Goal: Task Accomplishment & Management: Use online tool/utility

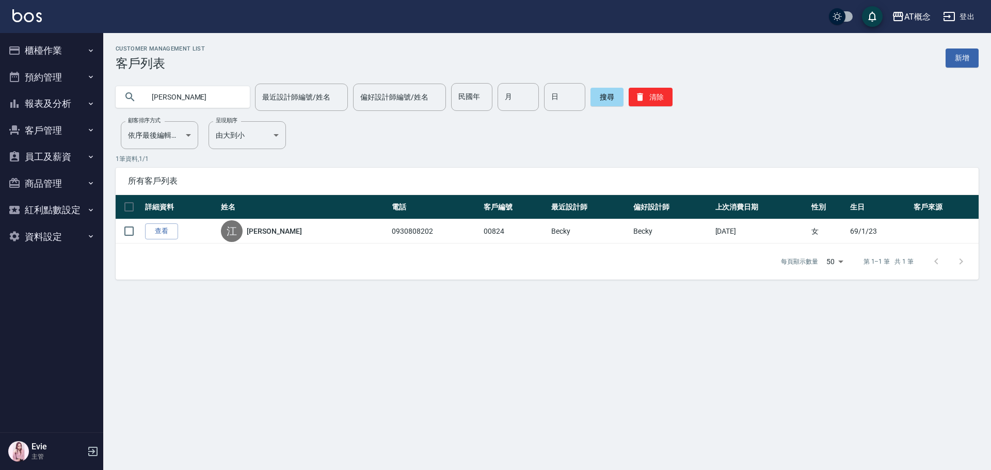
drag, startPoint x: 207, startPoint y: 105, endPoint x: 14, endPoint y: 145, distance: 196.7
click at [0, 137] on div "AT概念 登出 櫃檯作業 打帳單 帳單列表 現金收支登錄 高階收支登錄 材料自購登錄 每日結帳 排班表 現場電腦打卡 預約管理 預約管理 單日預約紀錄 單週預…" at bounding box center [495, 235] width 991 height 470
type input "鄭"
type input "林榆"
click at [57, 56] on button "櫃檯作業" at bounding box center [51, 50] width 95 height 27
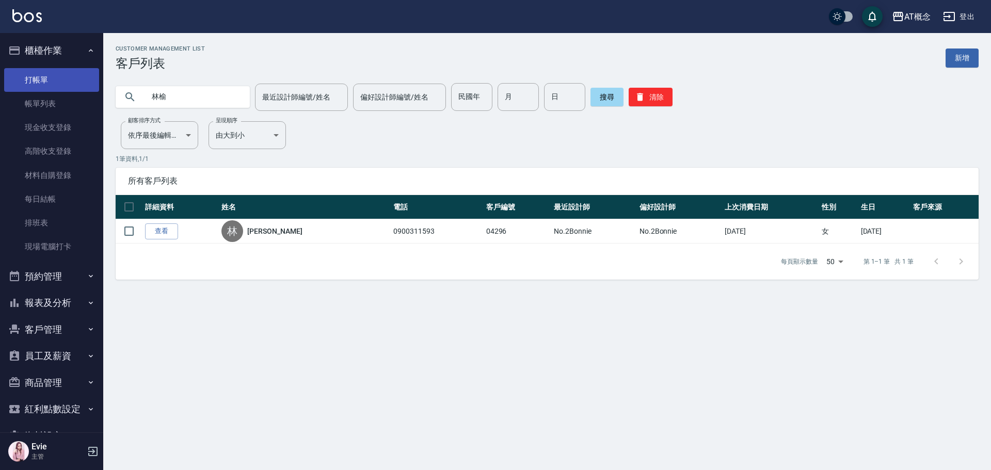
click at [40, 79] on link "打帳單" at bounding box center [51, 80] width 95 height 24
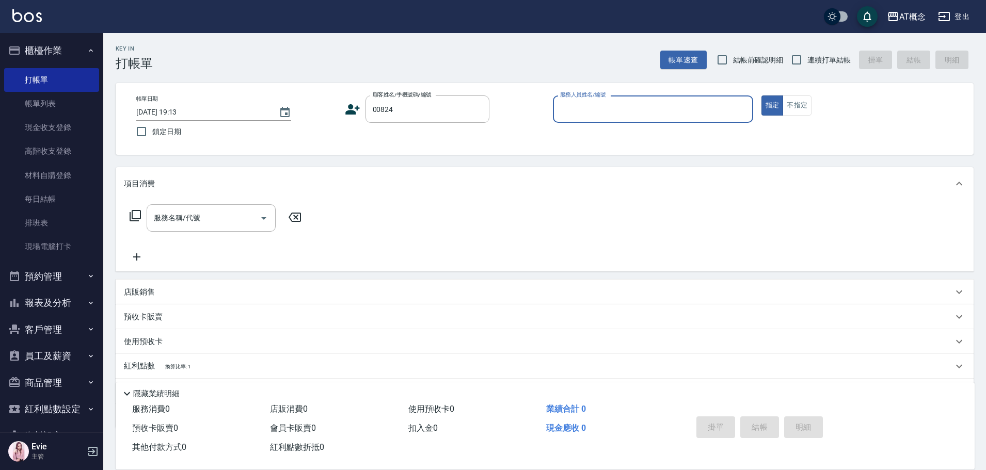
type input "[PERSON_NAME]/0930808202/00824"
type input "Becky-13"
click at [762, 96] on button "指定" at bounding box center [773, 106] width 22 height 20
type button "true"
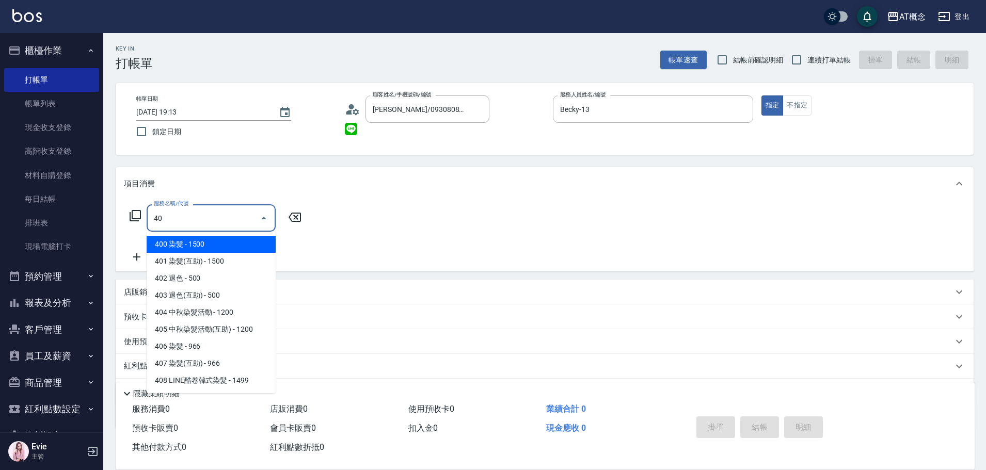
type input "400"
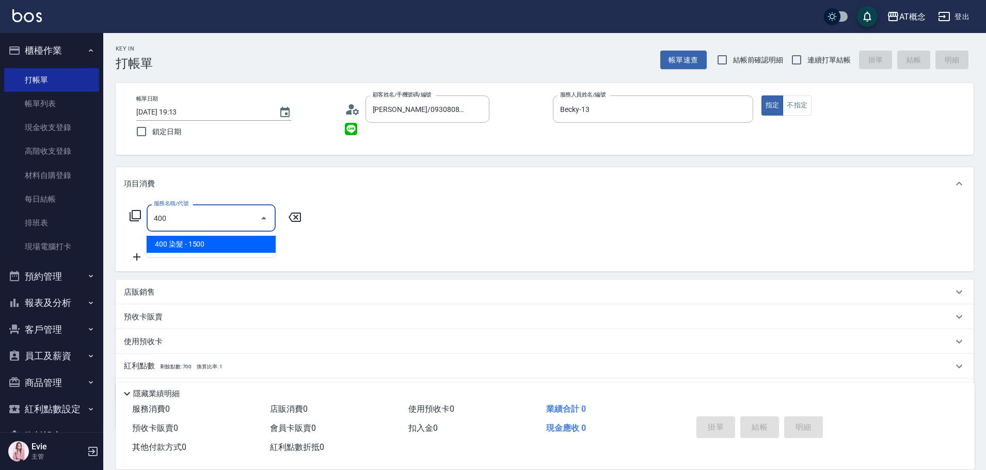
type input "150"
type input "400 染髮(400)"
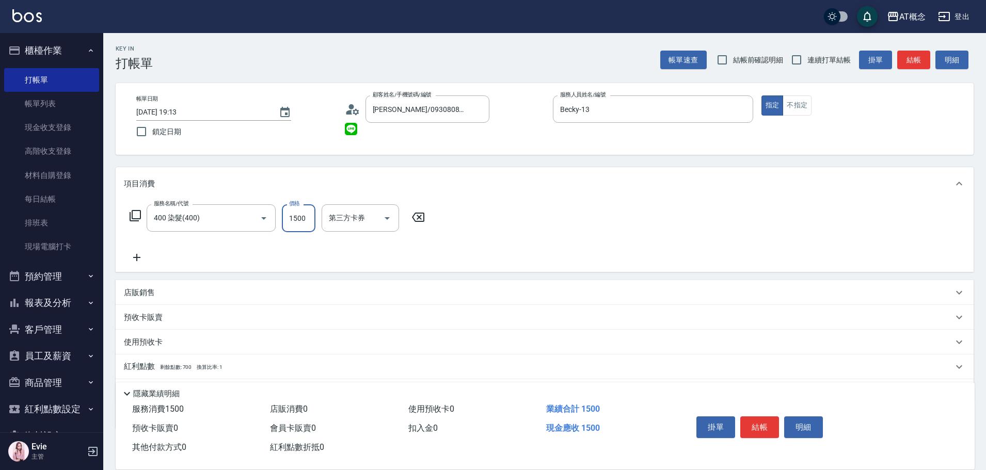
type input "0"
type input "20"
type input "200"
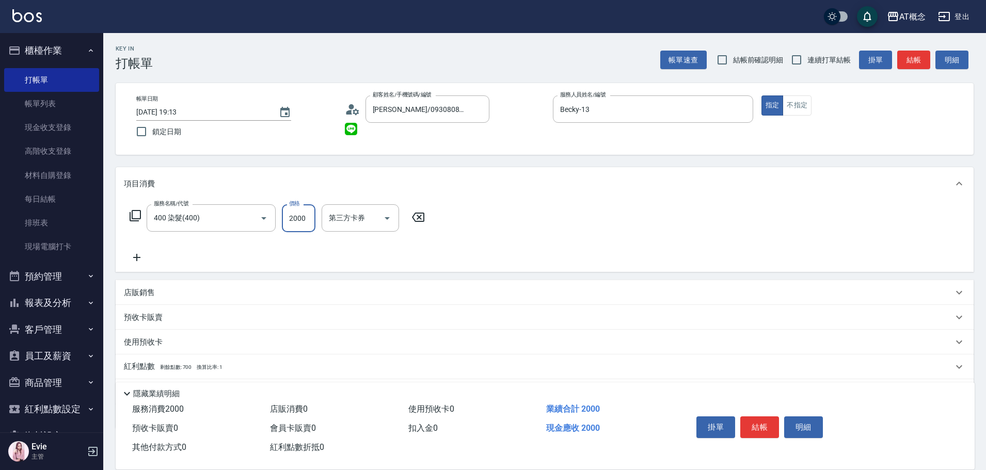
type input "2000"
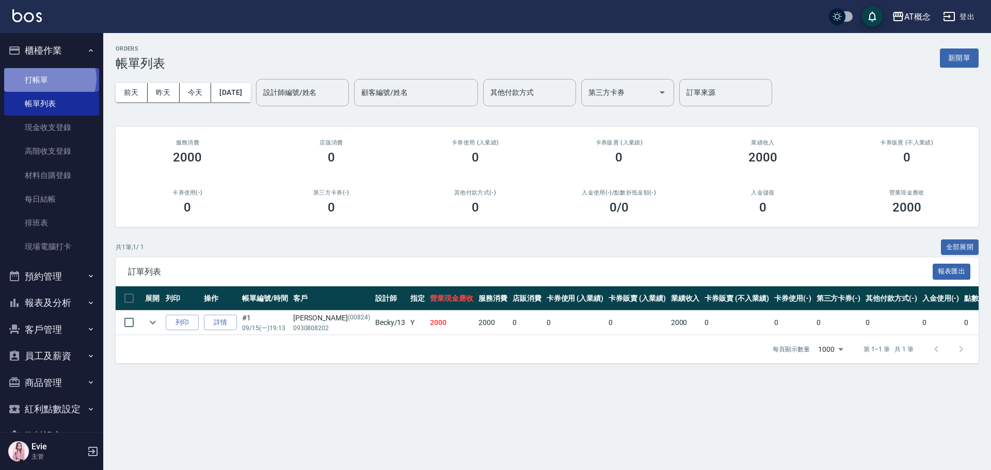
click at [49, 78] on link "打帳單" at bounding box center [51, 80] width 95 height 24
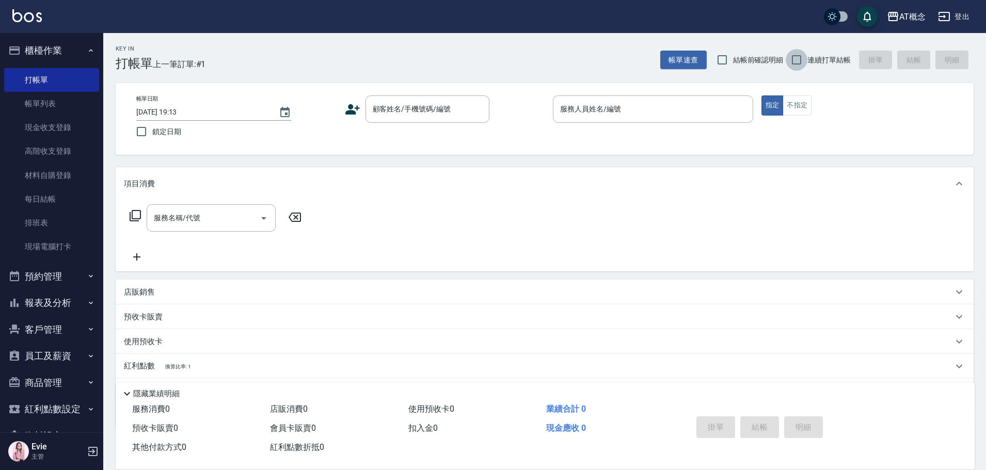
click at [798, 58] on input "連續打單結帳" at bounding box center [797, 60] width 22 height 22
checkbox input "true"
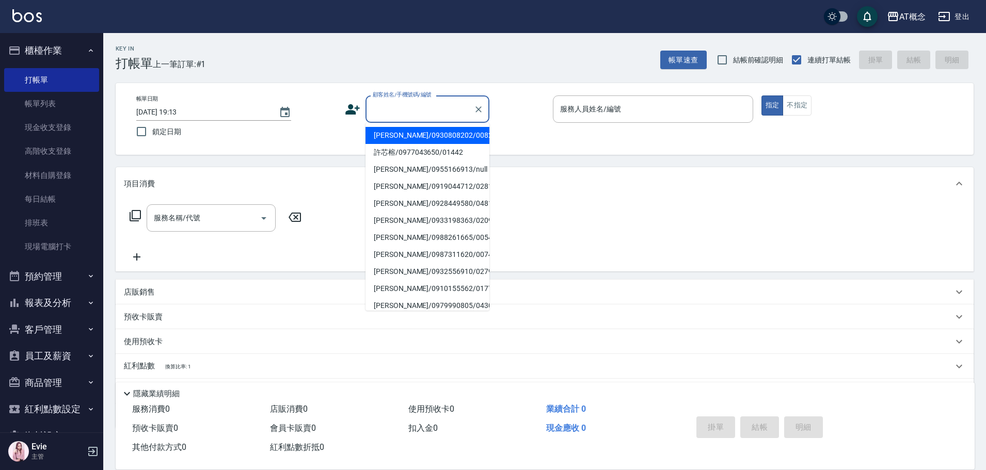
drag, startPoint x: 425, startPoint y: 105, endPoint x: 511, endPoint y: 197, distance: 126.0
click at [434, 103] on input "顧客姓名/手機號碼/編號" at bounding box center [419, 109] width 99 height 18
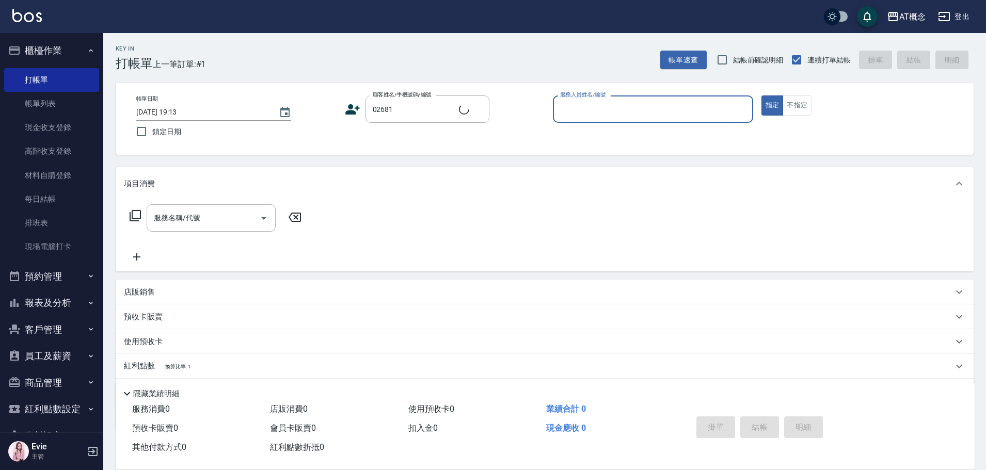
type input "[PERSON_NAME]/0981871500/02681"
type input "Kiki-9"
type button "true"
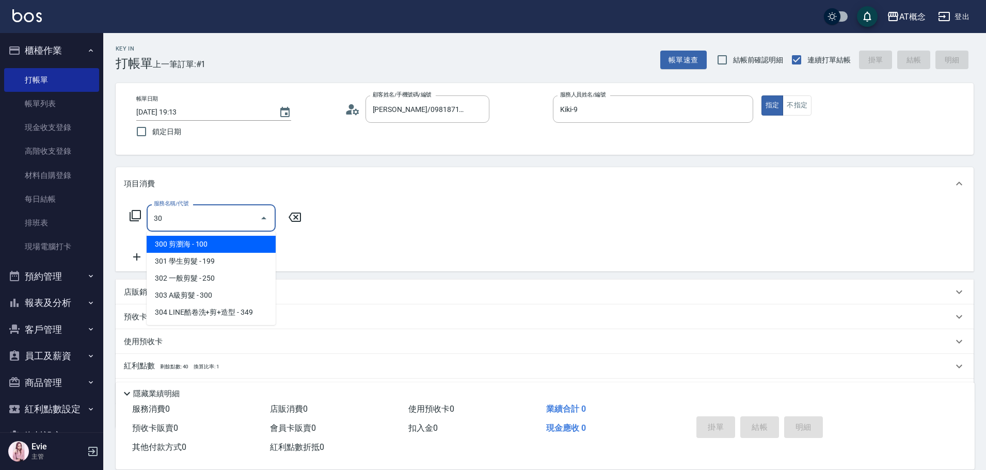
type input "303"
type input "30"
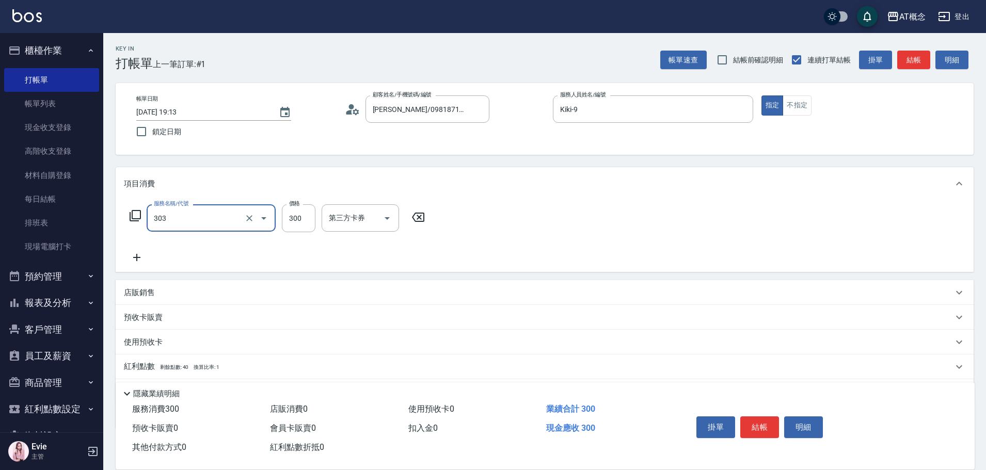
type input "303 A級剪髮(303)"
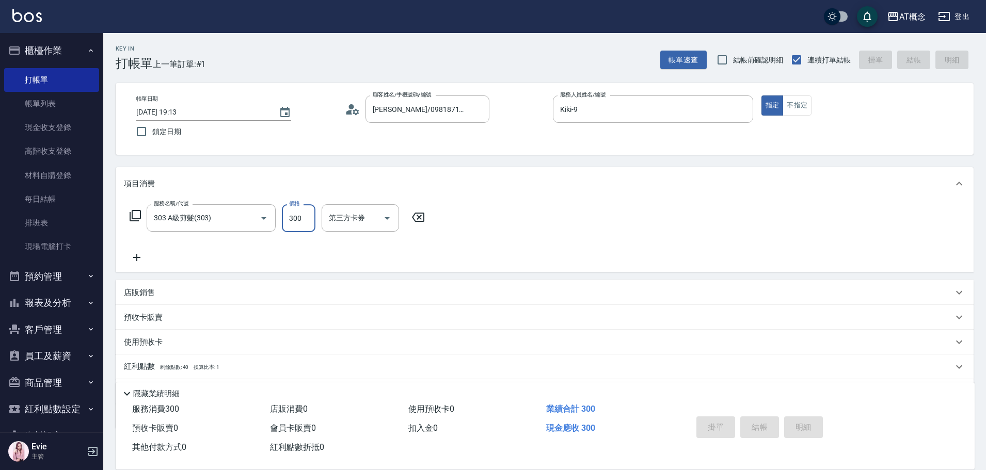
type input "0"
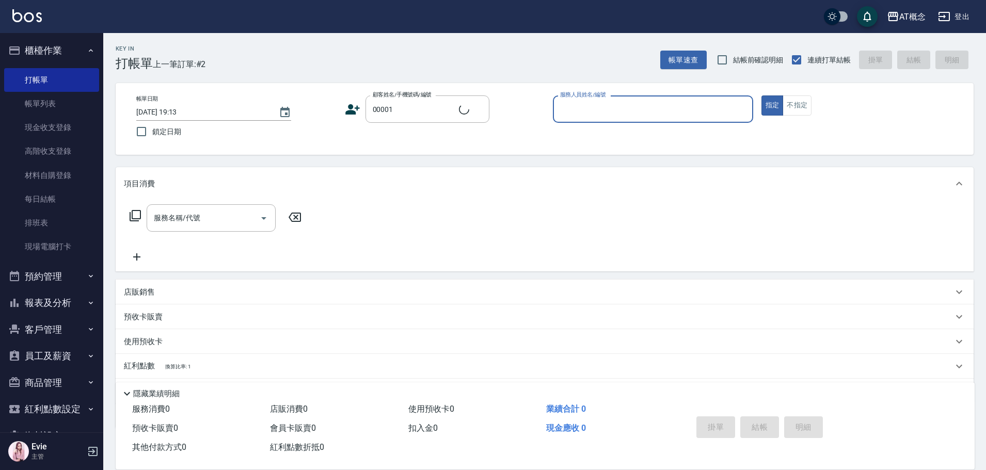
type input "公司/公司/00001"
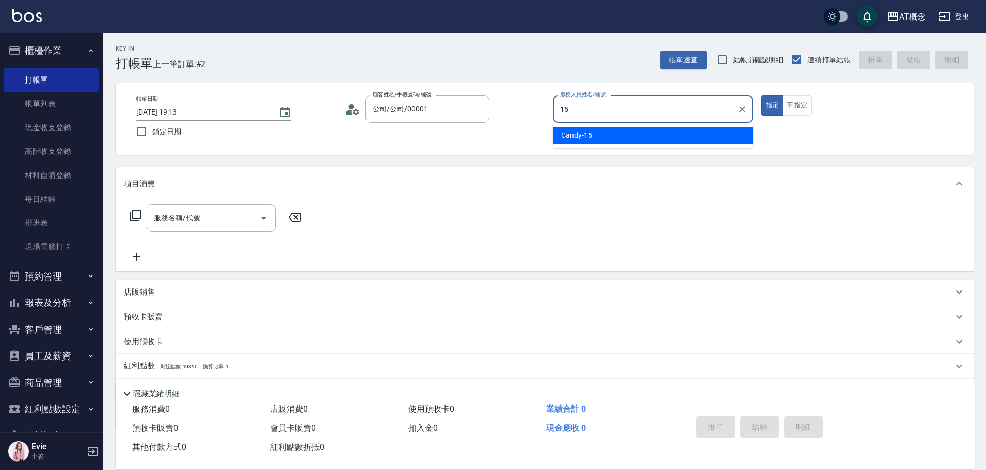
type input "Candy-15"
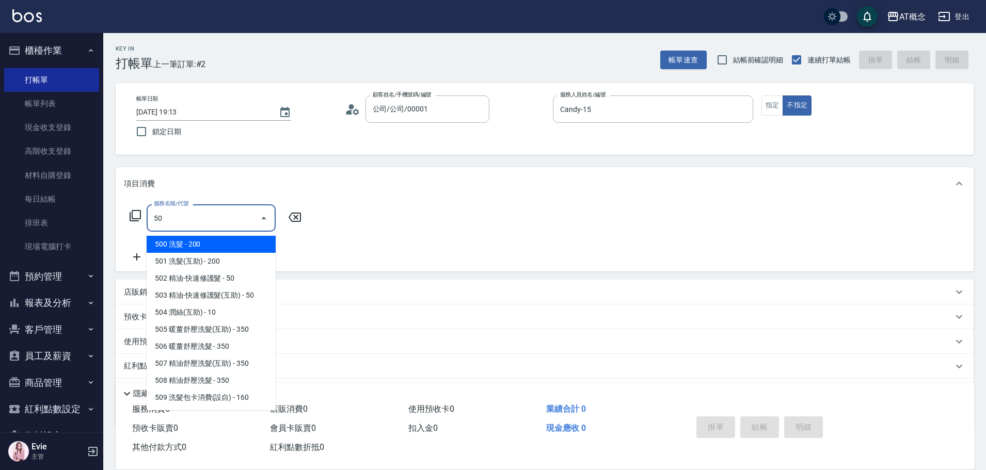
type input "501"
type input "20"
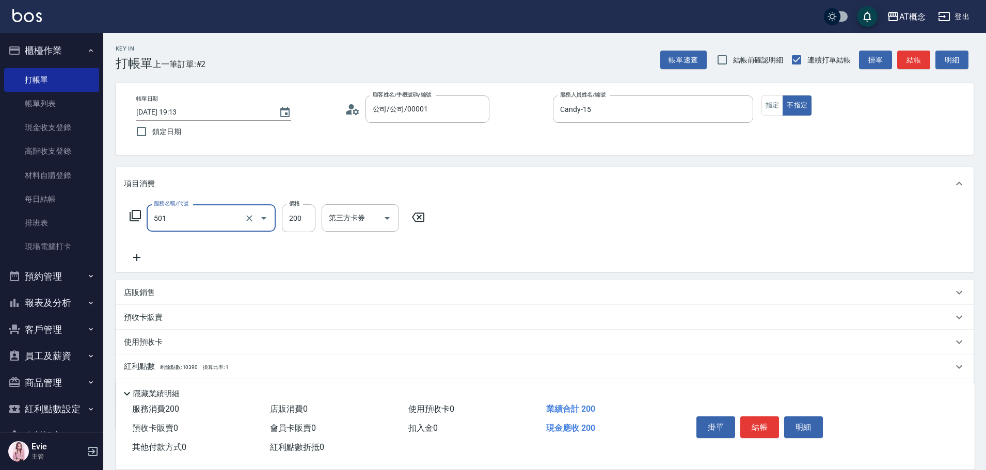
type input "501 洗髮(互助)(501)"
type input "0"
type input "25"
type input "20"
type input "250"
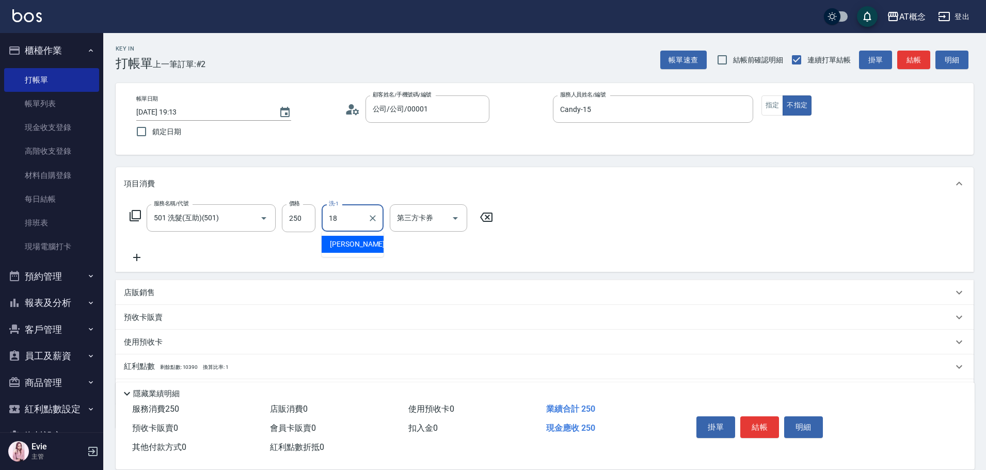
type input "[PERSON_NAME]-18"
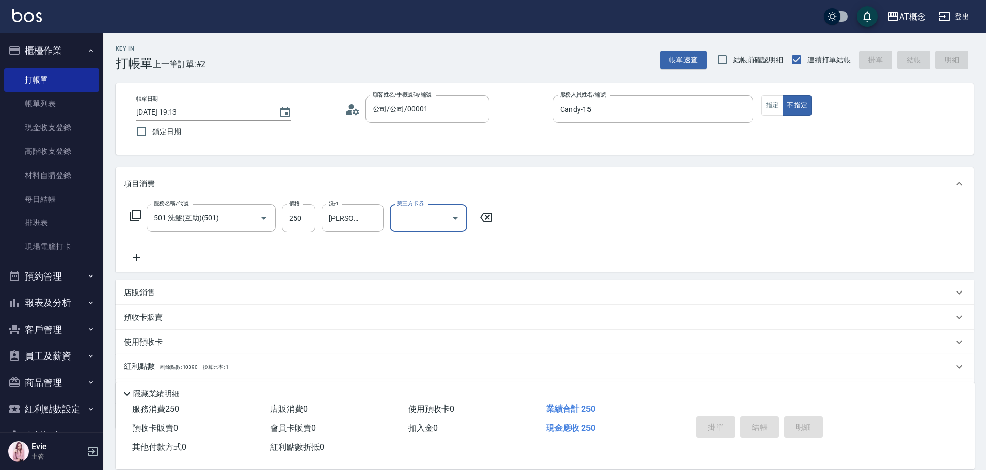
type input "[DATE] 19:14"
type input "0"
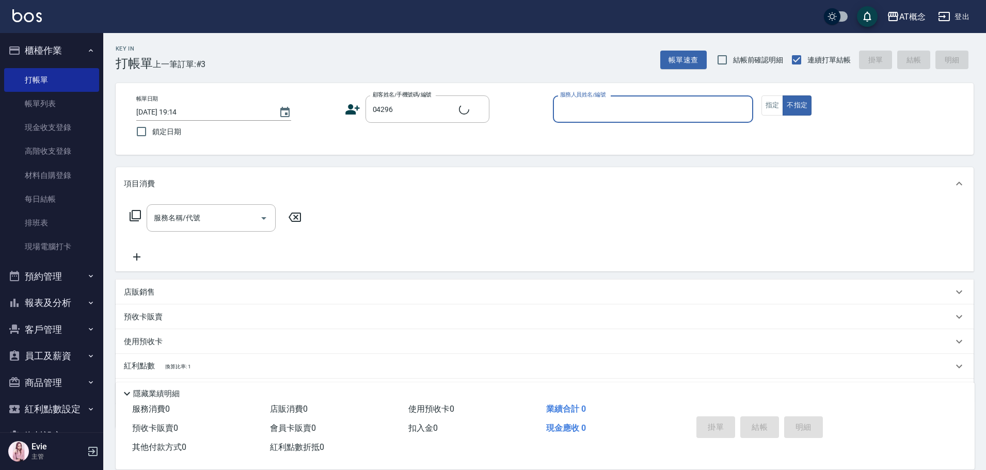
type input "[PERSON_NAME]/0900311593/04296"
type input "[PERSON_NAME]-2"
click at [783, 96] on button "不指定" at bounding box center [797, 106] width 29 height 20
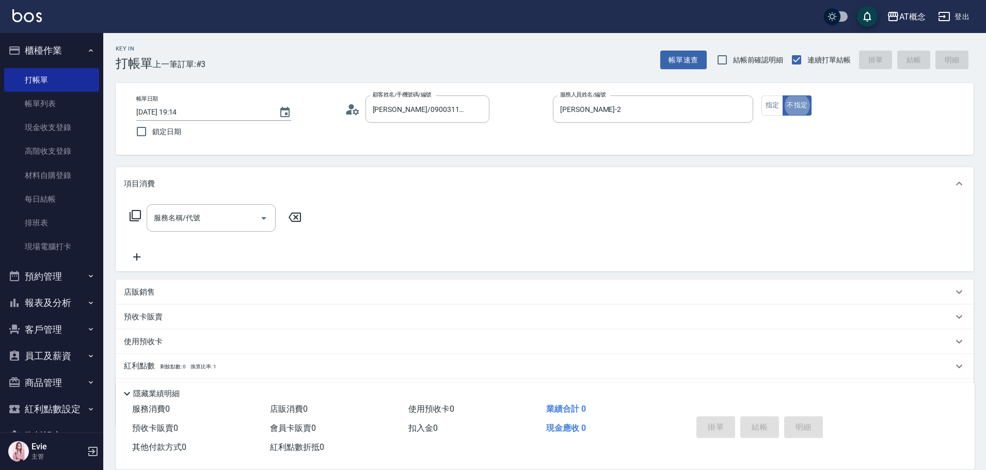
type button "false"
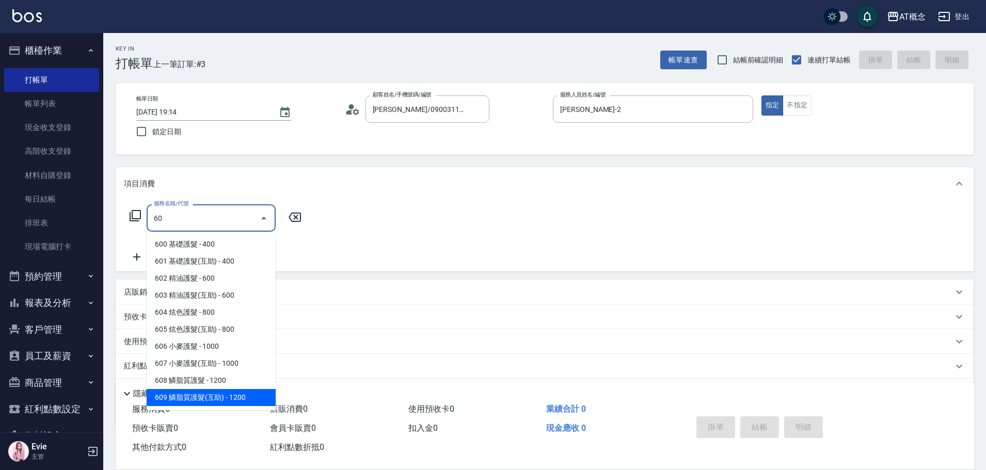
type input "609 鱗脂質護髮(互助)(609)"
type input "120"
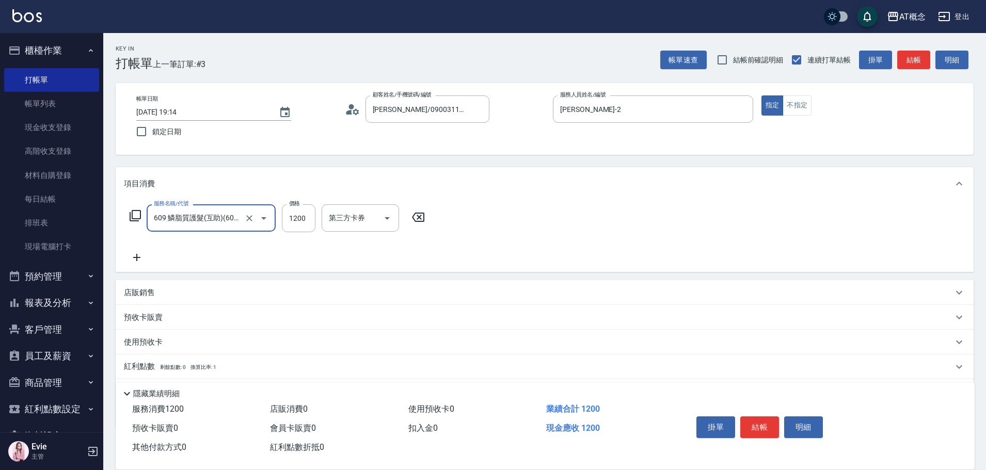
type input "609 鱗脂質護髮(互助)(609)"
type input "0"
type input "14"
type input "10"
type input "144"
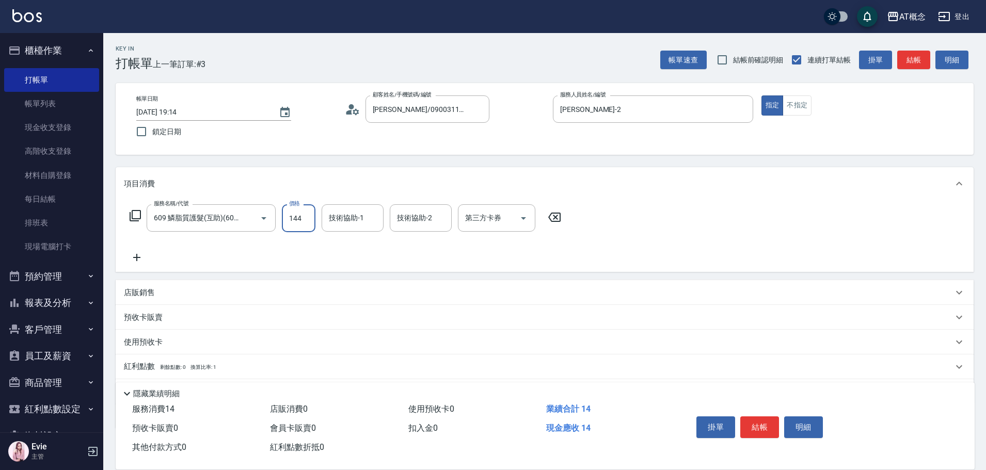
type input "140"
type input "1440"
type input "[PERSON_NAME]-18"
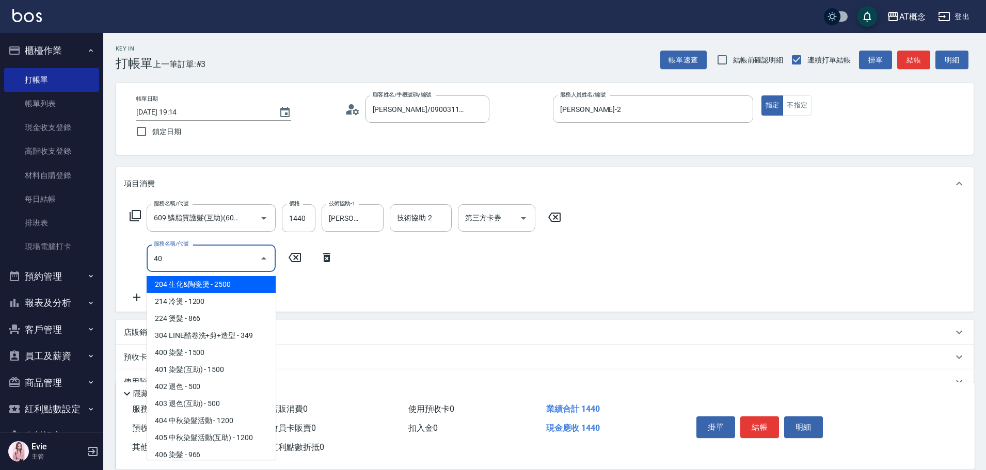
type input "401"
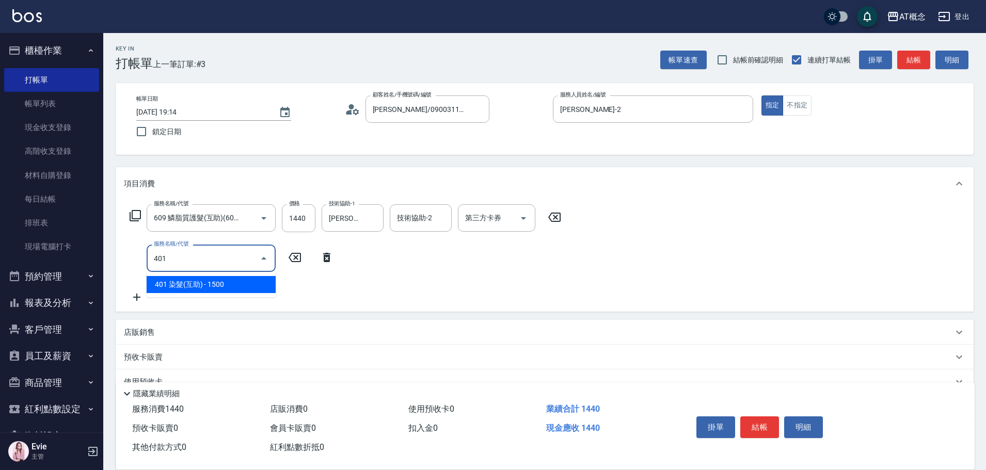
type input "290"
type input "401 染髮(互助)(401)"
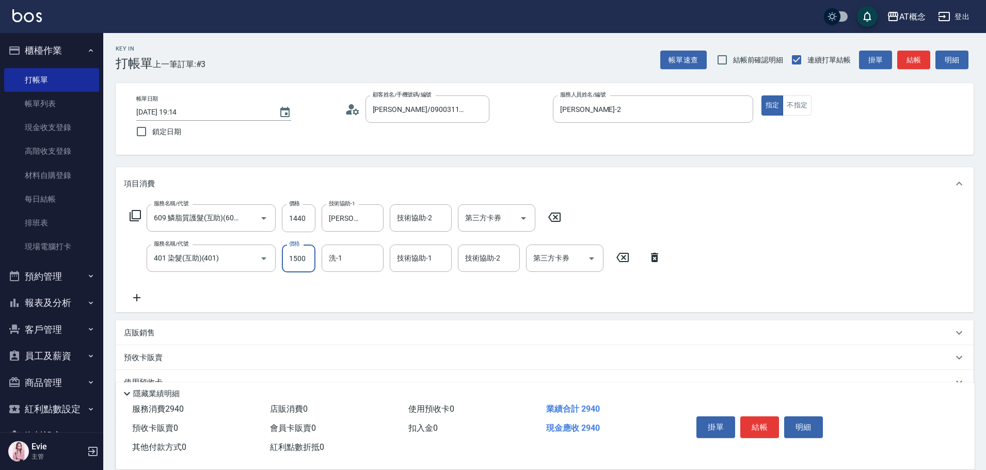
type input "140"
type input "24"
type input "160"
type input "240"
type input "380"
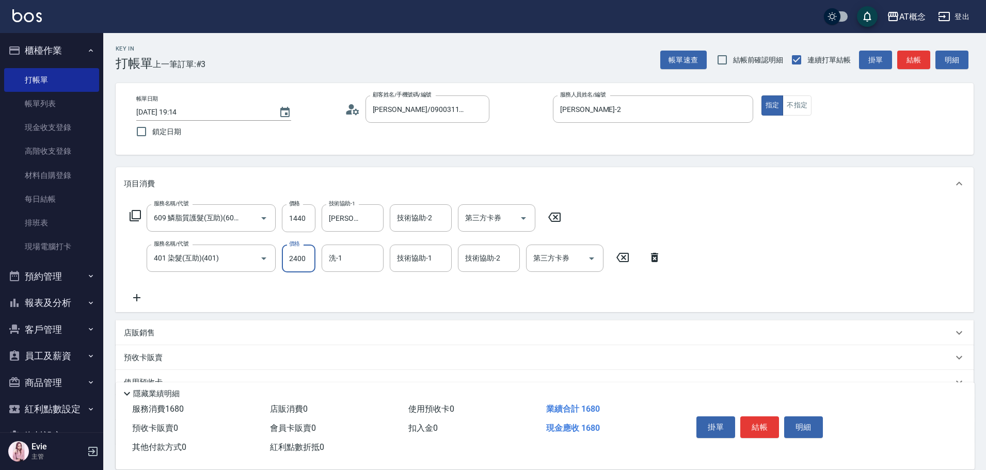
type input "2400"
type input "[PERSON_NAME]-18"
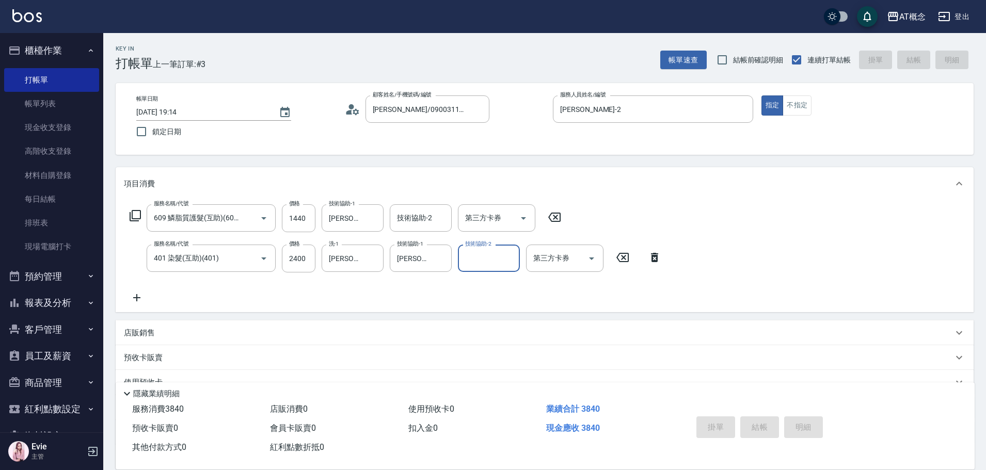
type input "0"
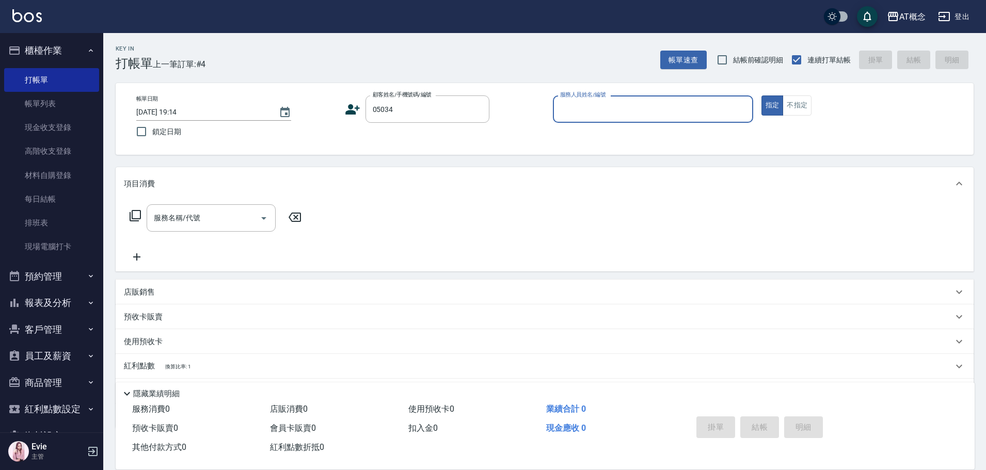
type input "[PERSON_NAME]/0986889812/05034"
type input "Becky-13"
click at [762, 96] on button "指定" at bounding box center [773, 106] width 22 height 20
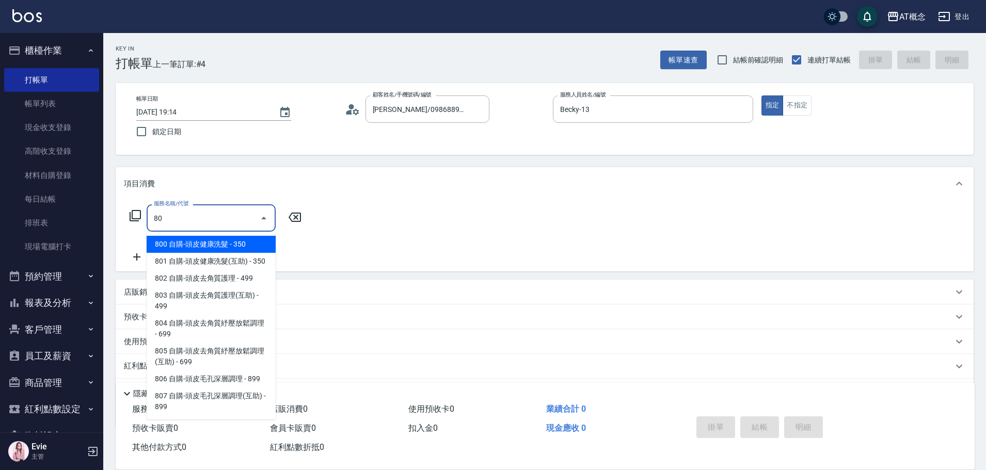
type input "800"
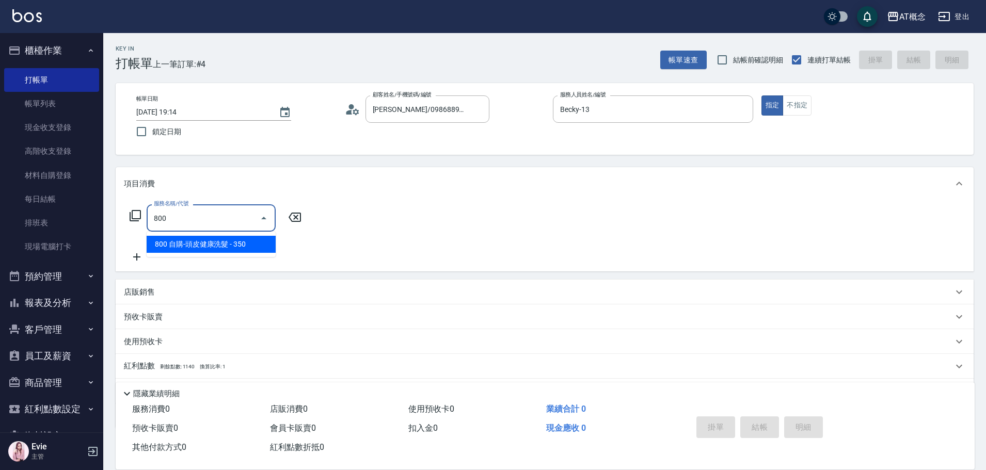
type input "30"
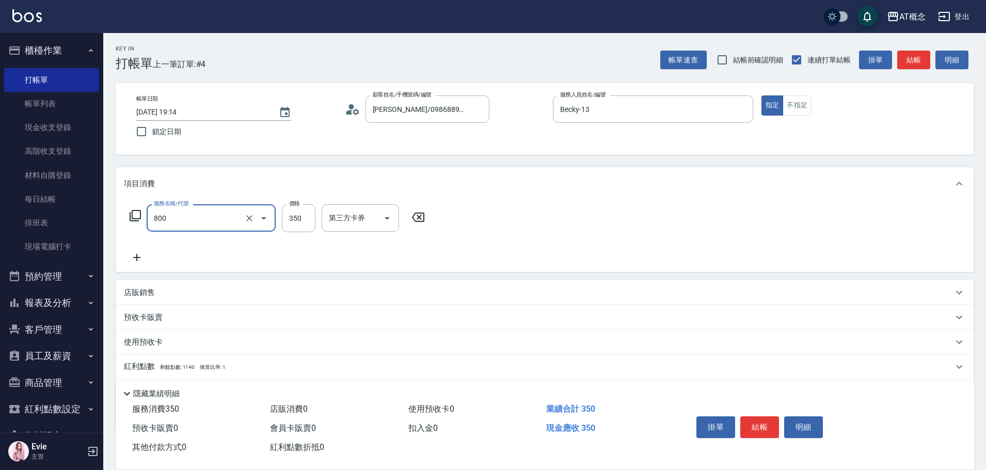
type input "800 自購-頭皮健康洗髮(800)"
type input "0"
type input "45"
type input "40"
type input "450"
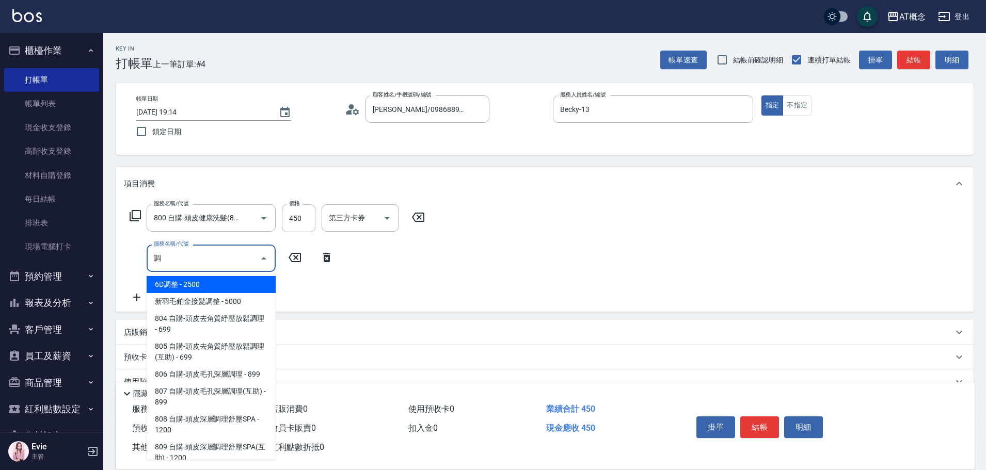
type input "6D調整(105)"
type input "290"
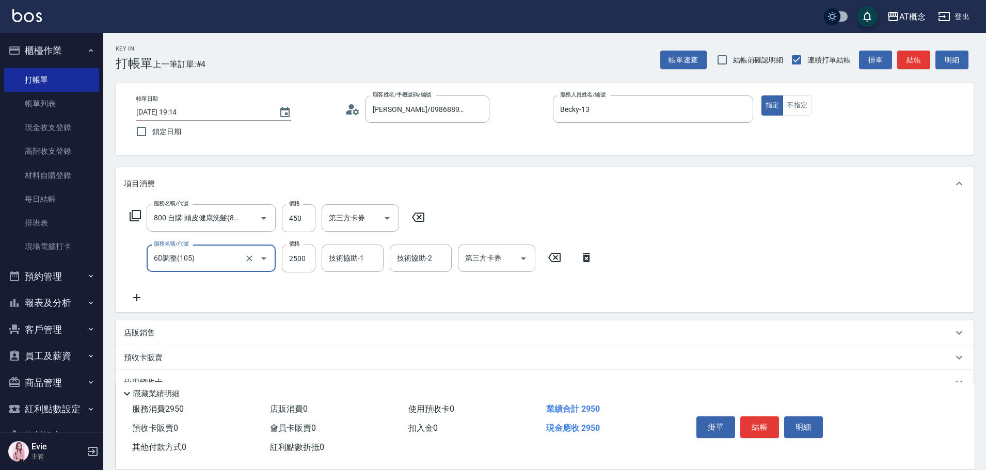
type input "6D調整(105)"
type input "40"
type input "35"
type input "80"
type input "350"
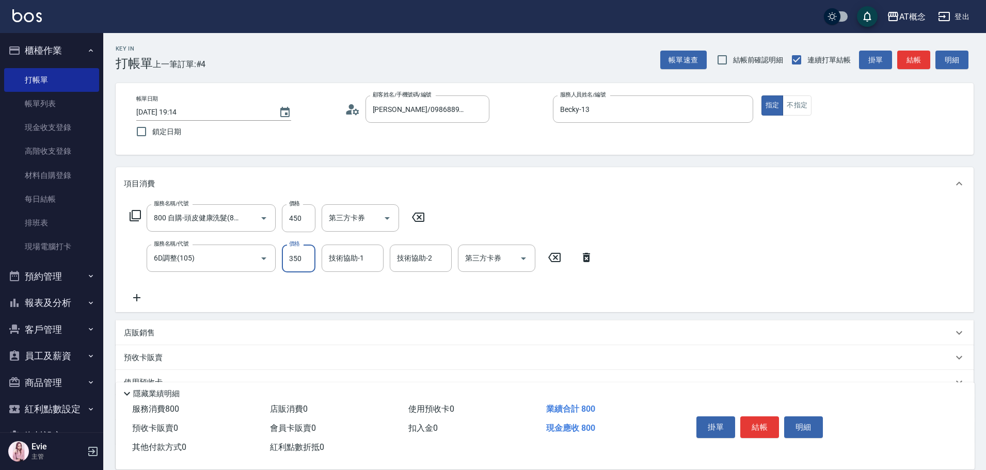
type input "390"
type input "3500"
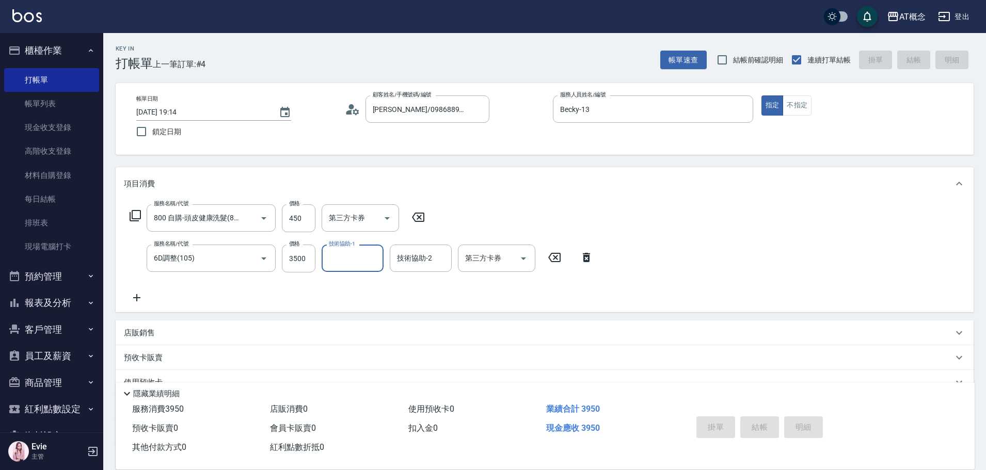
type input "[DATE] 19:15"
type input "0"
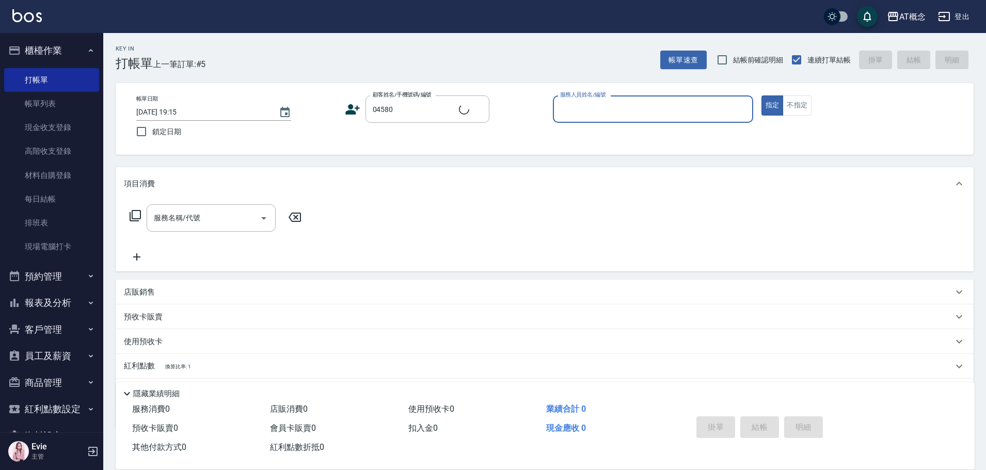
type input "烏斯/0966170322/04580"
type input "Becky-13"
click at [762, 96] on button "指定" at bounding box center [773, 106] width 22 height 20
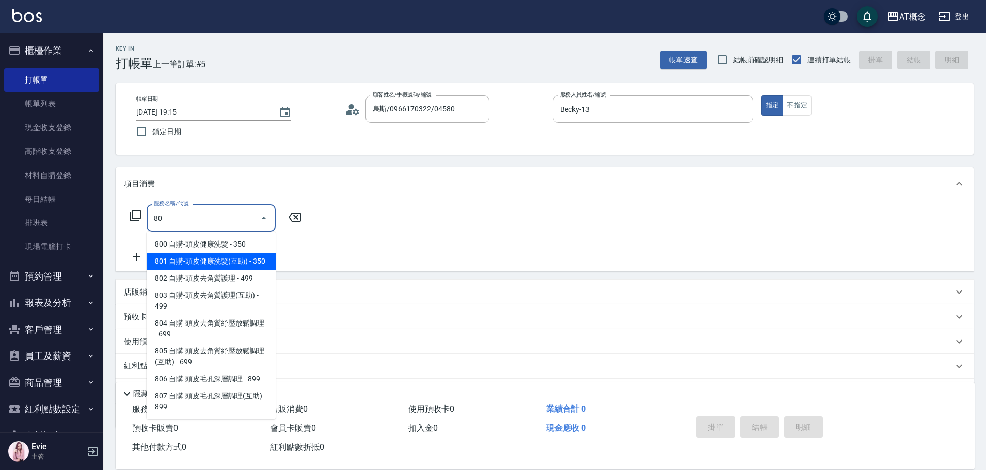
type input "801 自購-頭皮健康洗髮(互助)(801)"
type input "30"
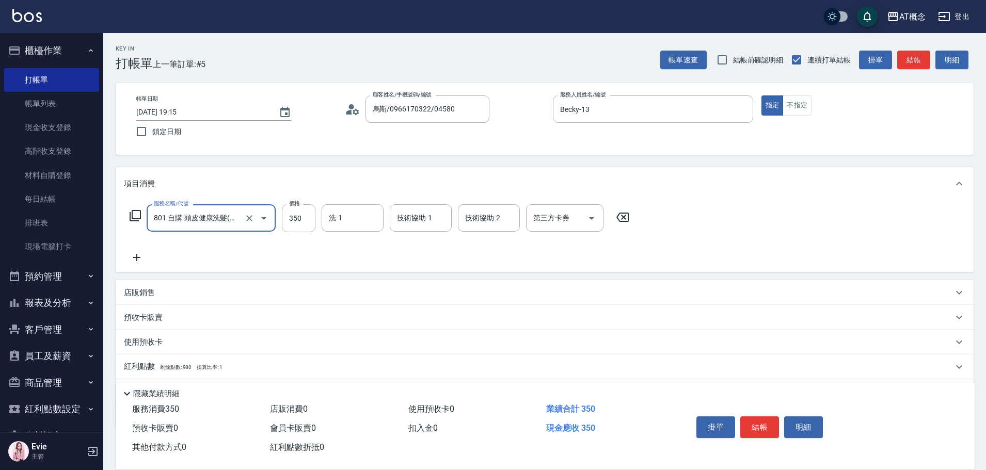
type input "801 自購-頭皮健康洗髮(互助)(801)"
type input "0"
type input "45"
type input "40"
type input "450"
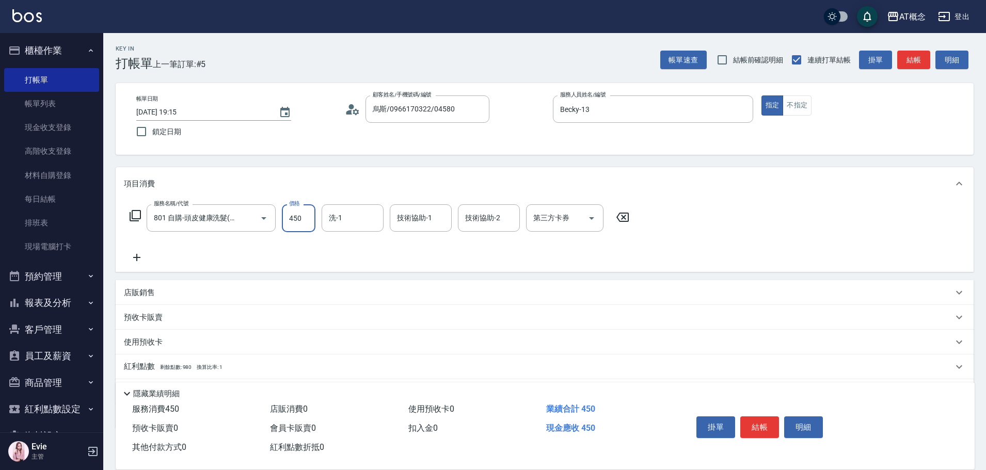
type input "450"
type input "4500"
type input "Sandy-25"
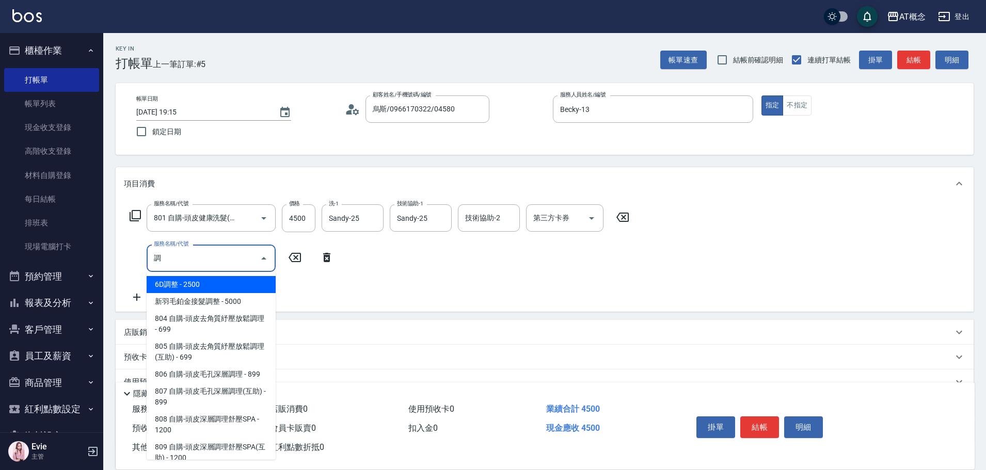
type input "6D調整(105)"
type input "700"
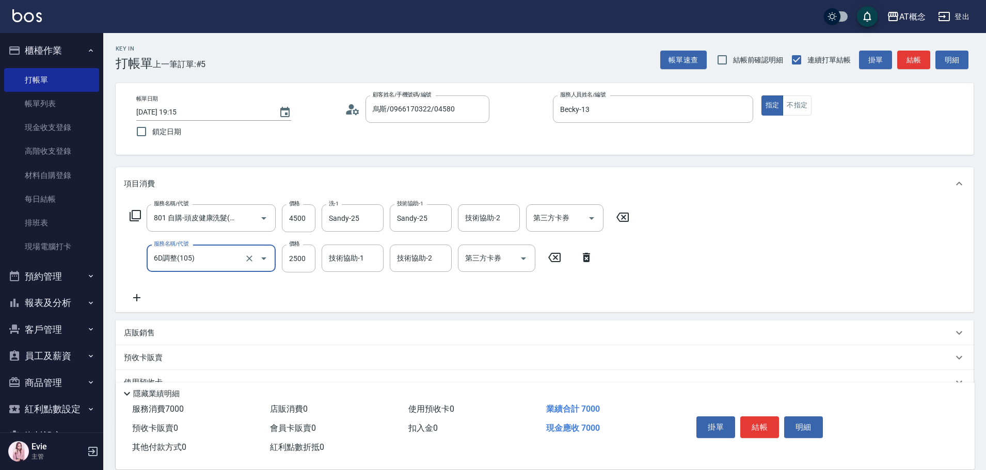
type input "6D調整(105)"
type input "450"
type input "350"
type input "800"
type input "3500"
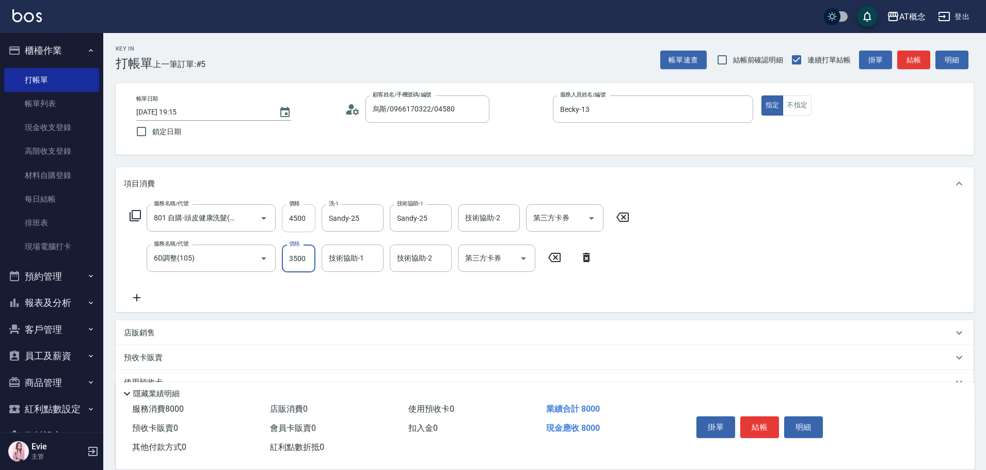
click at [299, 224] on input "4500" at bounding box center [299, 218] width 34 height 28
click at [301, 219] on input "4500" at bounding box center [299, 218] width 34 height 28
type input "350"
type input "450"
type input "390"
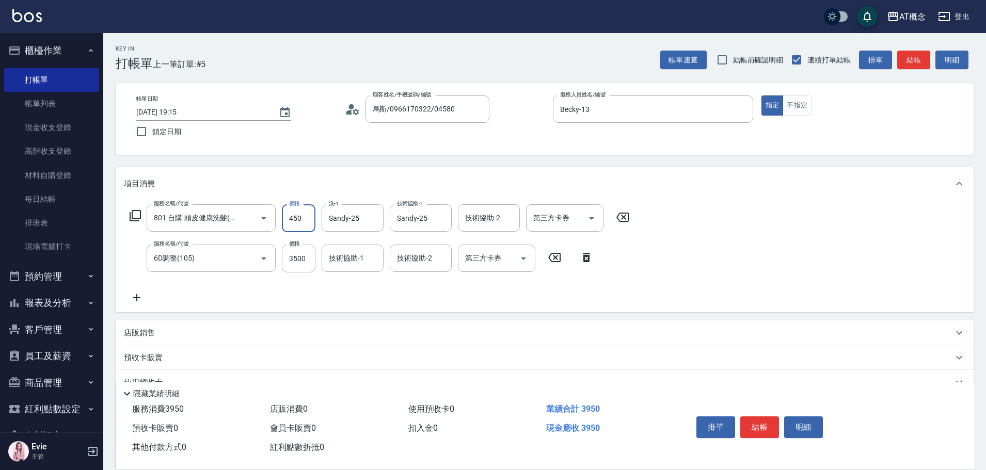
type input "450"
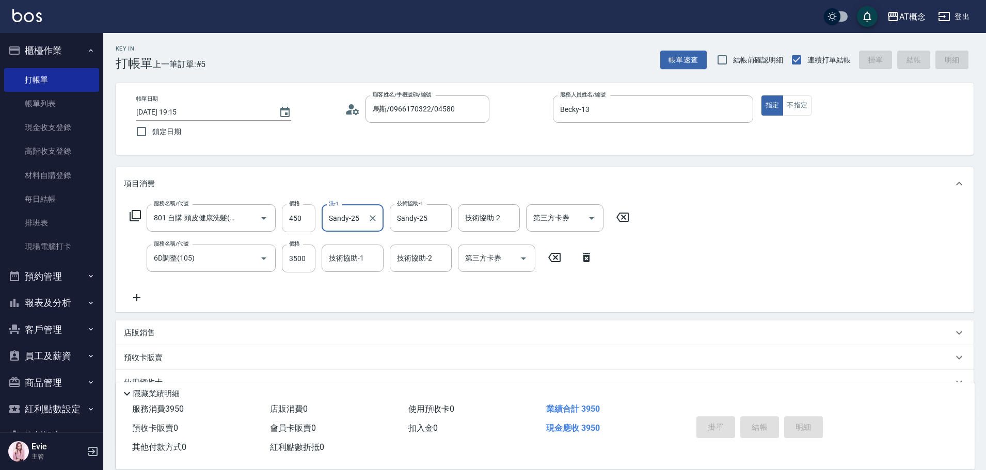
type input "[DATE] 19:16"
type input "0"
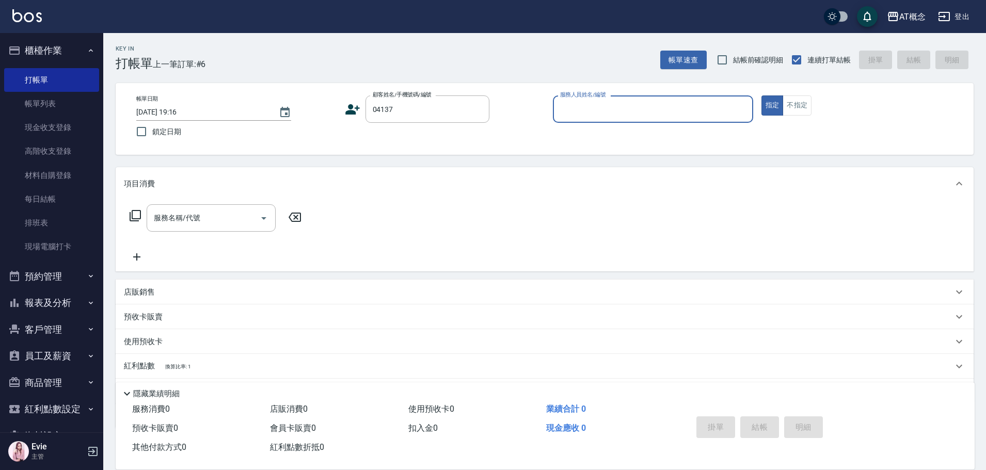
type input "[PERSON_NAME]/0982104719/04137"
type input "[PERSON_NAME]-2"
click at [762, 96] on button "指定" at bounding box center [773, 106] width 22 height 20
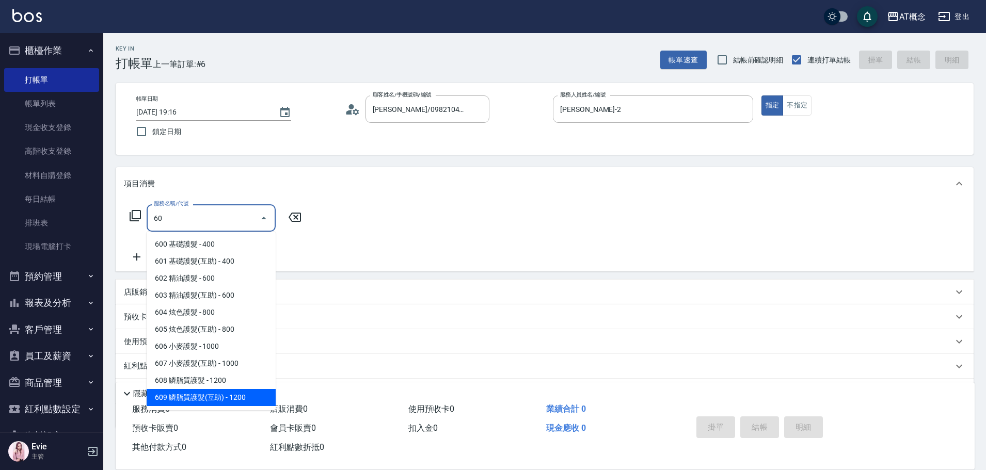
type input "609 鱗脂質護髮(互助)(609)"
type input "120"
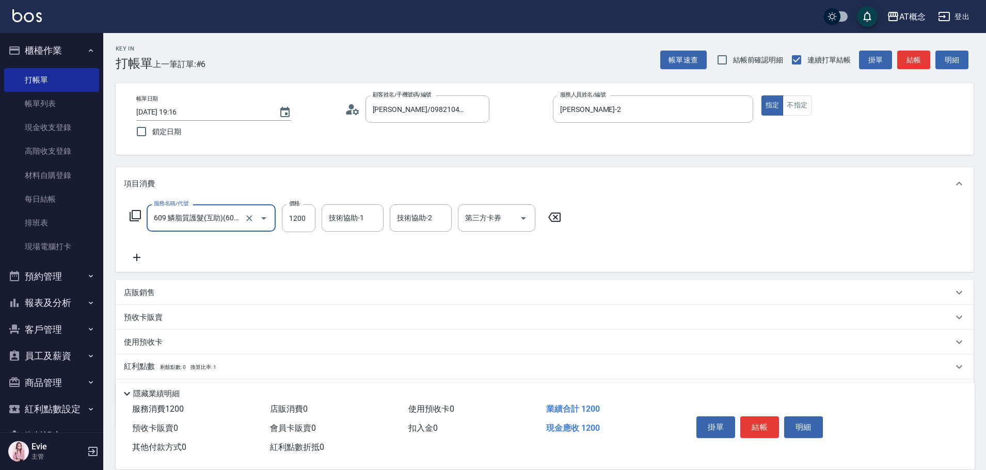
type input "609 鱗脂質護髮(互助)(609)"
type input "0"
type input "11"
type input "10"
type input "11"
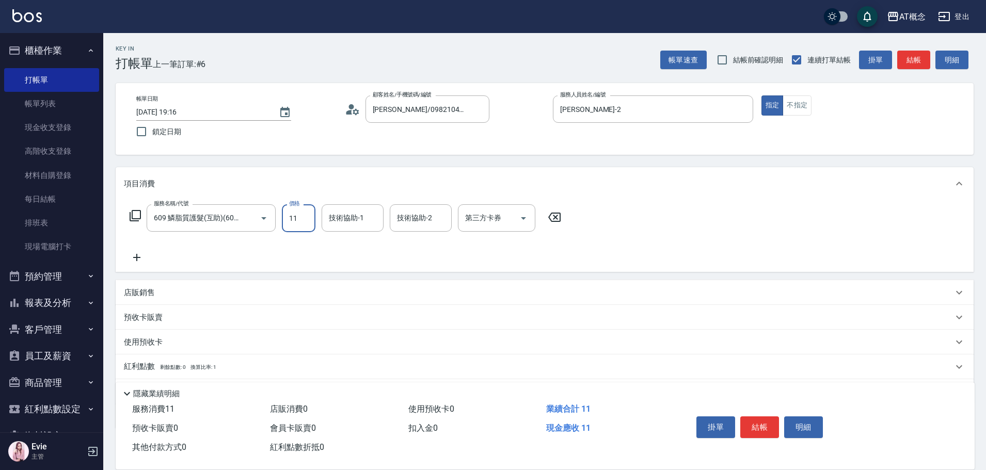
type input "10"
type input "1170"
type input "110"
type input "1170"
type input "[PERSON_NAME]-18"
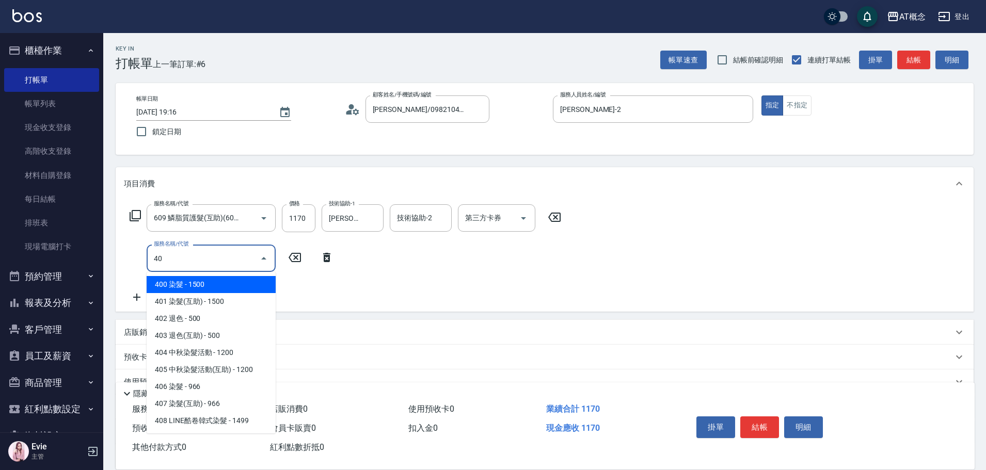
type input "401"
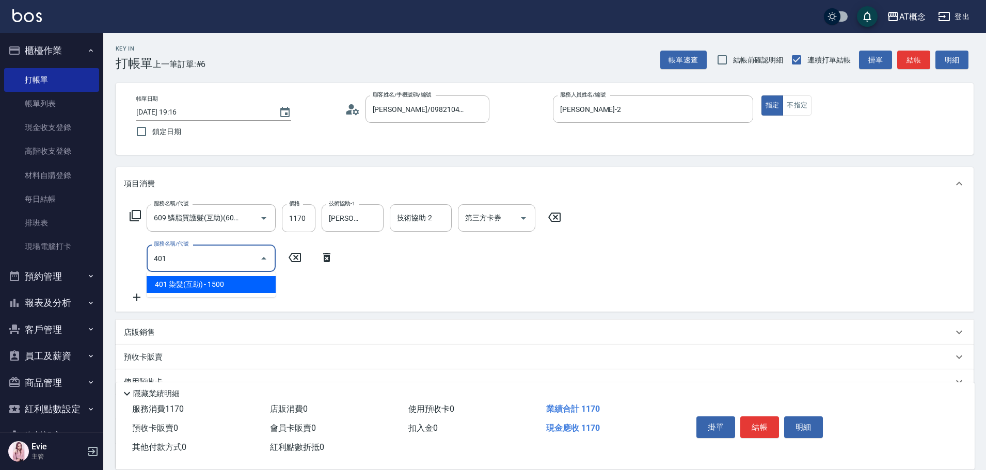
type input "260"
type input "401 染髮(互助)(401)"
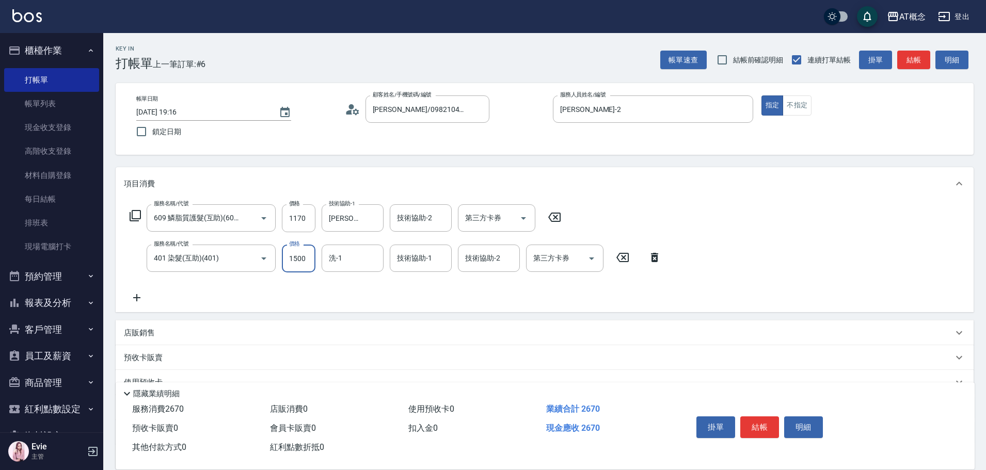
type input "110"
type input "10"
type input "120"
type input "100"
type input "210"
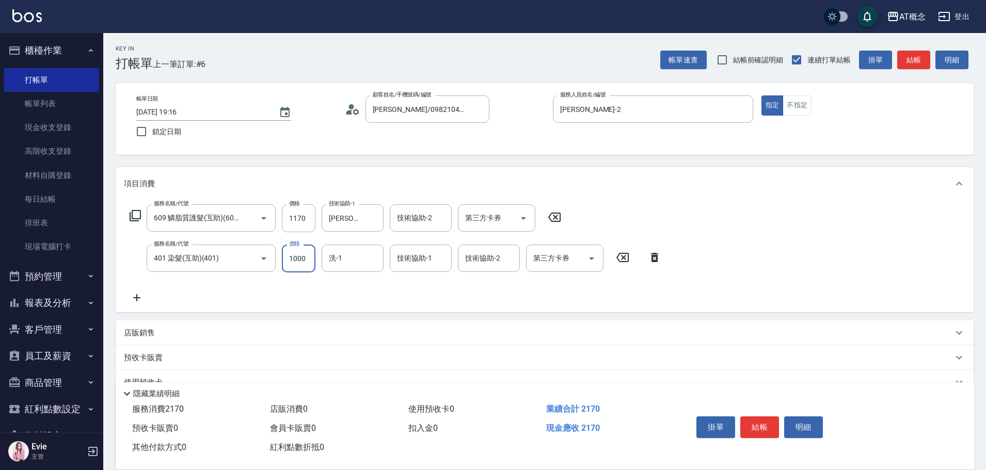
type input "1000"
type input "[PERSON_NAME]-18"
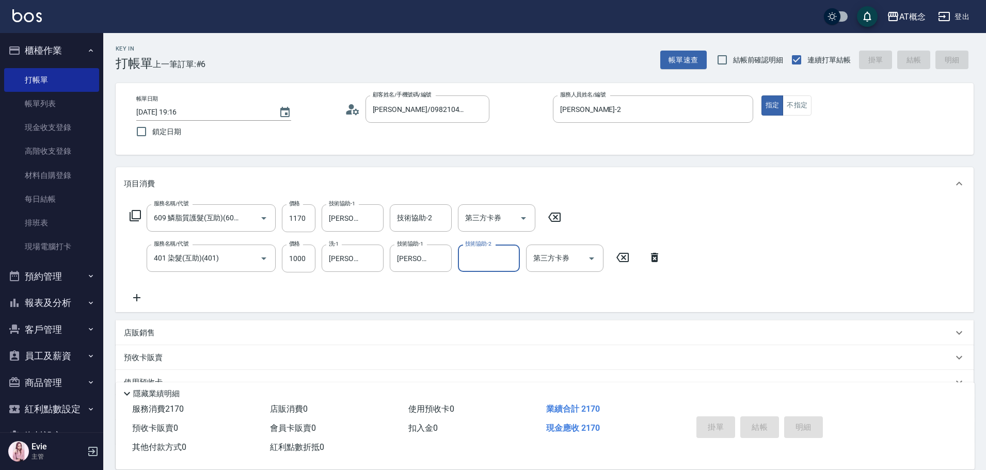
type input "0"
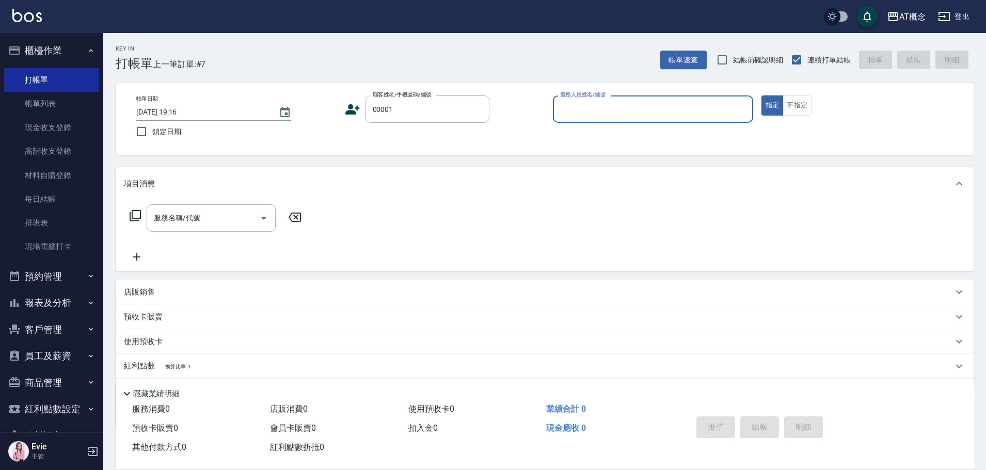
type input "公司/公司/00001"
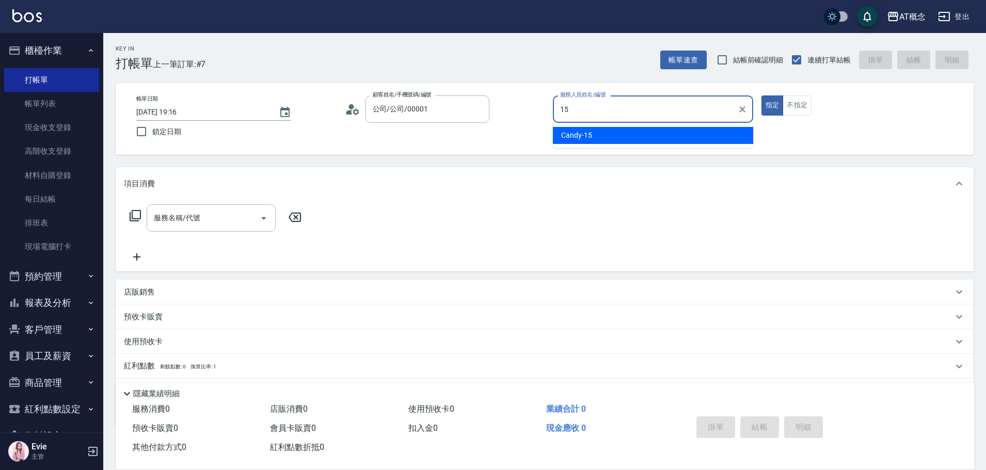
type input "Candy-15"
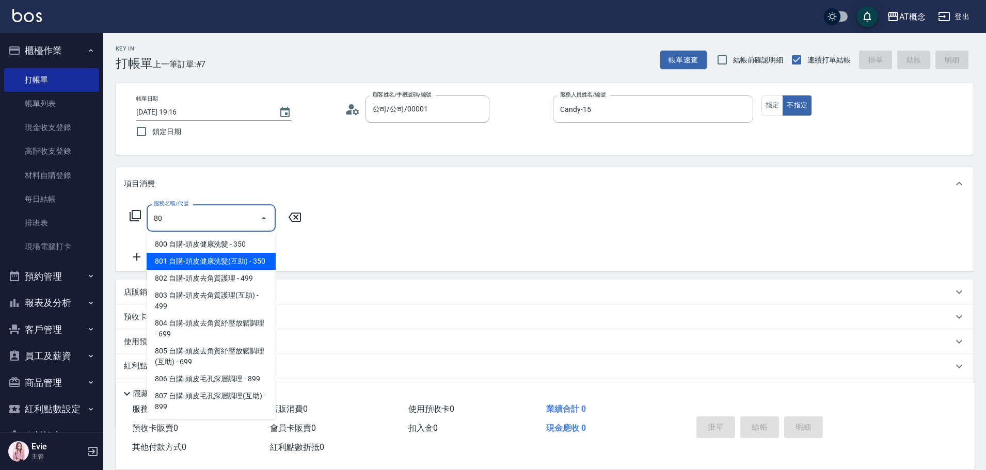
type input "801 自購-頭皮健康洗髮(互助)(801)"
type input "30"
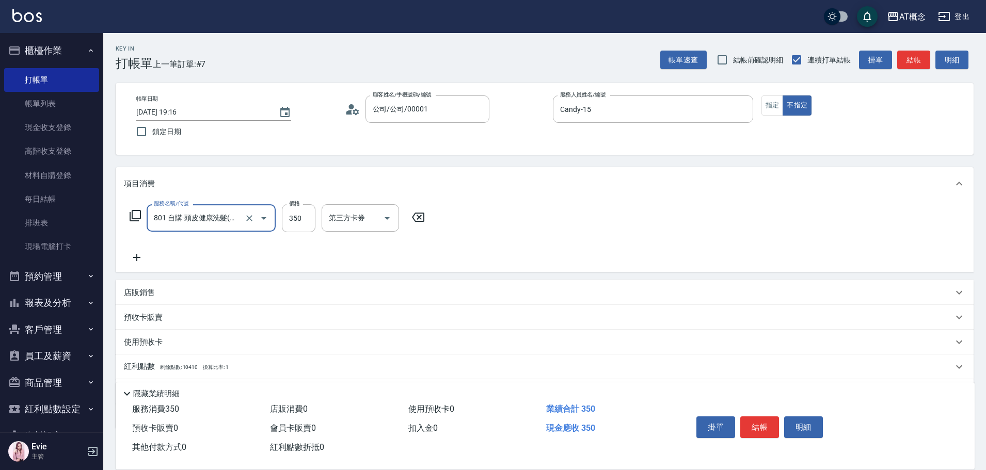
type input "801 自購-頭皮健康洗髮(互助)(801)"
type input "0"
type input "450"
type input "40"
type input "450"
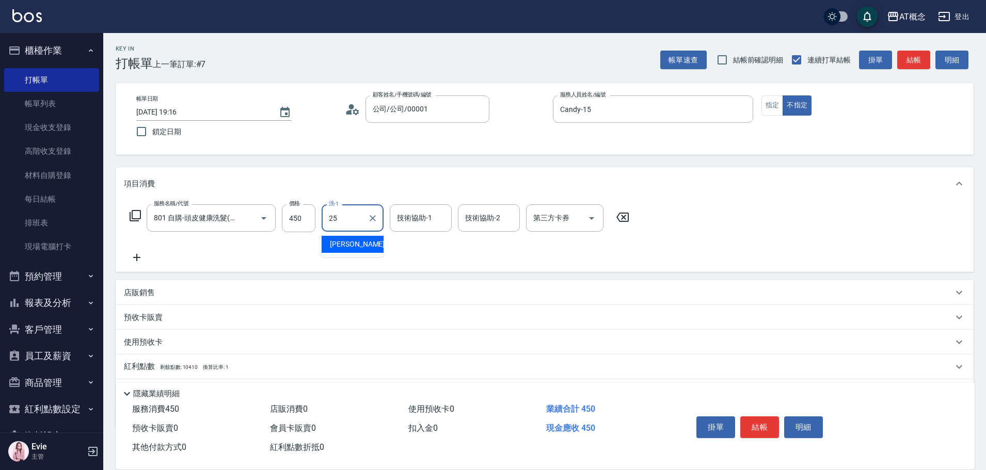
type input "Sandy-25"
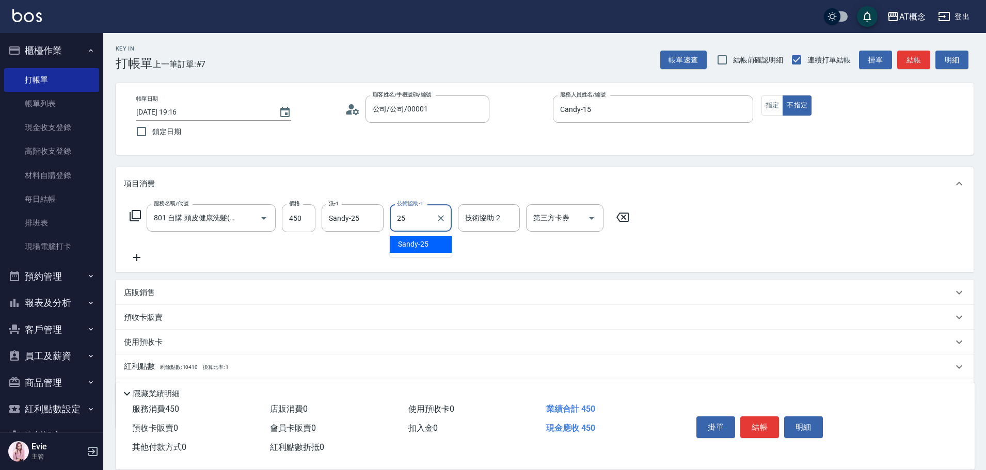
type input "Sandy-25"
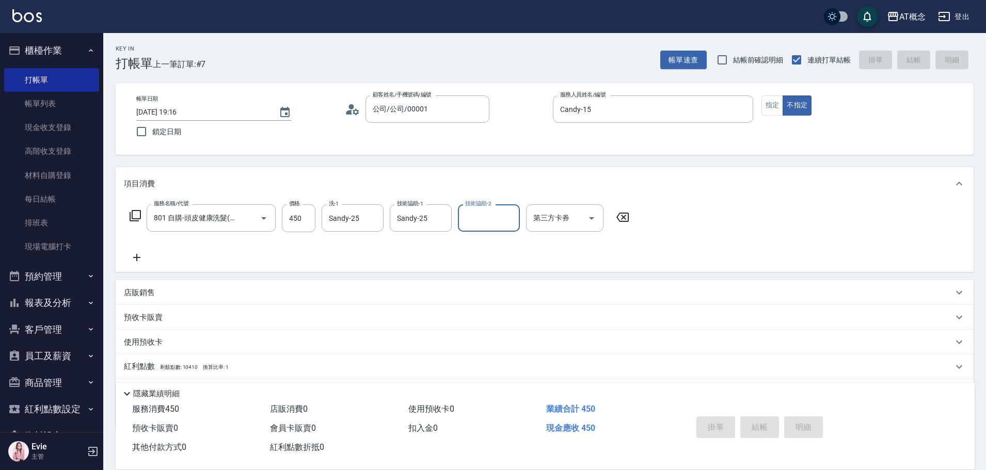
type input "[DATE] 19:17"
type input "0"
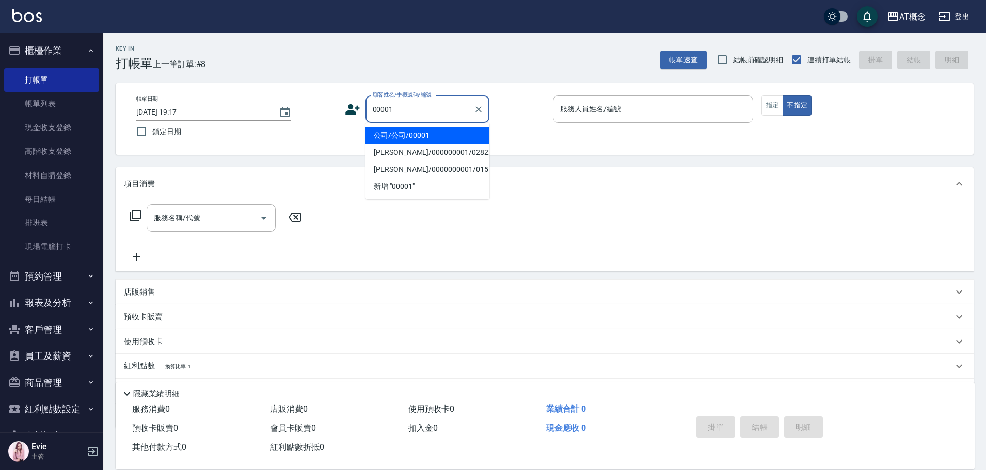
type input "公司/公司/00001"
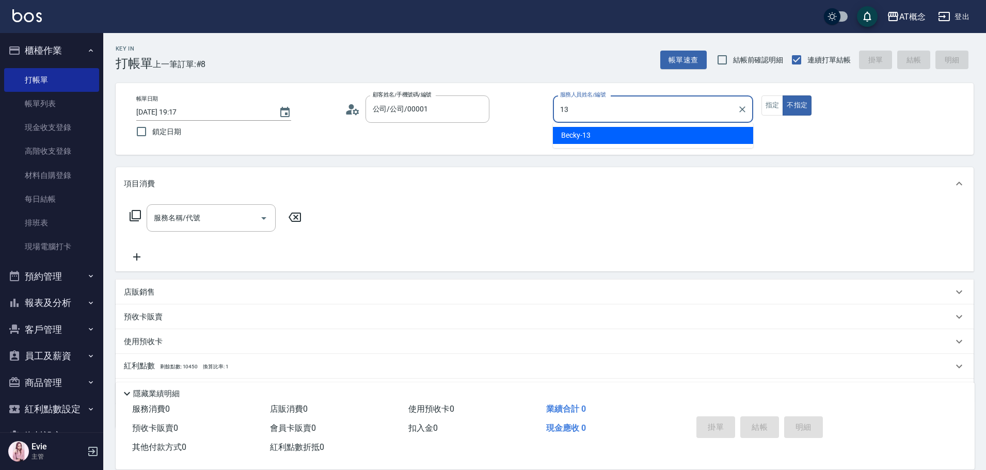
type input "Becky-13"
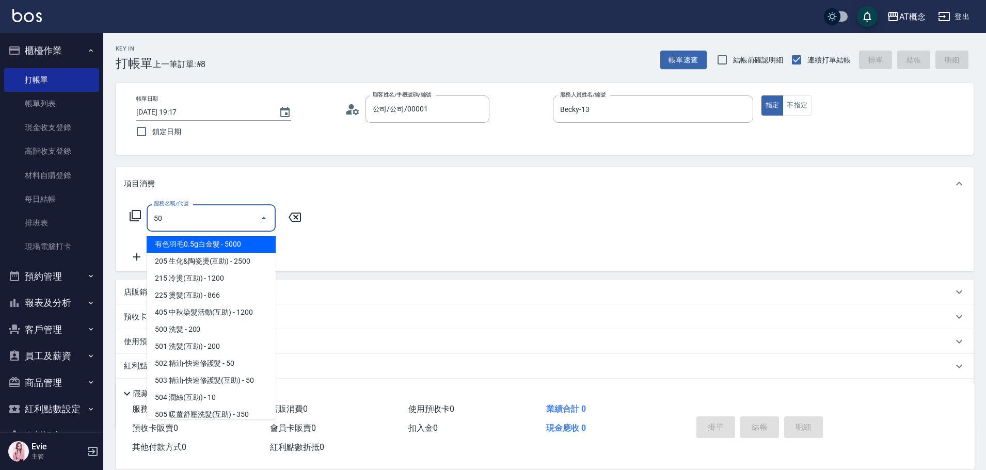
type input "500"
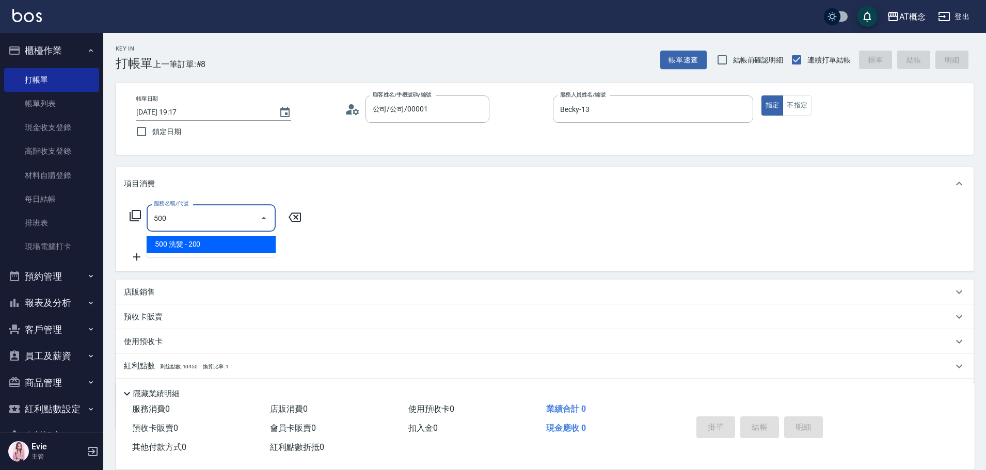
type input "20"
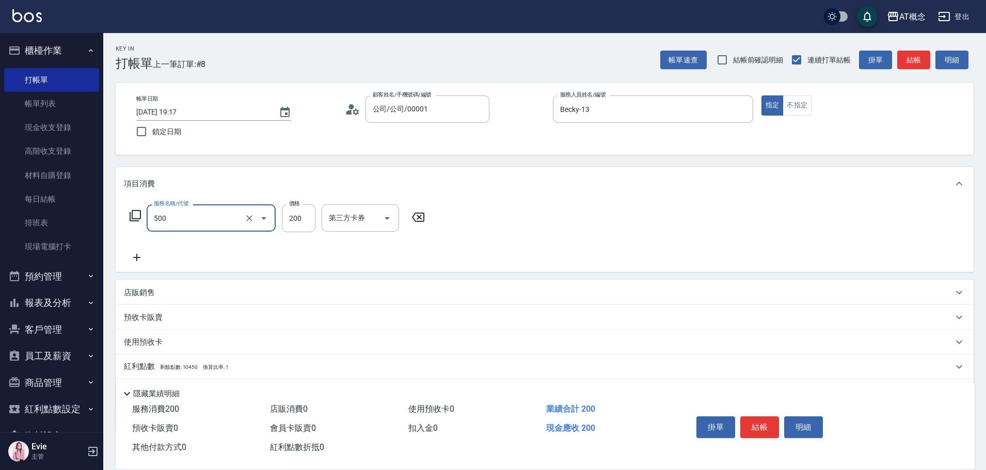
type input "500 洗髮(500)"
type input "0"
type input "25"
type input "20"
type input "250"
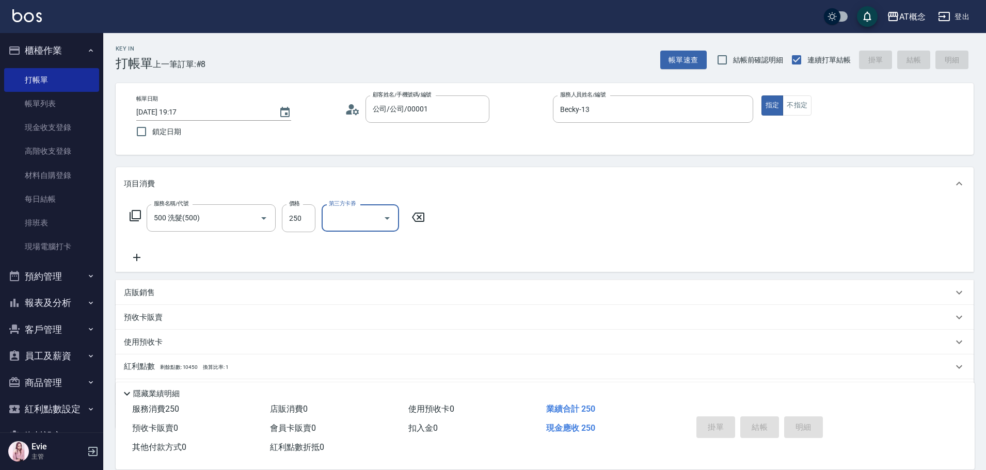
type input "0"
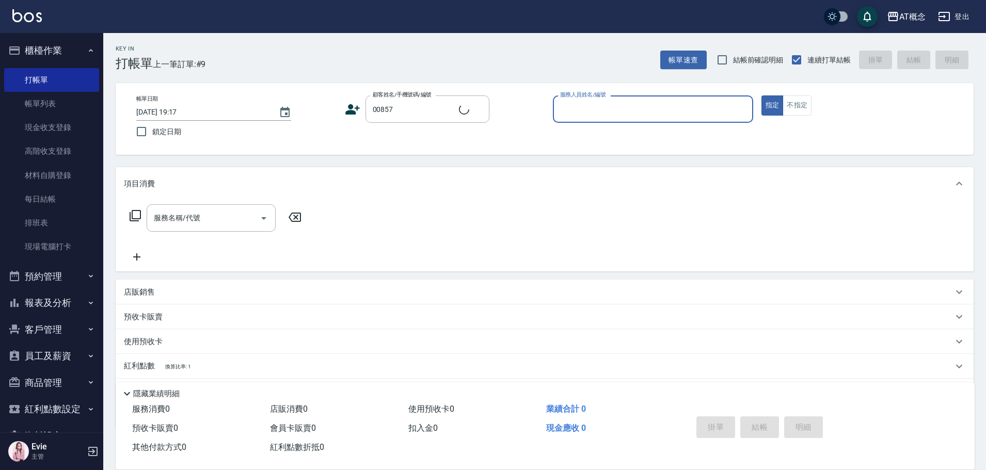
type input "[PERSON_NAME]/0915916428/00857"
type input "[PERSON_NAME]-2"
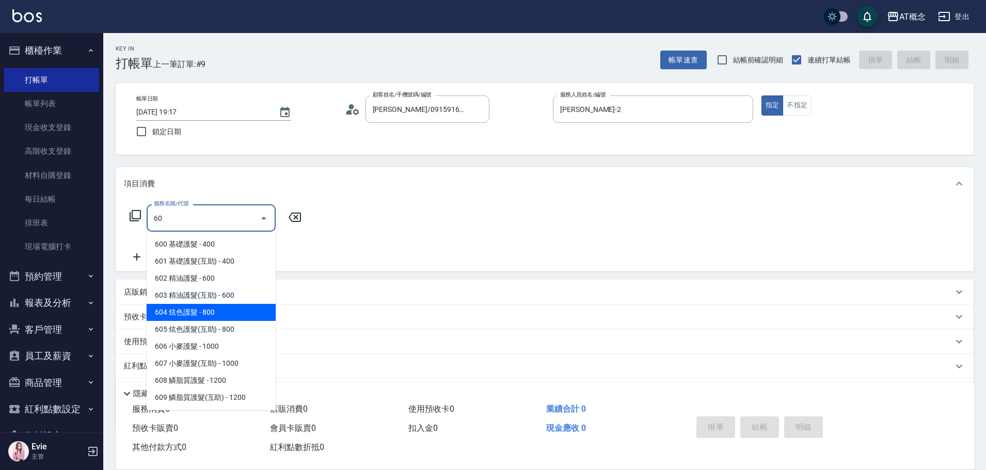
type input "604 炫色護髮(604)"
type input "80"
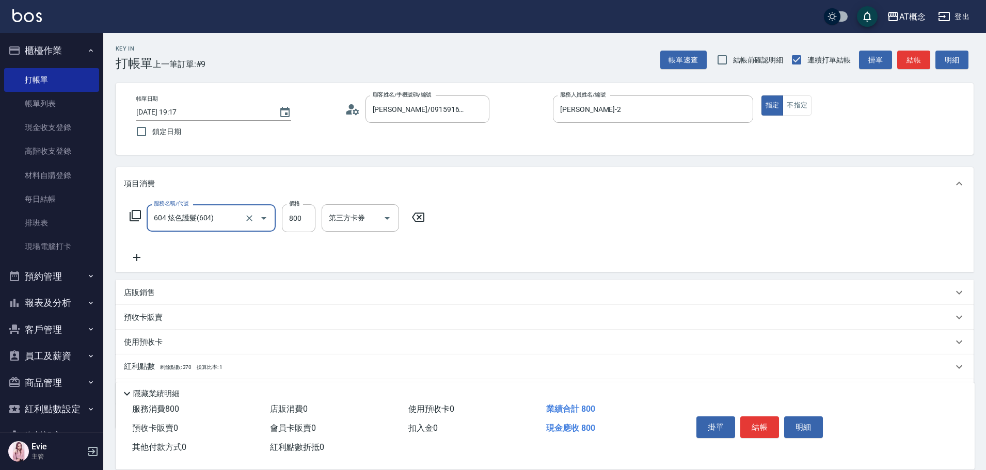
type input "604 炫色護髮(604)"
type input "0"
type input "95"
type input "90"
type input "950"
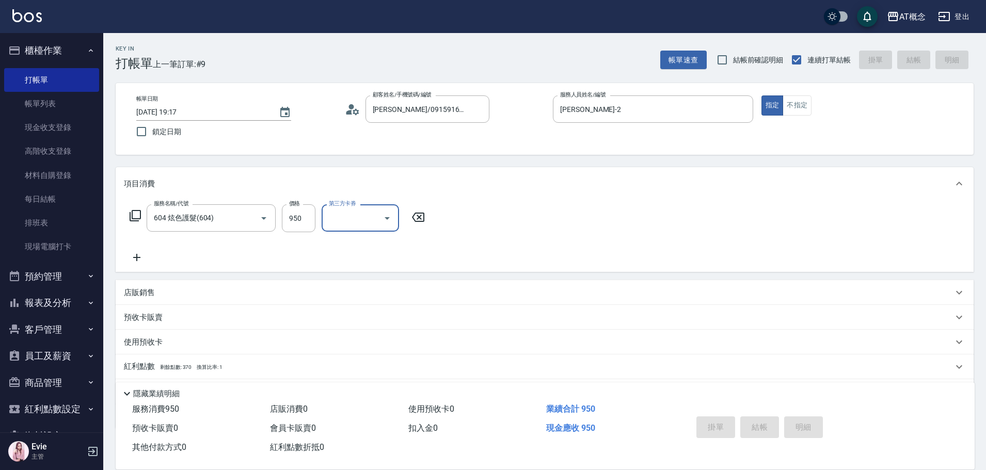
type input "0"
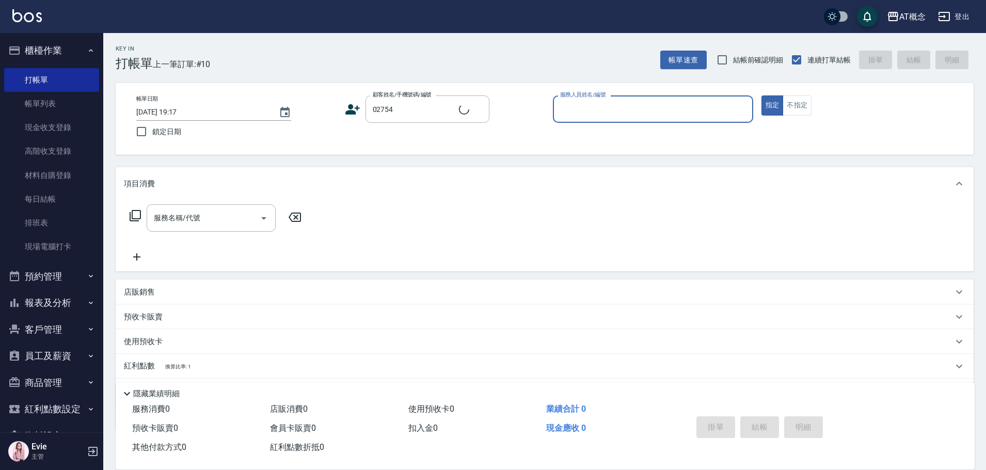
type input "[PERSON_NAME]/0920326609/02754"
type input "Becky-13"
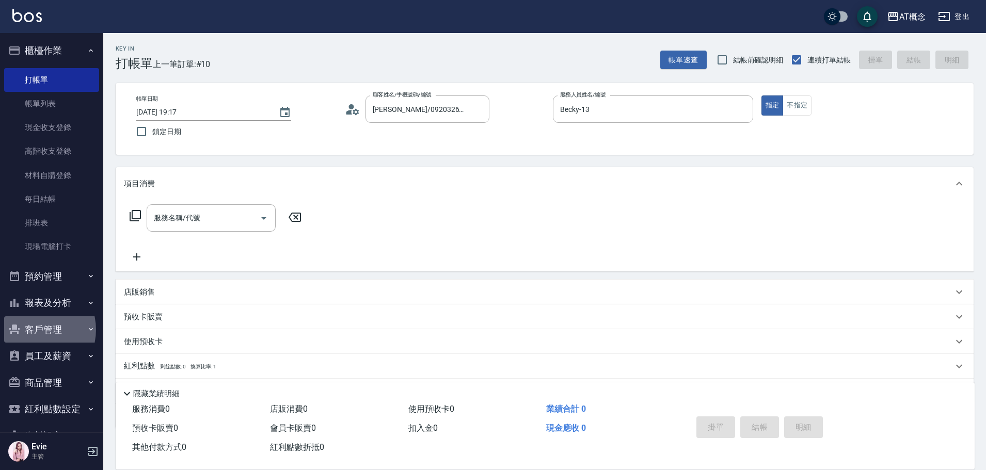
click at [33, 329] on button "客戶管理" at bounding box center [51, 330] width 95 height 27
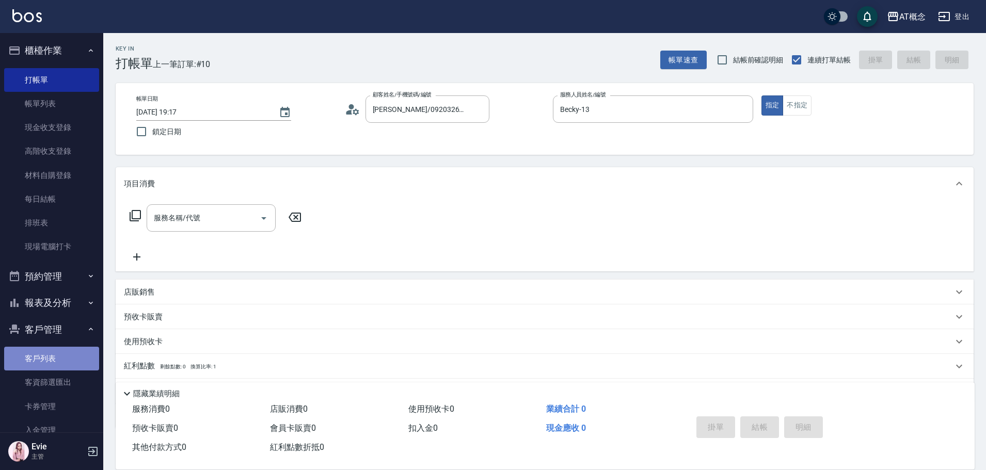
click at [54, 357] on link "客戶列表" at bounding box center [51, 359] width 95 height 24
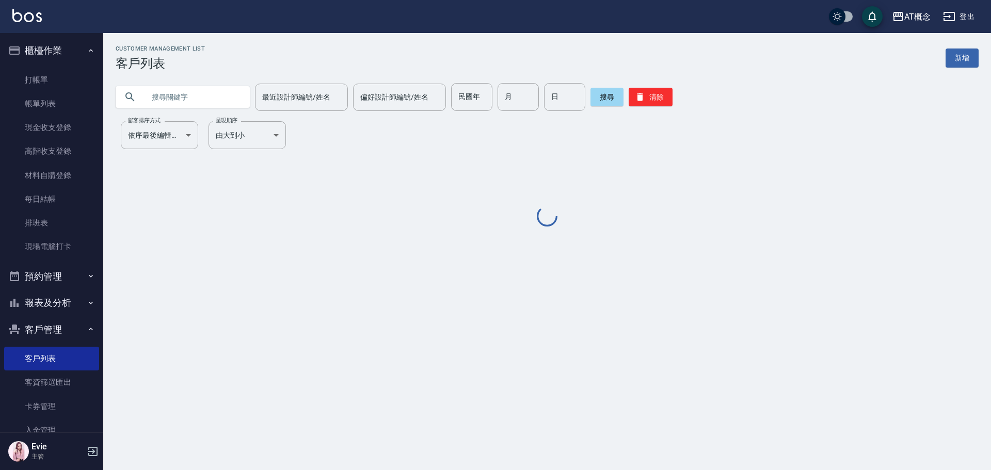
click at [177, 86] on input "text" at bounding box center [193, 97] width 97 height 28
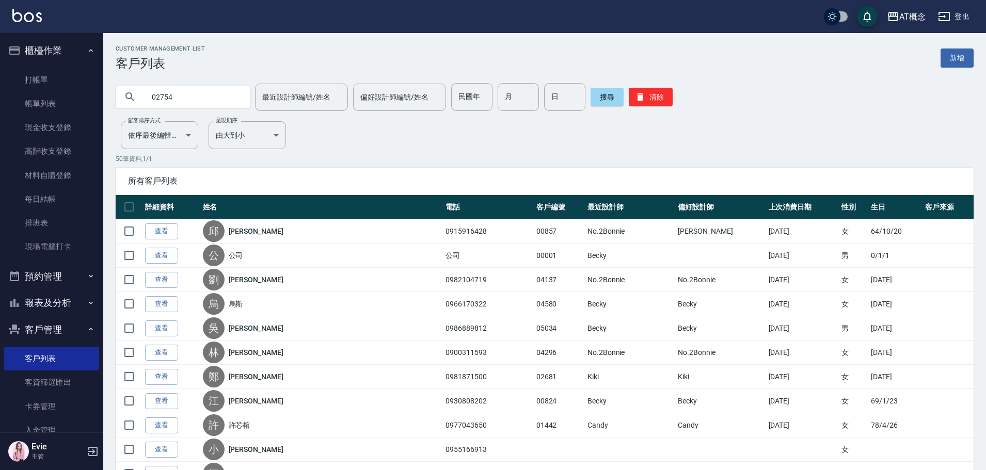
type input "02754"
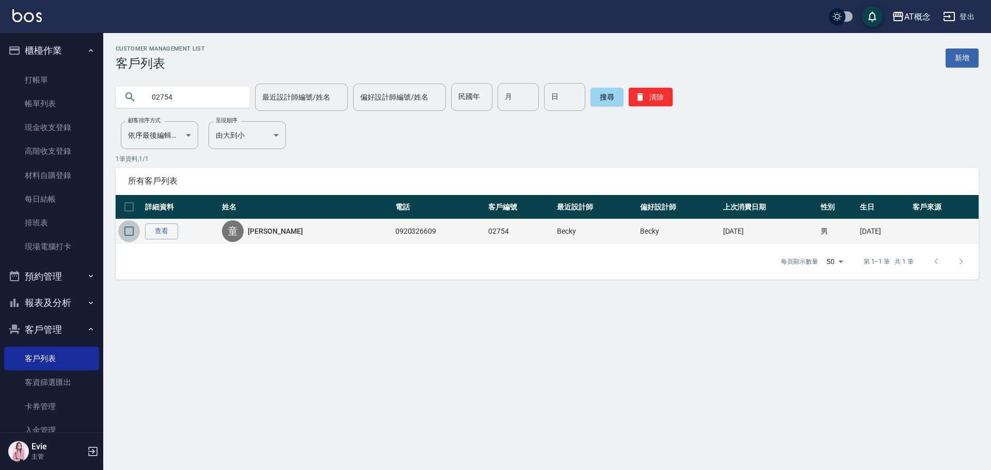
click at [132, 233] on input "checkbox" at bounding box center [129, 232] width 22 height 22
checkbox input "true"
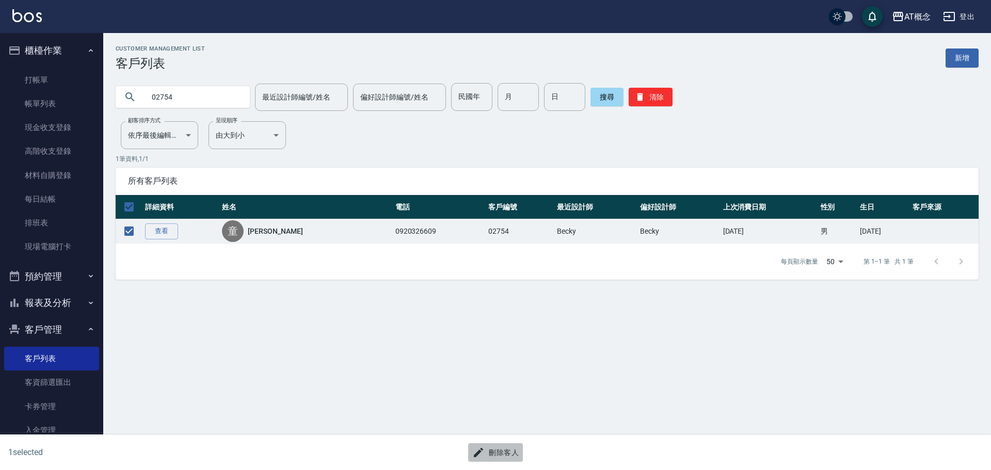
click at [512, 457] on button "刪除客人" at bounding box center [495, 453] width 55 height 19
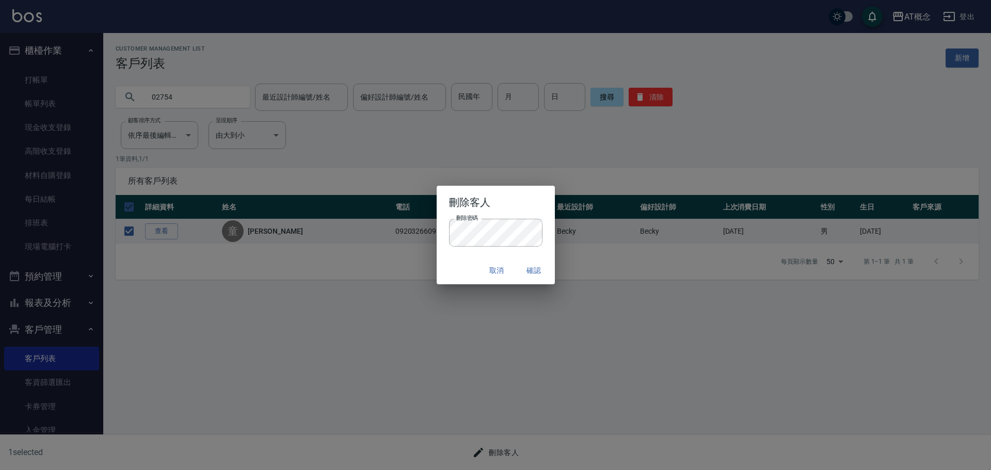
click at [469, 270] on div "取消 確認" at bounding box center [496, 270] width 118 height 27
click at [536, 272] on button "確認" at bounding box center [534, 270] width 33 height 19
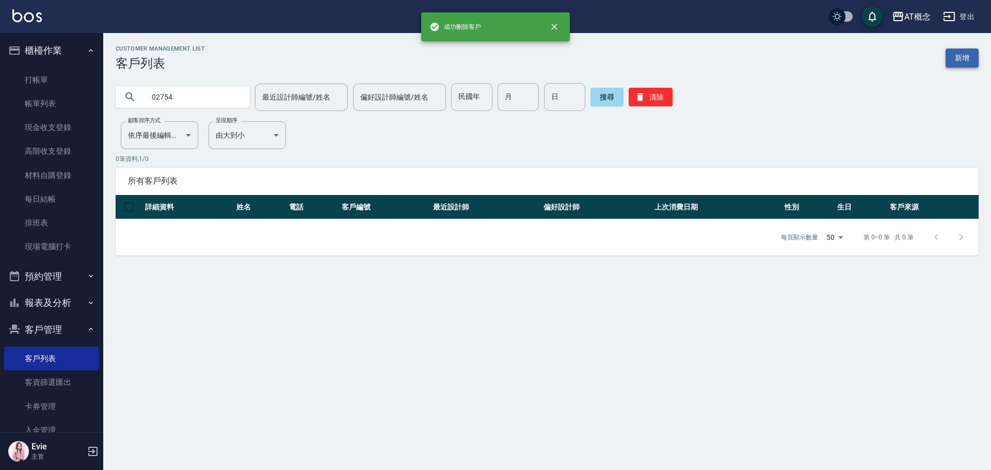
click at [949, 57] on link "新增" at bounding box center [962, 58] width 33 height 19
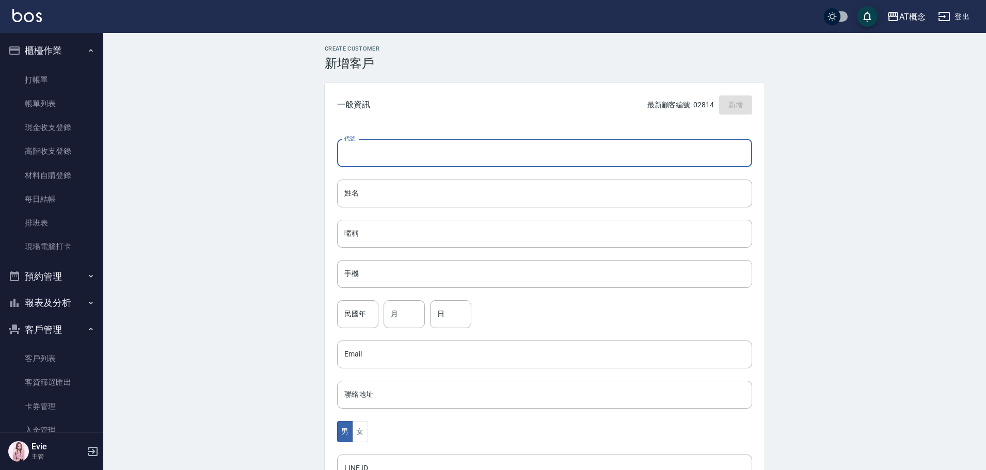
click at [384, 145] on input "代號" at bounding box center [544, 153] width 415 height 28
type input "02754"
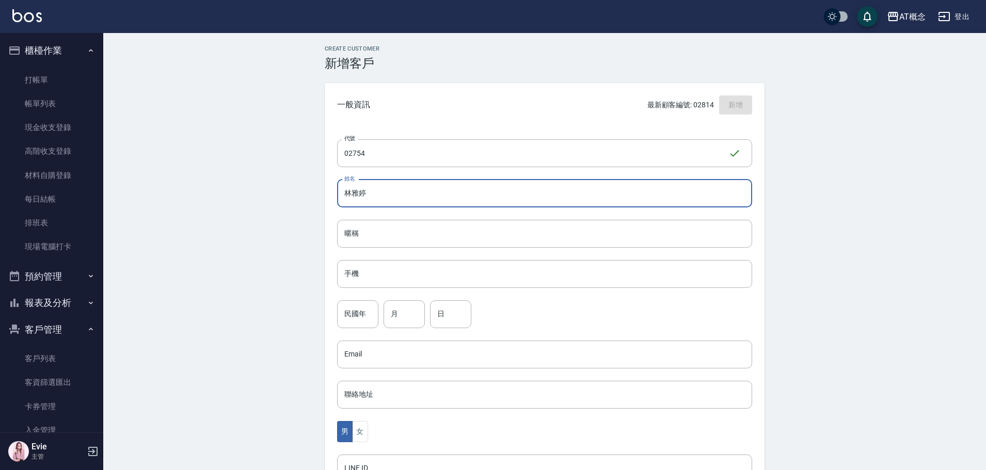
type input "林雅婷"
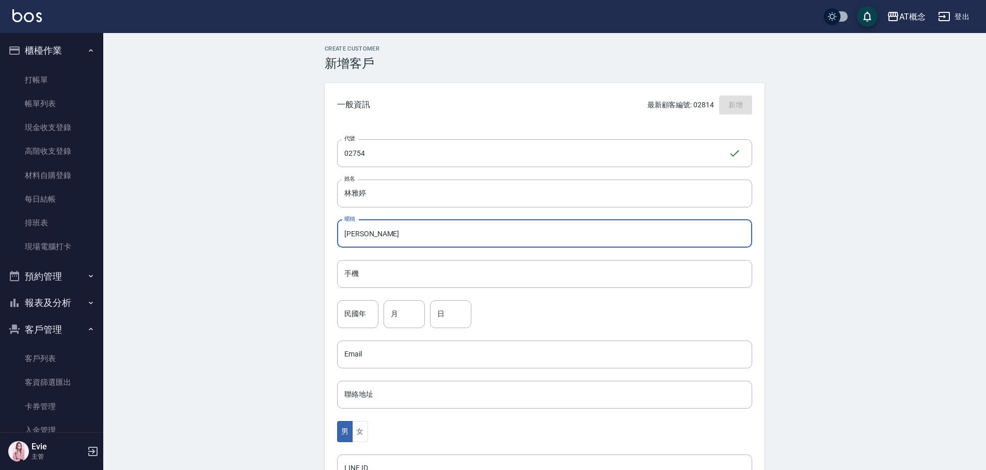
type input "[PERSON_NAME]"
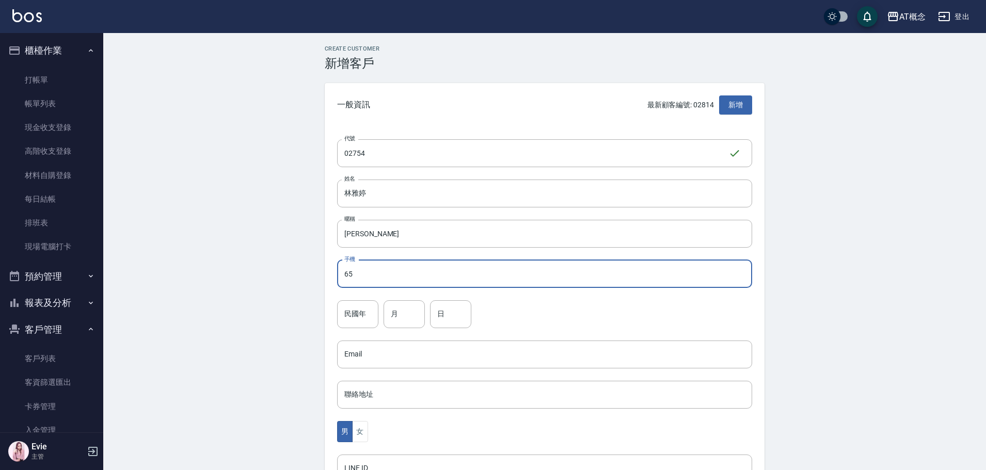
type input "6"
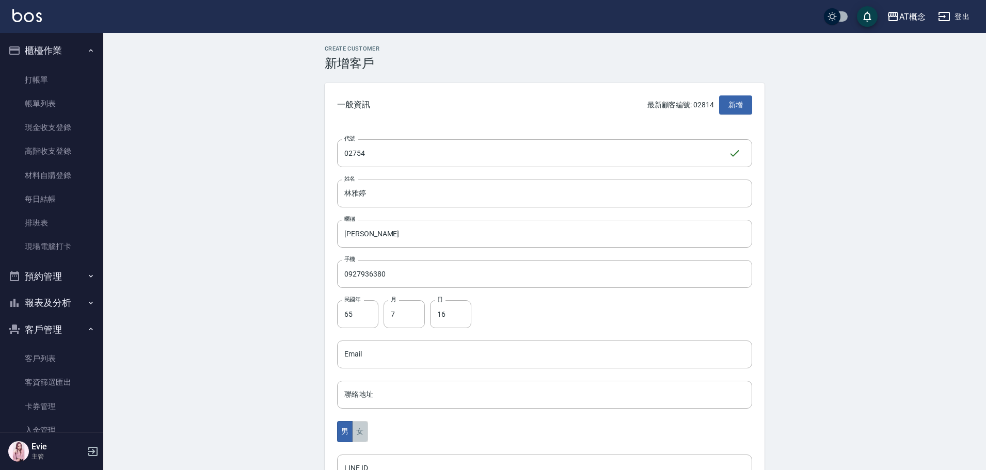
click at [357, 427] on button "女" at bounding box center [359, 431] width 15 height 21
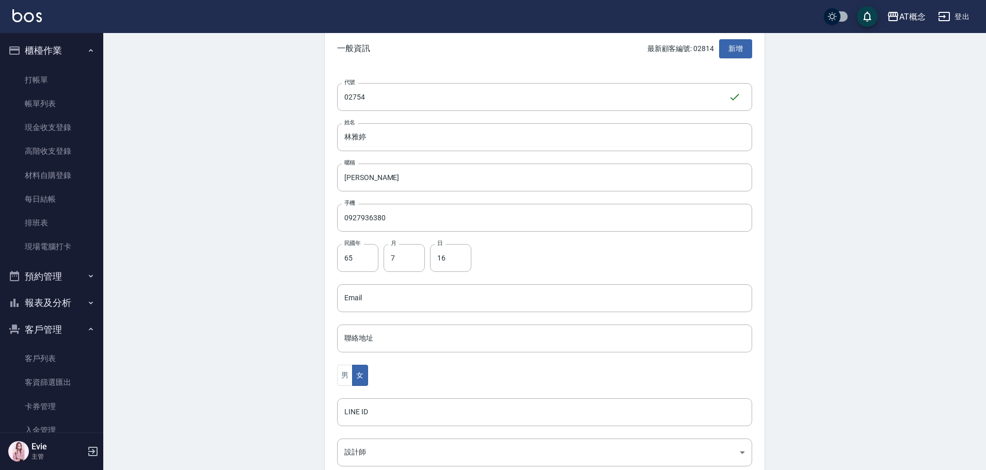
scroll to position [103, 0]
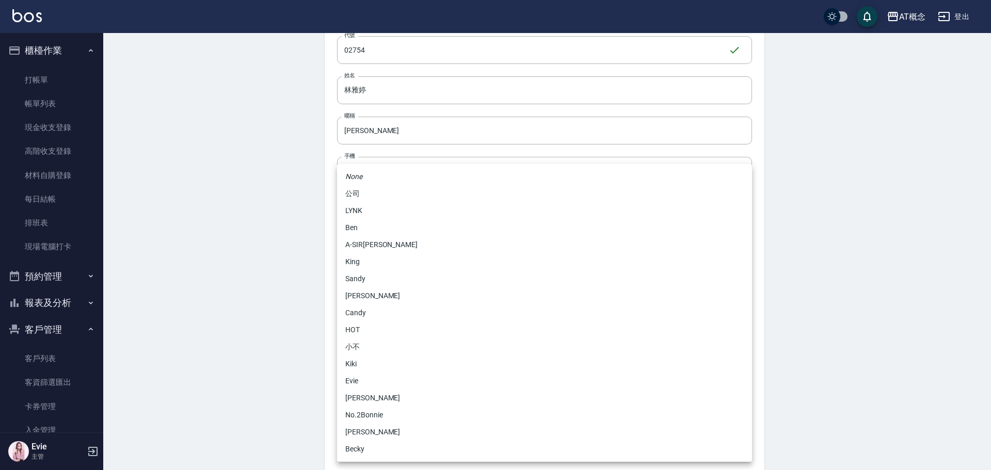
click at [378, 409] on body "AT概念 登出 櫃檯作業 打帳單 帳單列表 現金收支登錄 高階收支登錄 材料自購登錄 每日結帳 排班表 現場電腦打卡 預約管理 預約管理 單日預約紀錄 單週預…" at bounding box center [495, 233] width 991 height 672
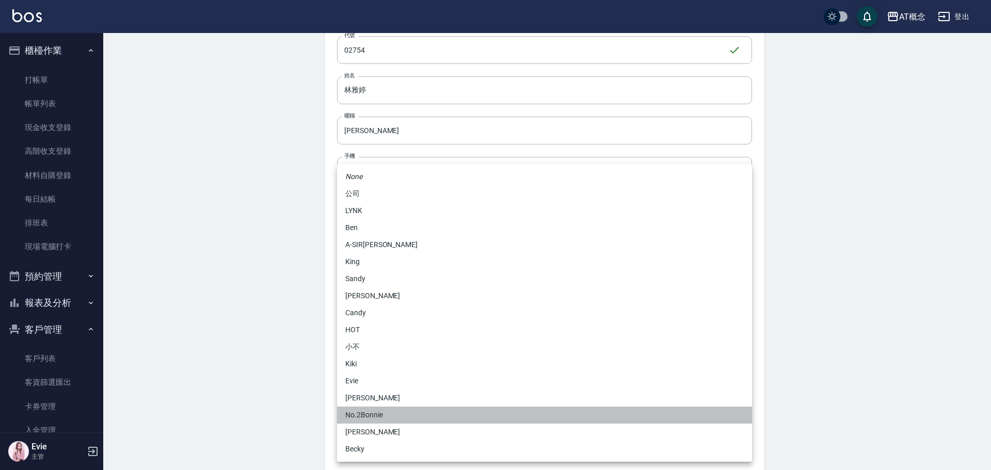
click at [370, 416] on li "No.2Bonnie" at bounding box center [544, 415] width 415 height 17
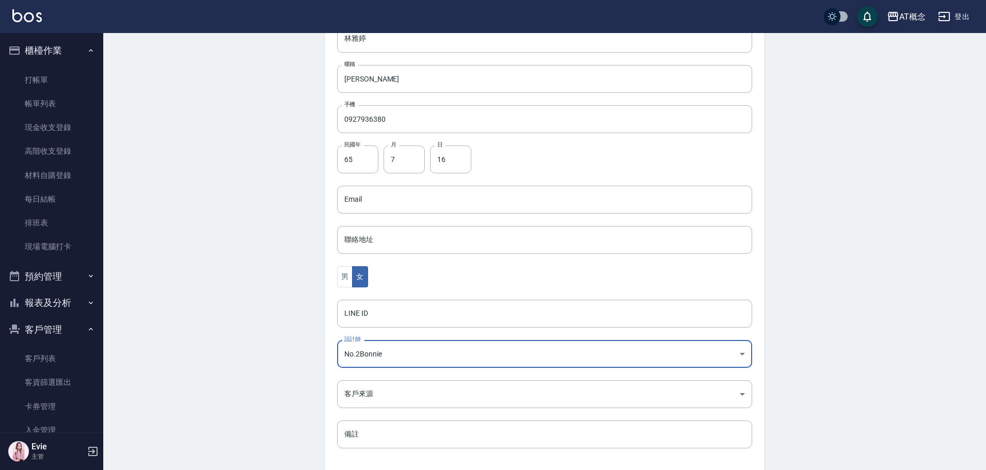
scroll to position [202, 0]
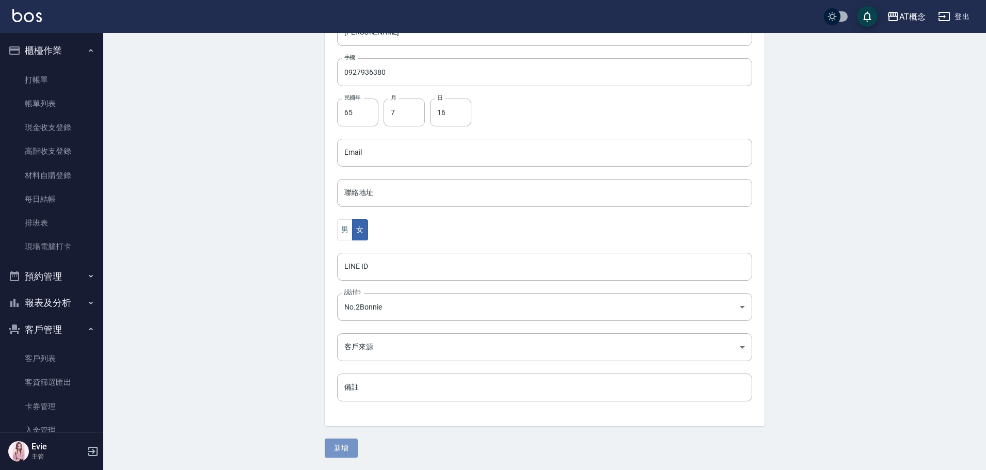
click at [352, 444] on button "新增" at bounding box center [341, 448] width 33 height 19
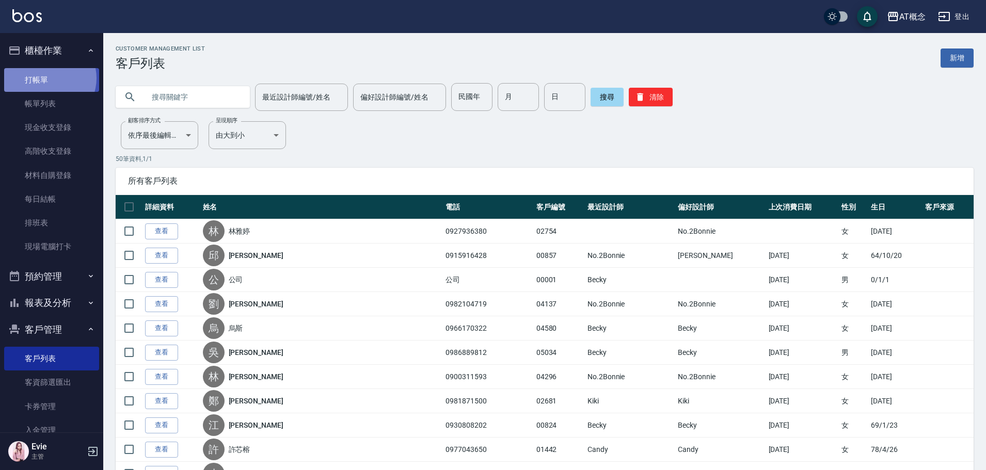
click at [46, 78] on link "打帳單" at bounding box center [51, 80] width 95 height 24
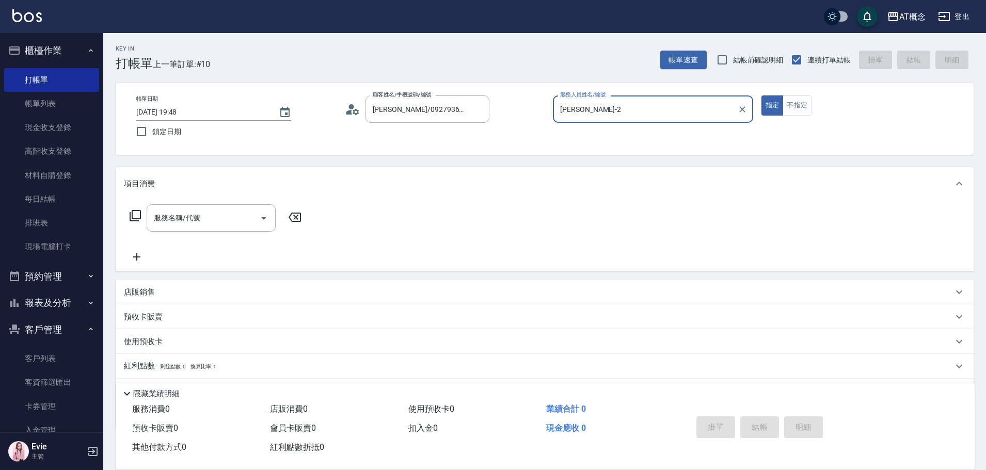
click at [762, 96] on button "指定" at bounding box center [773, 106] width 22 height 20
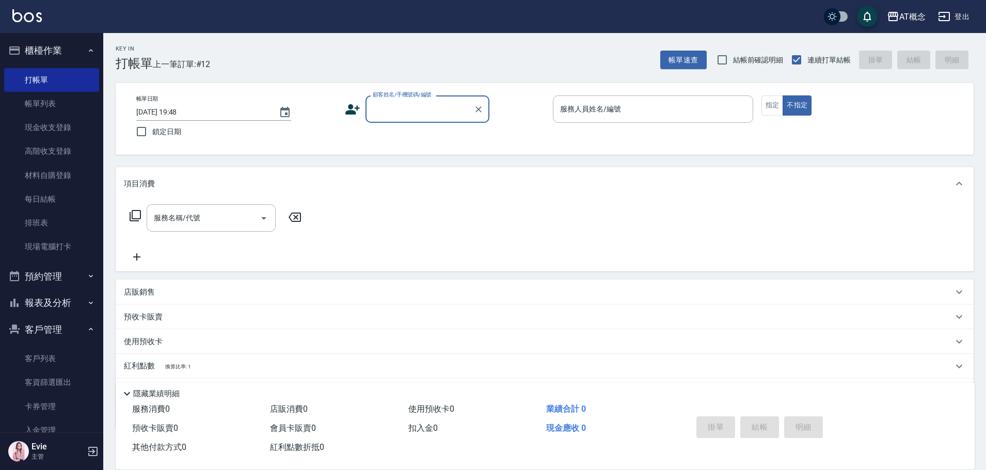
click at [50, 296] on button "報表及分析" at bounding box center [51, 303] width 95 height 27
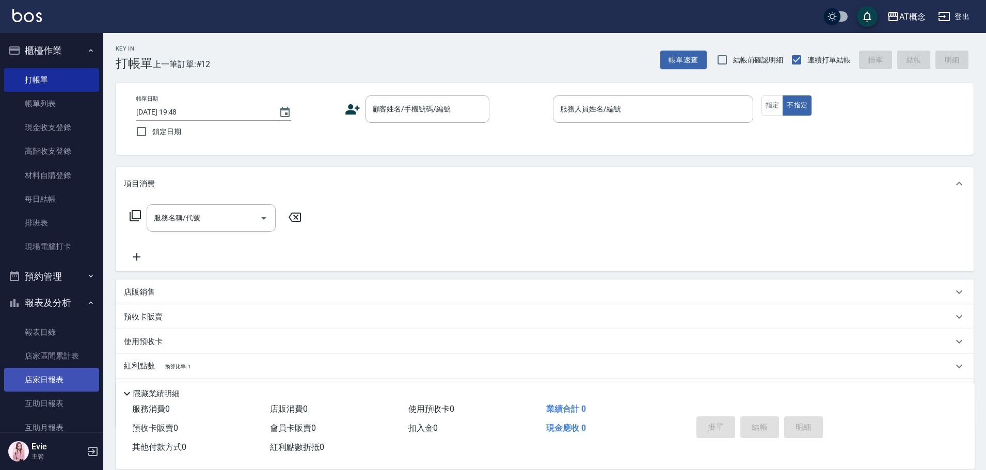
click at [59, 380] on link "店家日報表" at bounding box center [51, 380] width 95 height 24
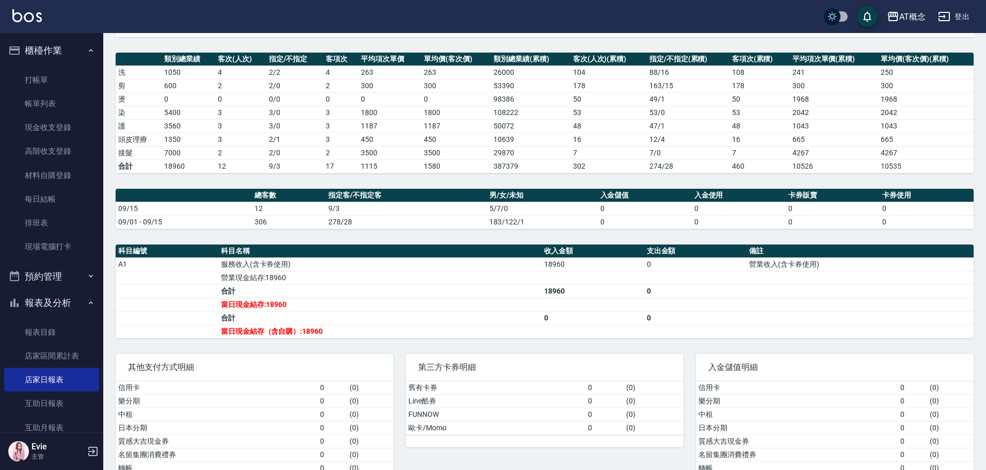
scroll to position [103, 0]
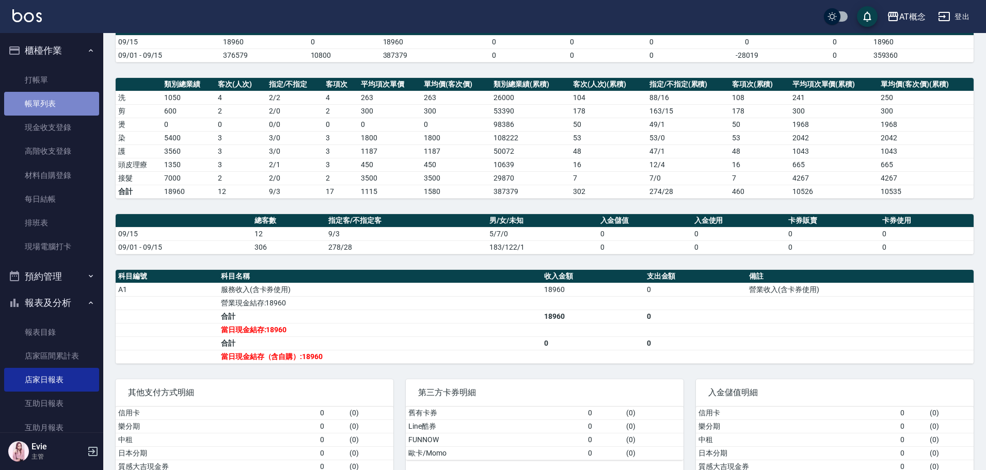
click at [56, 99] on link "帳單列表" at bounding box center [51, 104] width 95 height 24
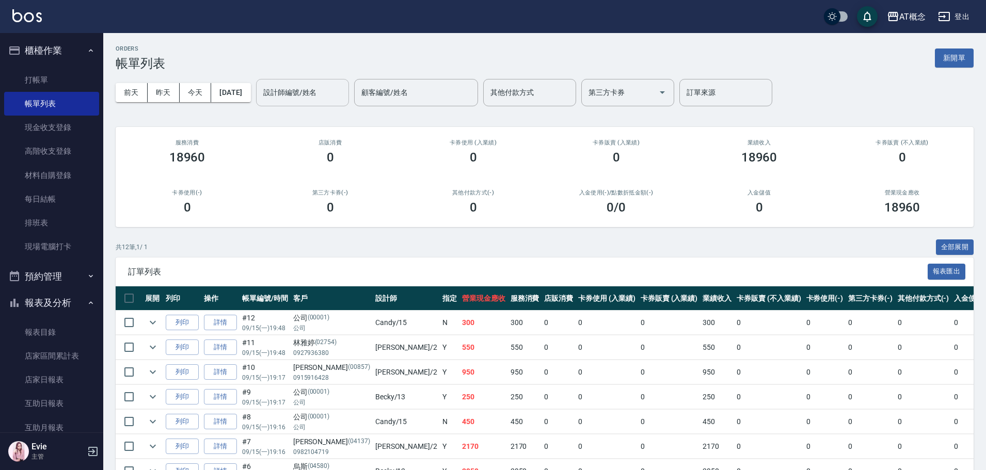
click at [323, 92] on input "設計師編號/姓名" at bounding box center [303, 93] width 84 height 18
click at [240, 91] on button "[DATE]" at bounding box center [230, 92] width 39 height 19
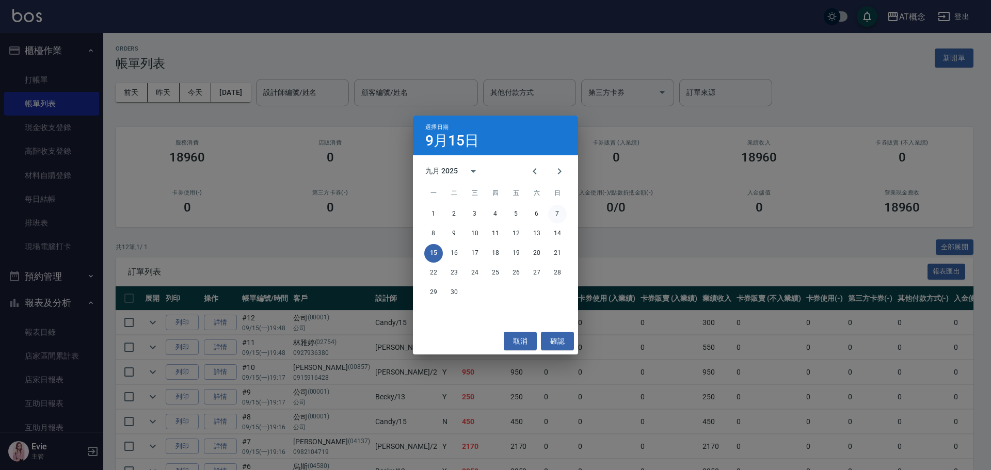
click at [557, 212] on button "7" at bounding box center [557, 214] width 19 height 19
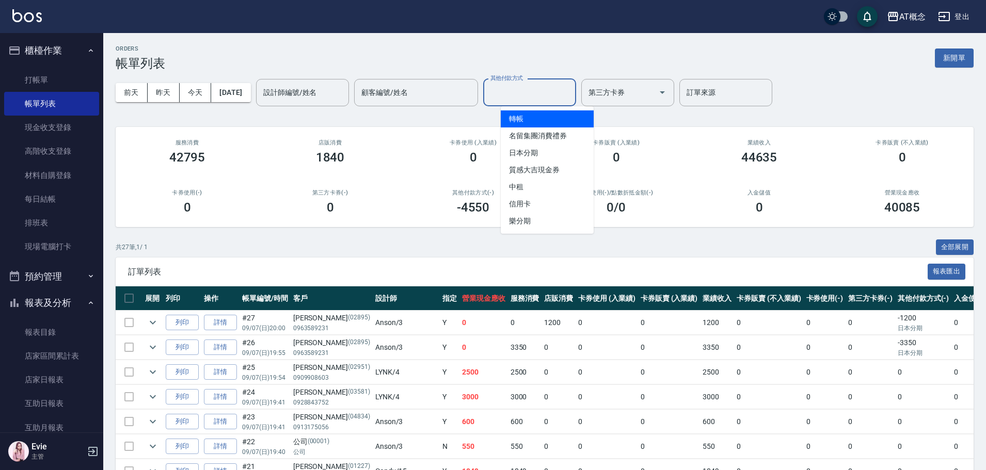
click at [540, 93] on input "其他付款方式" at bounding box center [530, 93] width 84 height 18
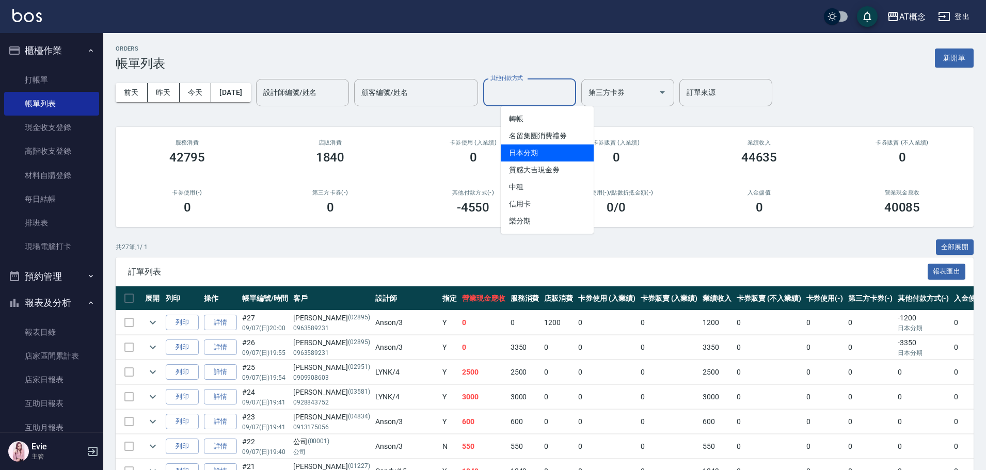
click at [539, 157] on span "日本分期" at bounding box center [547, 153] width 93 height 17
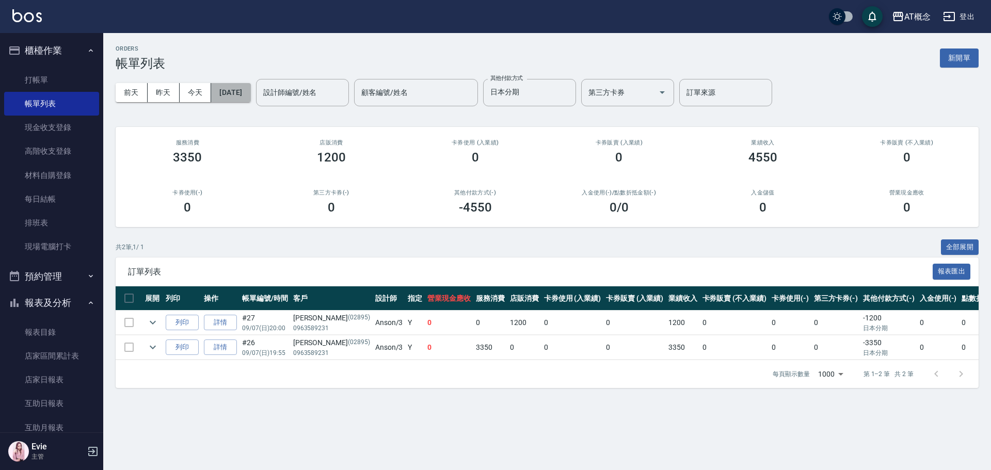
click at [234, 92] on button "[DATE]" at bounding box center [230, 92] width 39 height 19
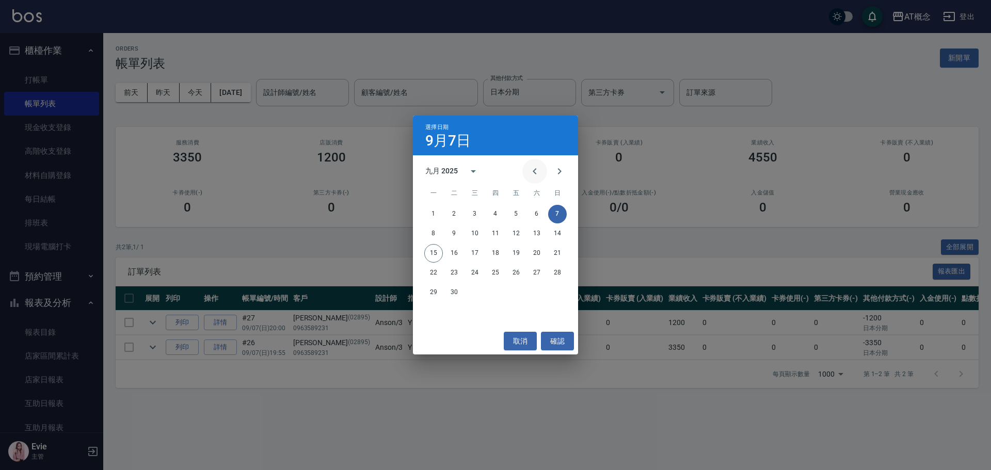
click at [537, 171] on icon "Previous month" at bounding box center [535, 171] width 12 height 12
click at [538, 170] on icon "Previous month" at bounding box center [535, 171] width 12 height 12
click at [537, 170] on icon "Previous month" at bounding box center [535, 171] width 12 height 12
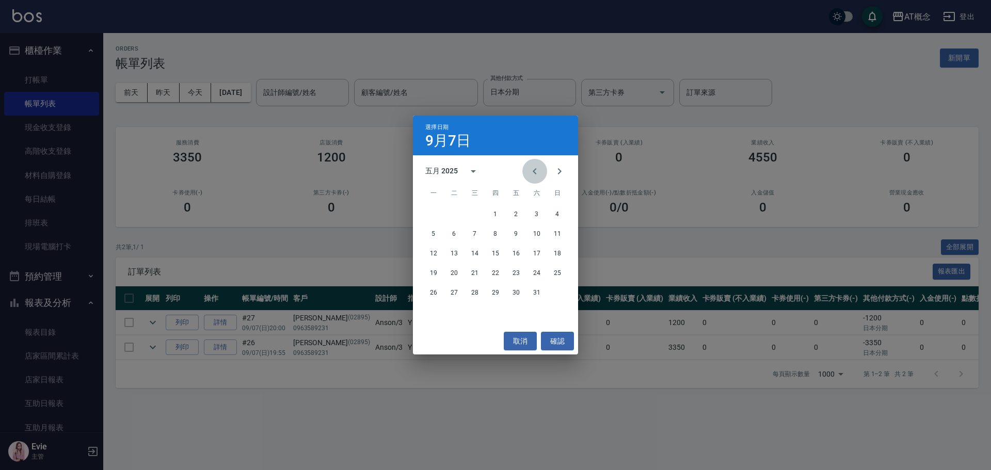
click at [537, 170] on icon "Previous month" at bounding box center [535, 171] width 12 height 12
click at [536, 172] on icon "Previous month" at bounding box center [535, 171] width 12 height 12
click at [473, 211] on button "1" at bounding box center [475, 214] width 19 height 19
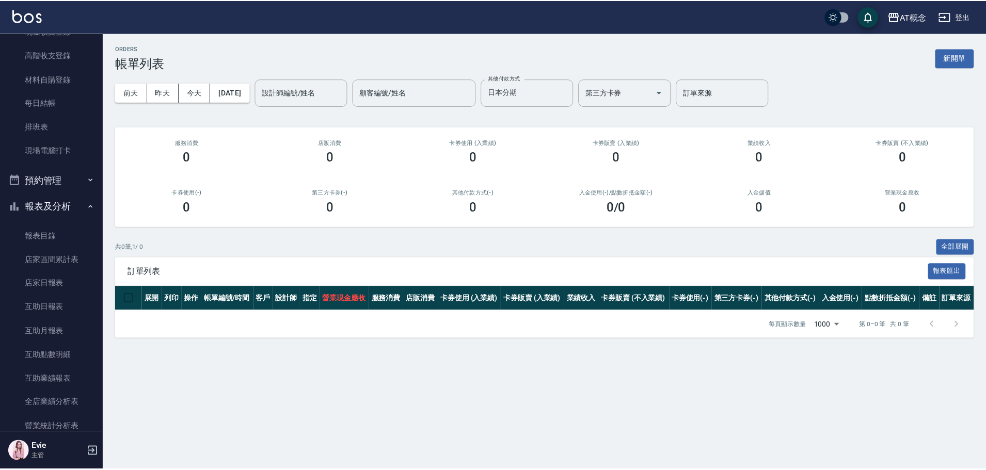
scroll to position [103, 0]
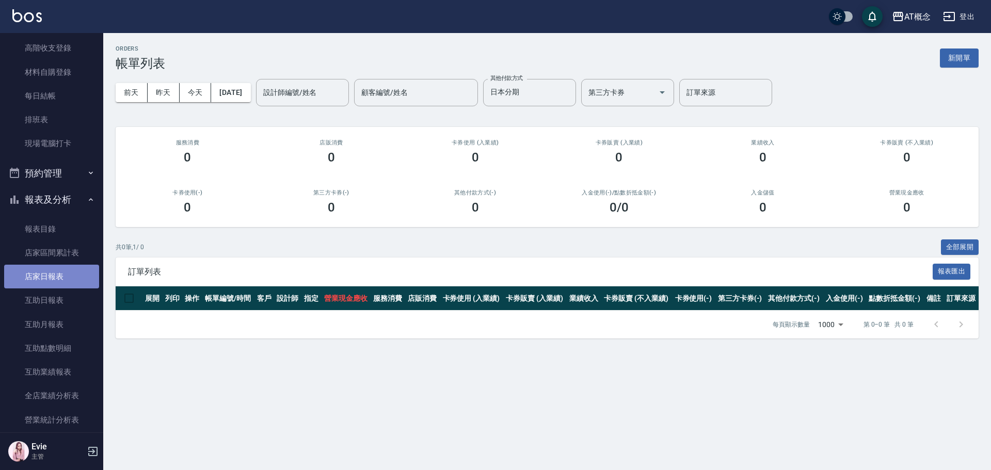
click at [60, 275] on link "店家日報表" at bounding box center [51, 277] width 95 height 24
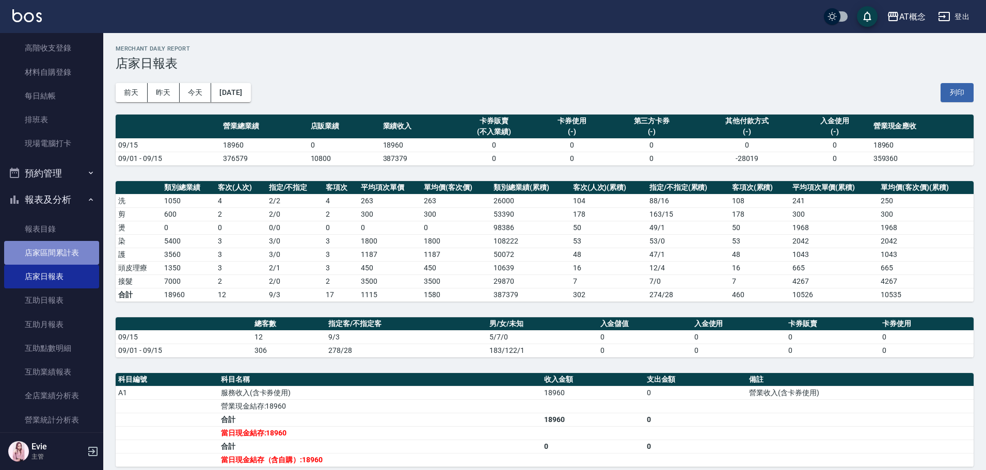
click at [54, 259] on link "店家區間累計表" at bounding box center [51, 253] width 95 height 24
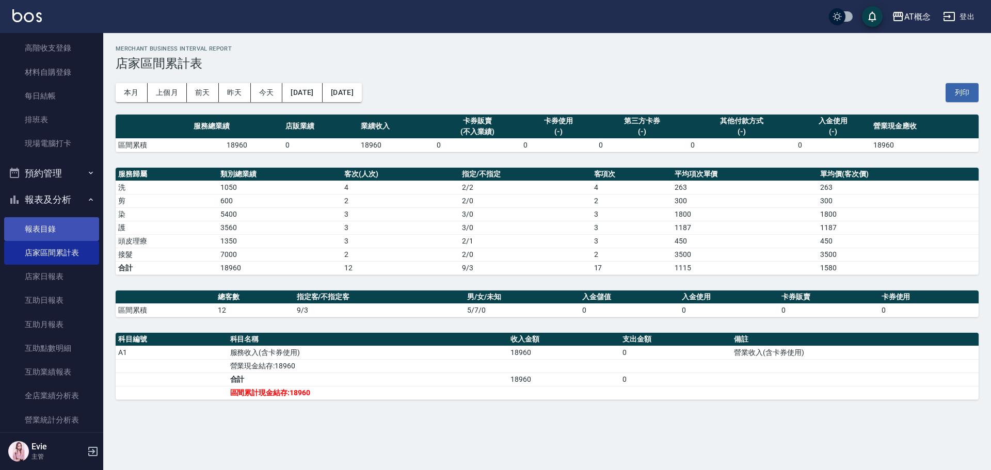
click at [49, 230] on link "報表目錄" at bounding box center [51, 229] width 95 height 24
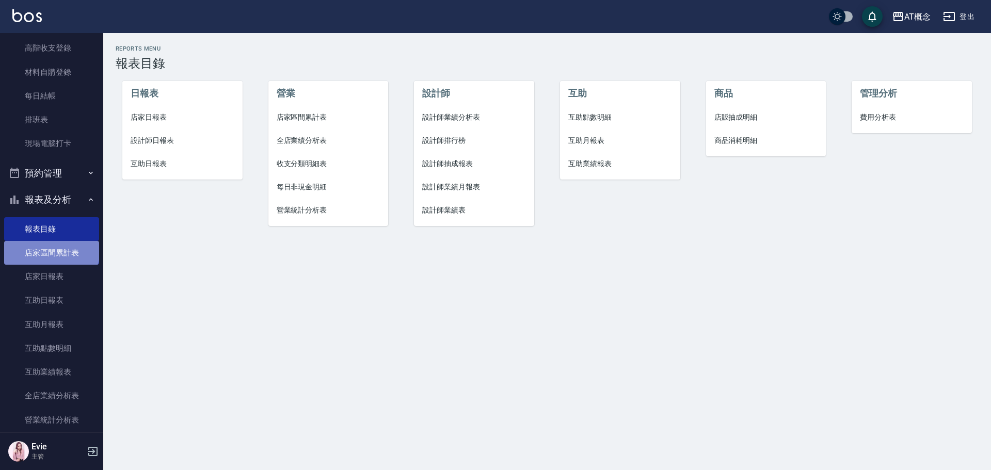
click at [51, 250] on link "店家區間累計表" at bounding box center [51, 253] width 95 height 24
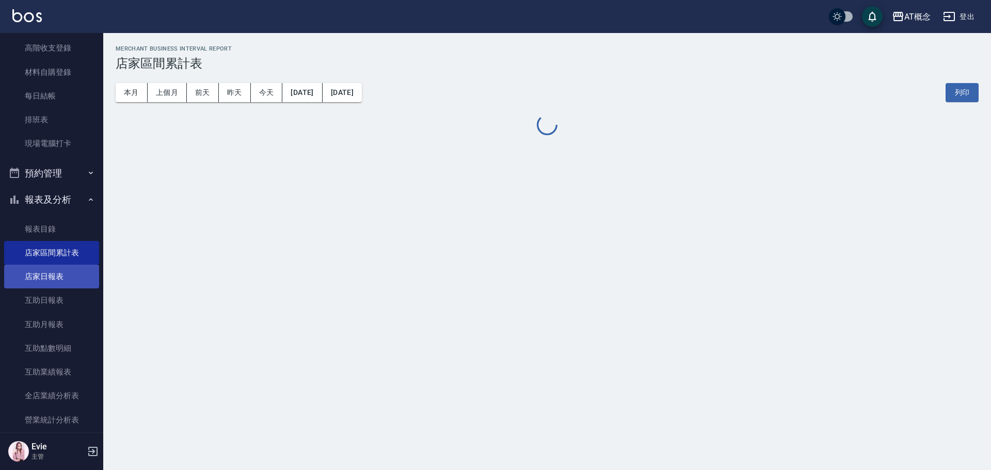
click at [46, 271] on link "店家日報表" at bounding box center [51, 277] width 95 height 24
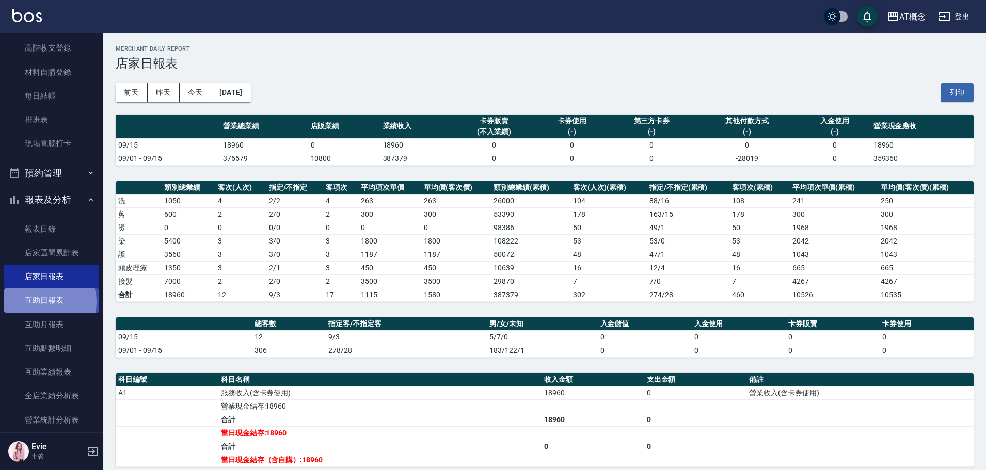
click at [47, 302] on link "互助日報表" at bounding box center [51, 301] width 95 height 24
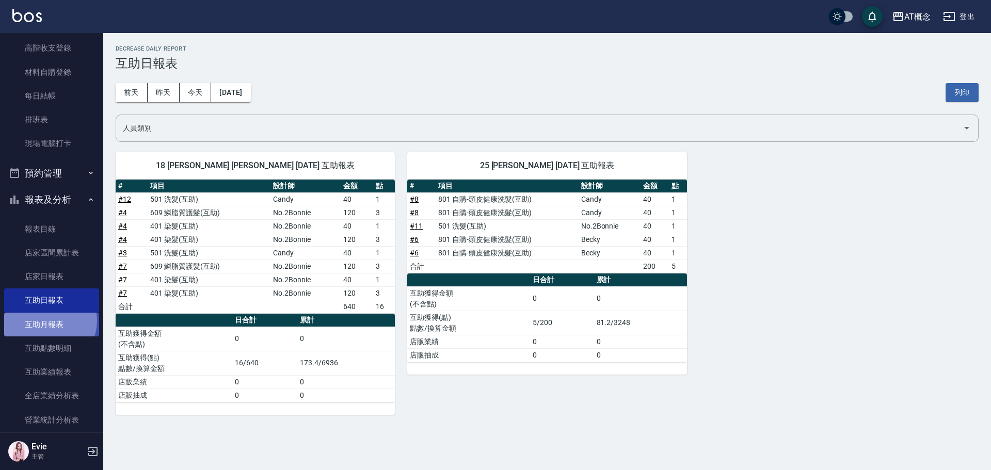
click at [49, 321] on link "互助月報表" at bounding box center [51, 325] width 95 height 24
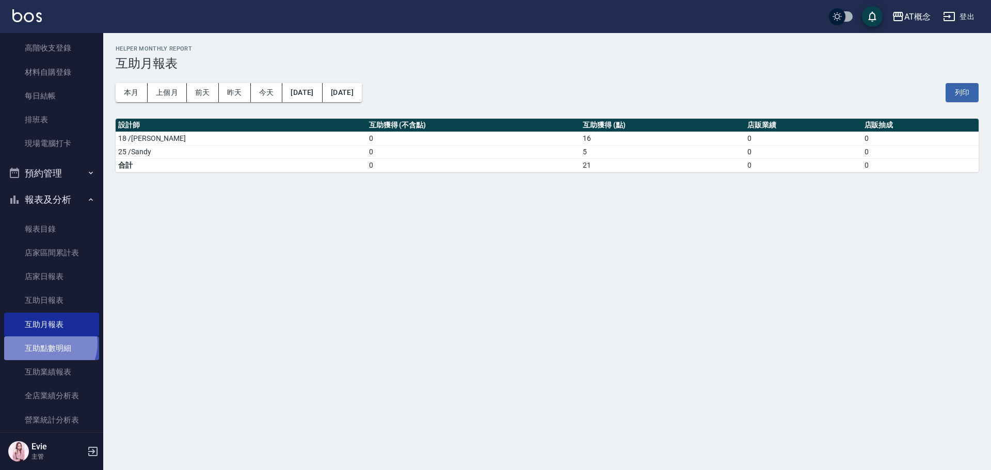
click at [50, 344] on link "互助點數明細" at bounding box center [51, 349] width 95 height 24
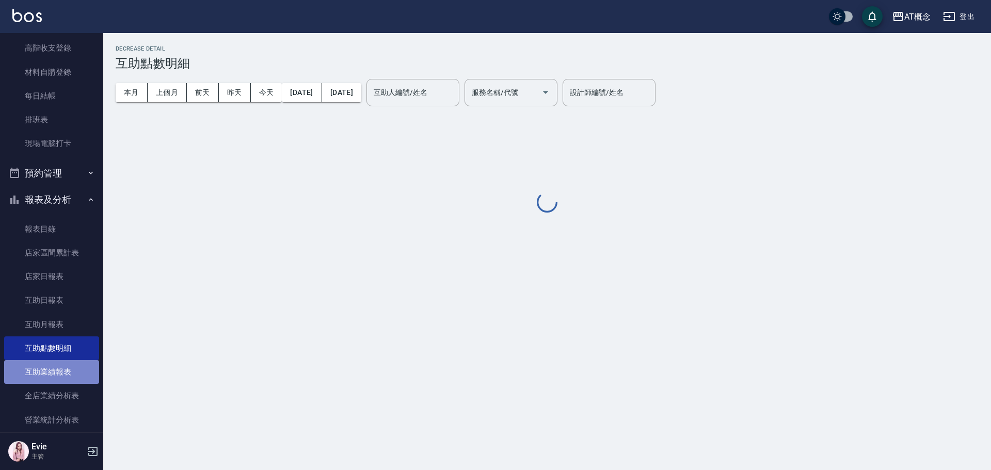
click at [55, 370] on link "互助業績報表" at bounding box center [51, 372] width 95 height 24
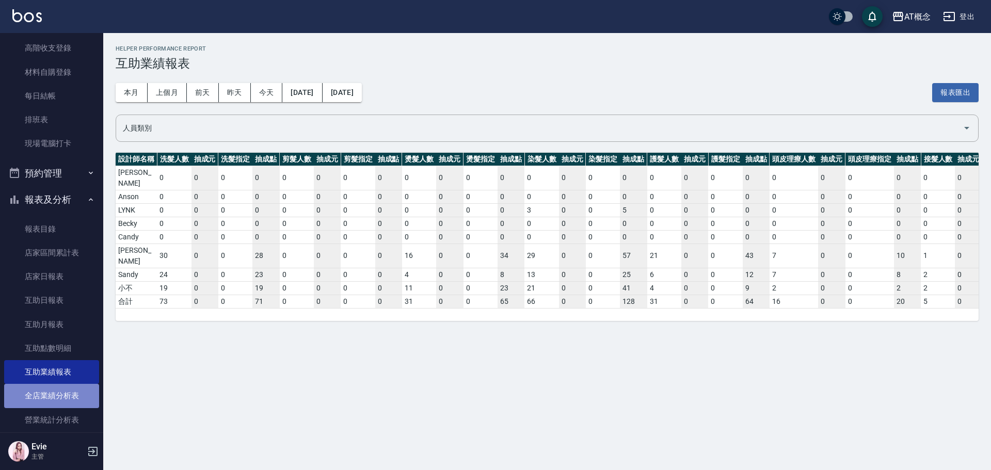
click at [53, 396] on link "全店業績分析表" at bounding box center [51, 396] width 95 height 24
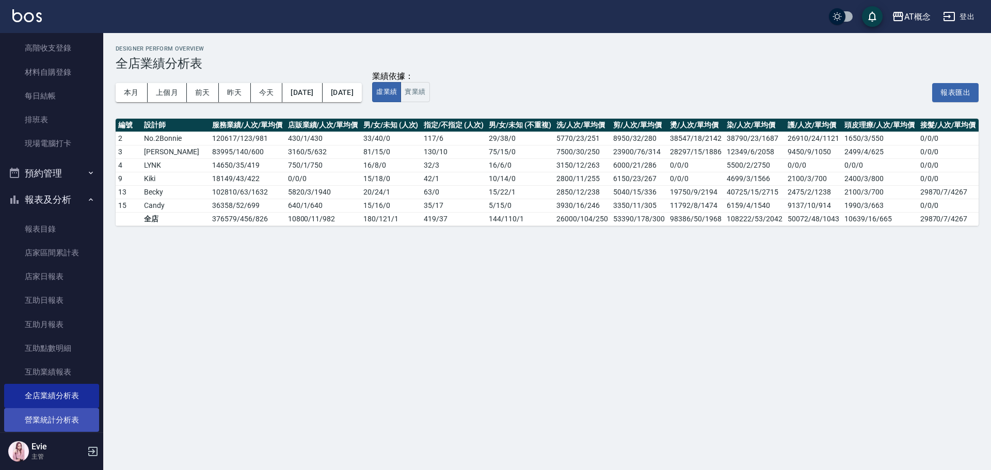
click at [45, 417] on link "營業統計分析表" at bounding box center [51, 420] width 95 height 24
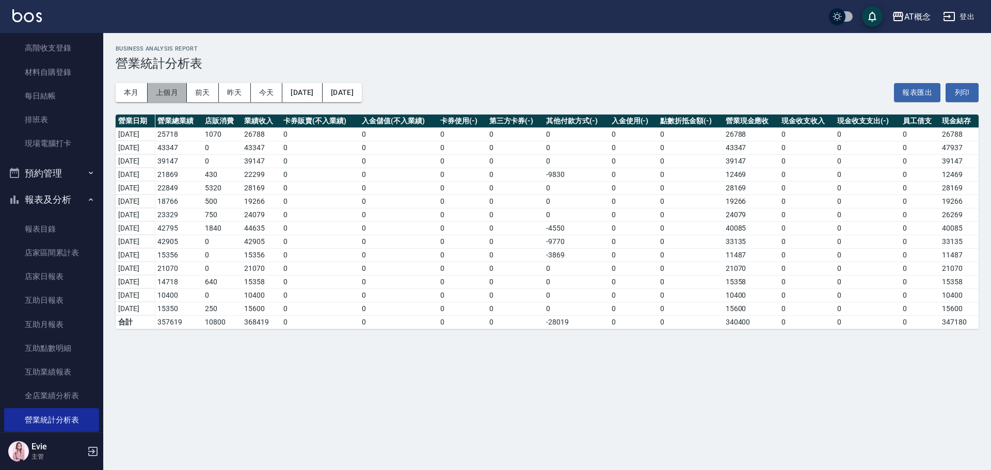
click at [175, 89] on button "上個月" at bounding box center [167, 92] width 39 height 19
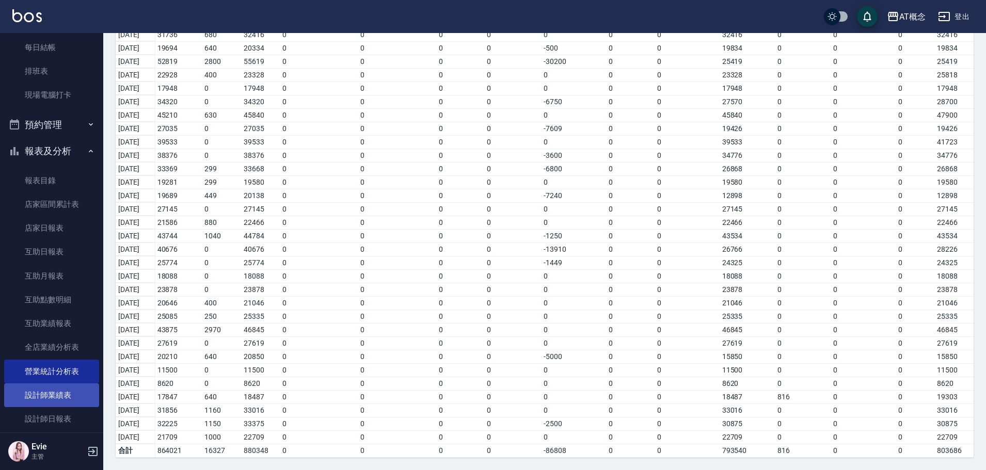
scroll to position [258, 0]
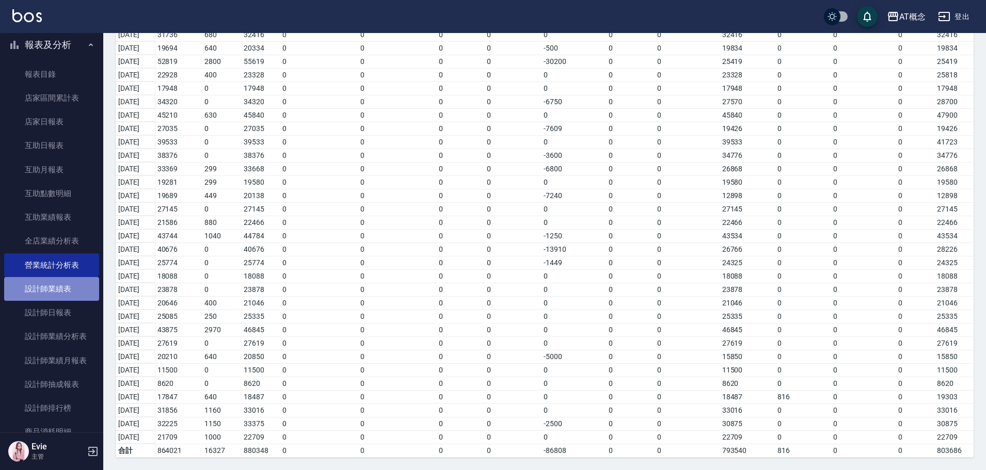
click at [63, 284] on link "設計師業績表" at bounding box center [51, 289] width 95 height 24
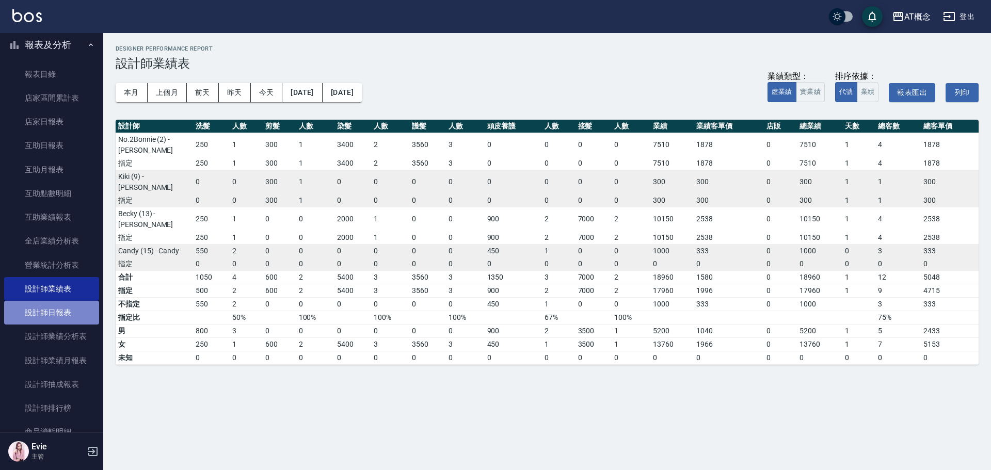
click at [55, 313] on link "設計師日報表" at bounding box center [51, 313] width 95 height 24
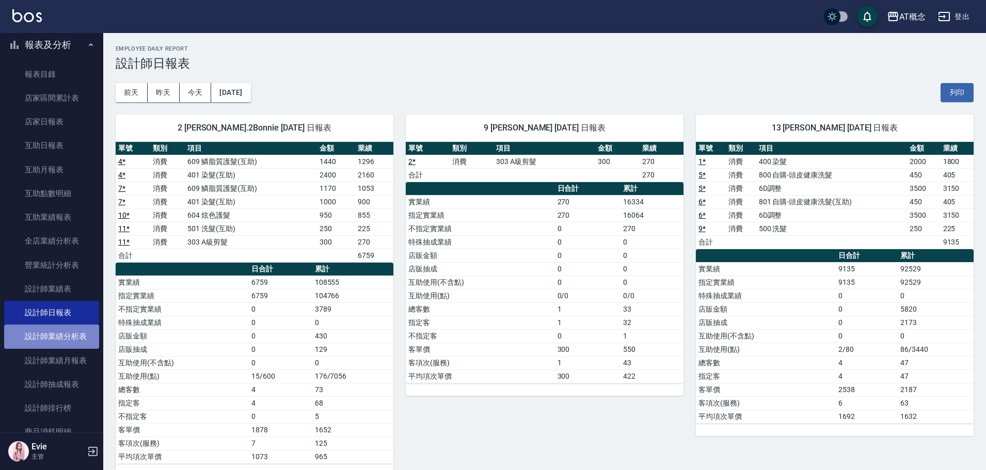
click at [63, 338] on link "設計師業績分析表" at bounding box center [51, 337] width 95 height 24
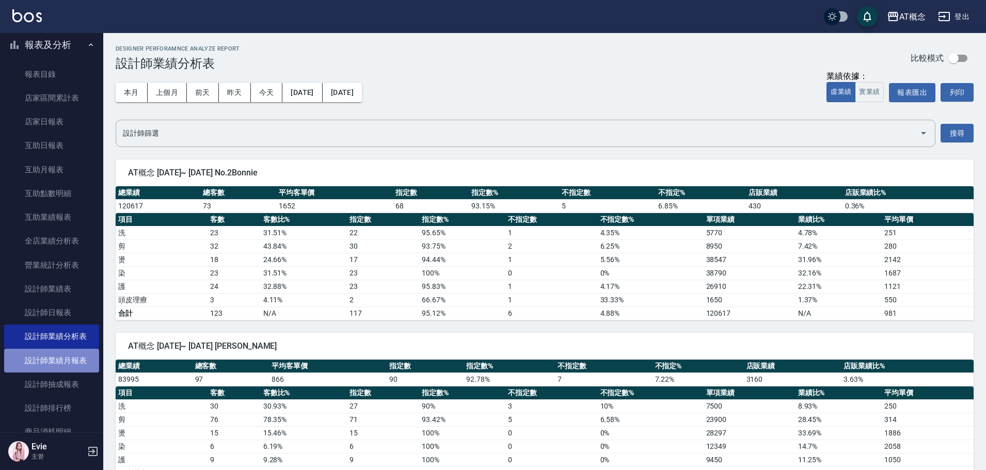
click at [71, 364] on link "設計師業績月報表" at bounding box center [51, 361] width 95 height 24
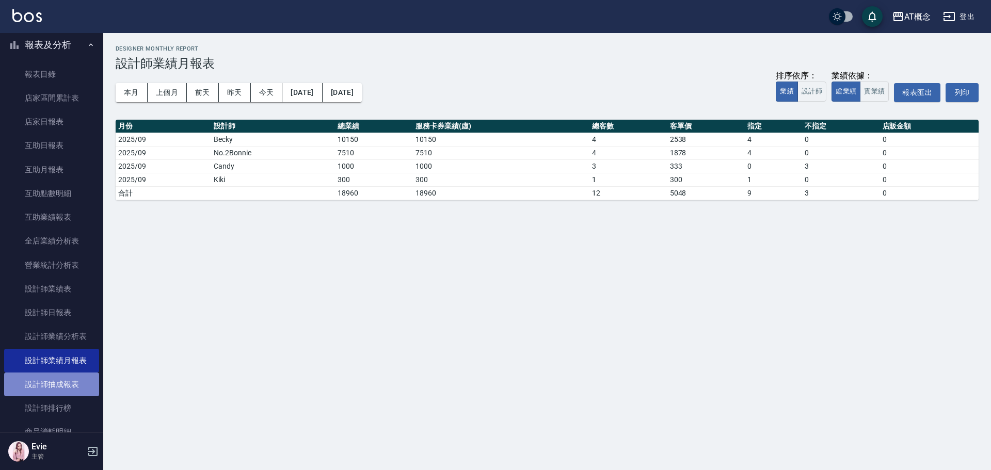
click at [71, 384] on link "設計師抽成報表" at bounding box center [51, 385] width 95 height 24
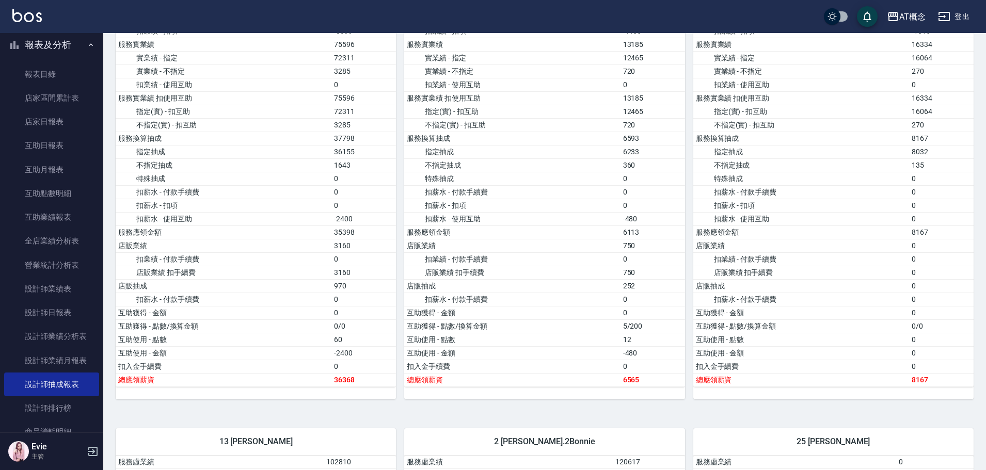
scroll to position [155, 0]
click at [52, 405] on link "設計師排行榜" at bounding box center [51, 409] width 95 height 24
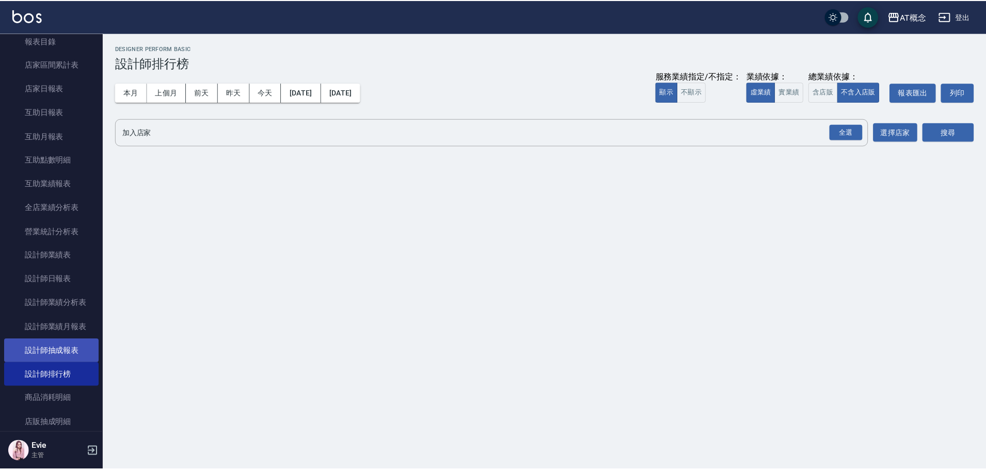
scroll to position [310, 0]
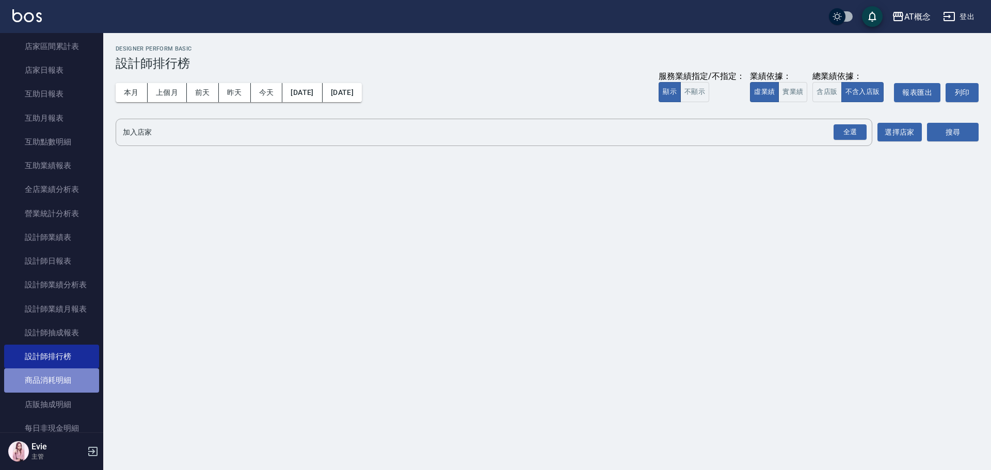
click at [73, 377] on link "商品消耗明細" at bounding box center [51, 381] width 95 height 24
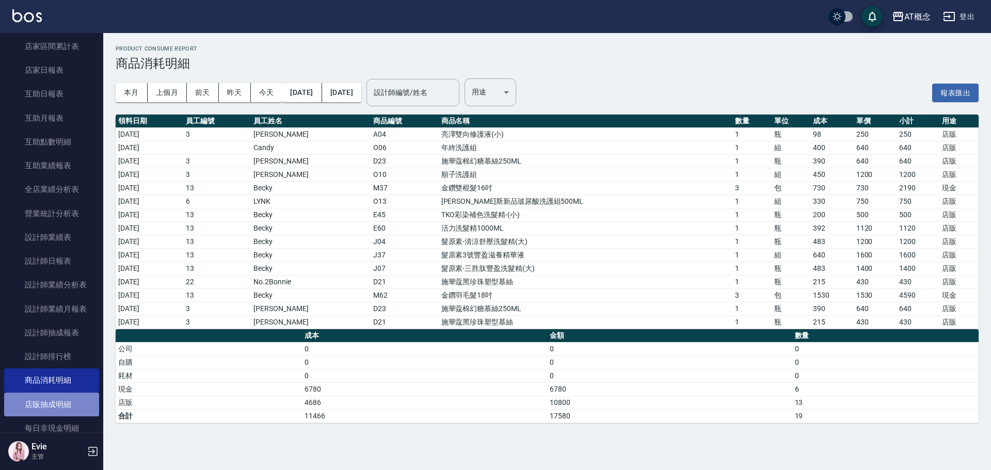
click at [69, 401] on link "店販抽成明細" at bounding box center [51, 405] width 95 height 24
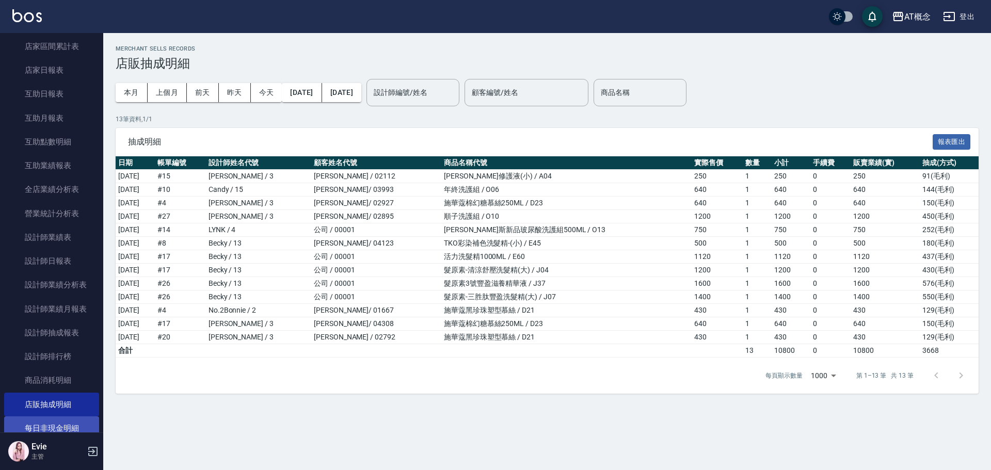
click at [60, 428] on link "每日非現金明細" at bounding box center [51, 429] width 95 height 24
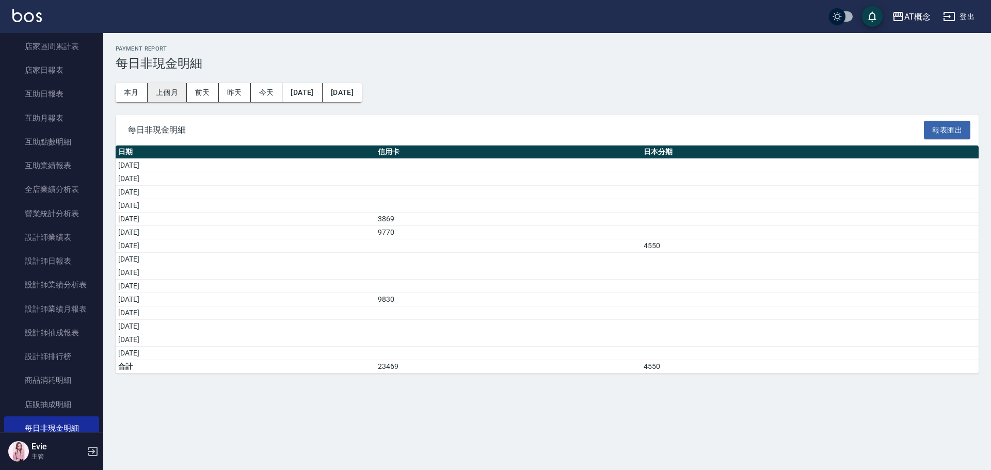
click at [174, 87] on button "上個月" at bounding box center [167, 92] width 39 height 19
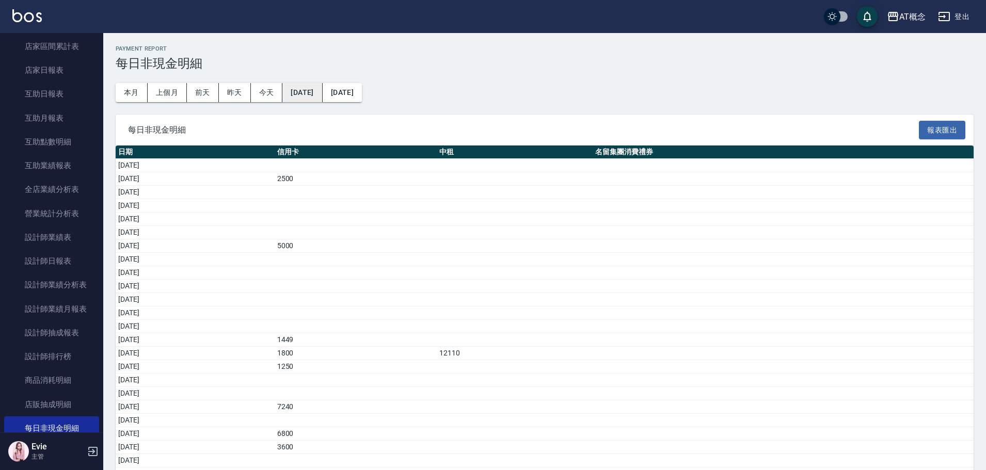
click at [298, 93] on button "[DATE]" at bounding box center [302, 92] width 40 height 19
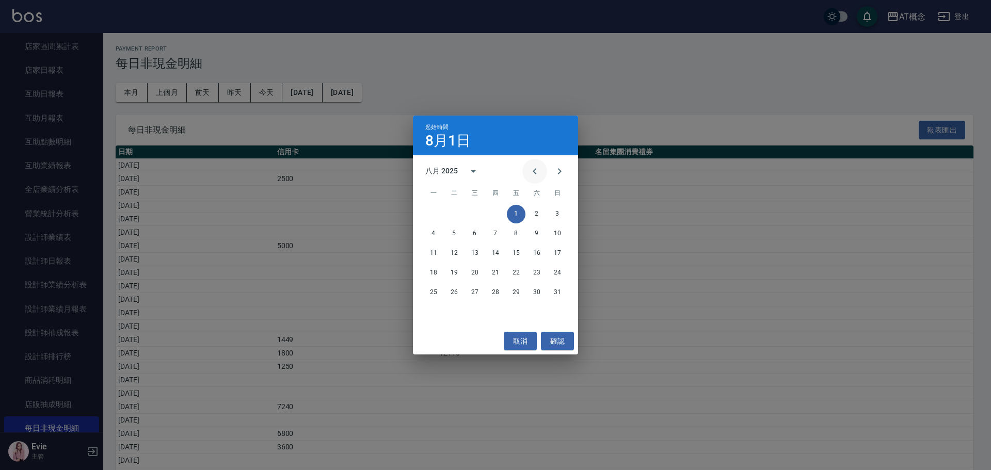
click at [531, 169] on icon "Previous month" at bounding box center [535, 171] width 12 height 12
click at [453, 210] on button "1" at bounding box center [454, 214] width 19 height 19
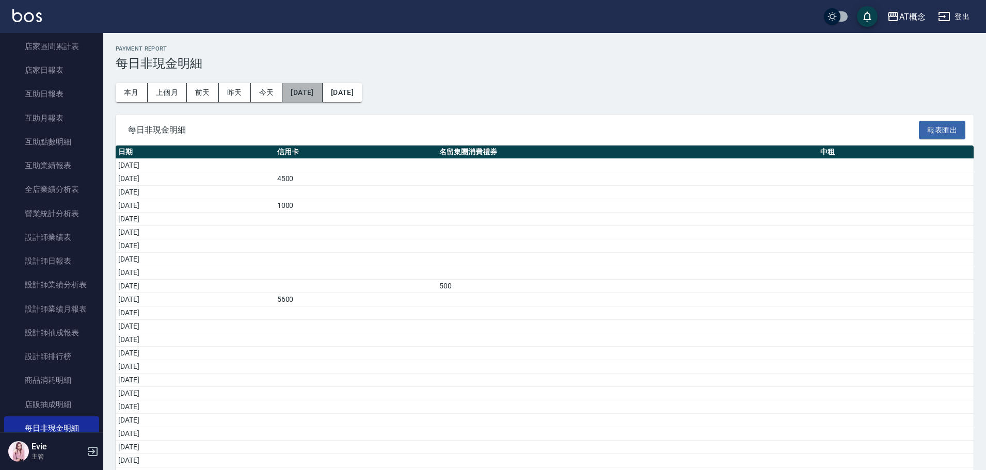
click at [322, 95] on button "[DATE]" at bounding box center [302, 92] width 40 height 19
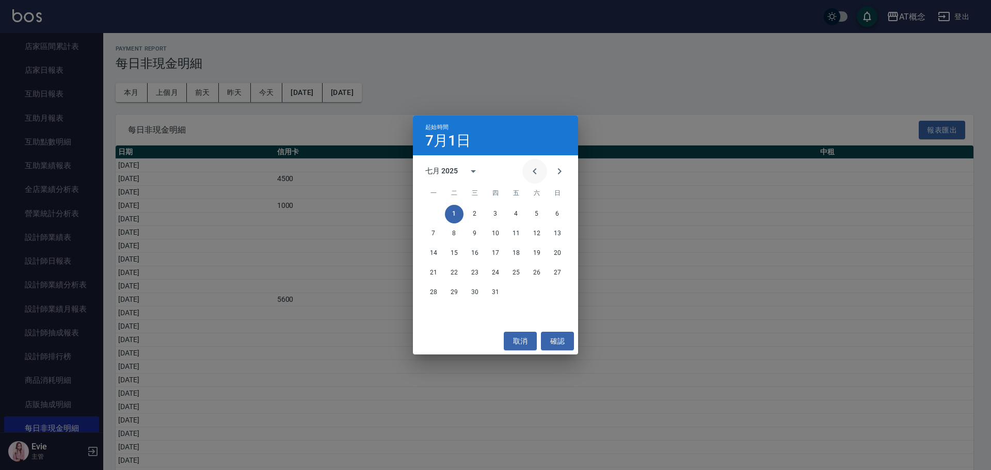
click at [533, 171] on icon "Previous month" at bounding box center [535, 171] width 4 height 6
click at [557, 210] on button "1" at bounding box center [557, 214] width 19 height 19
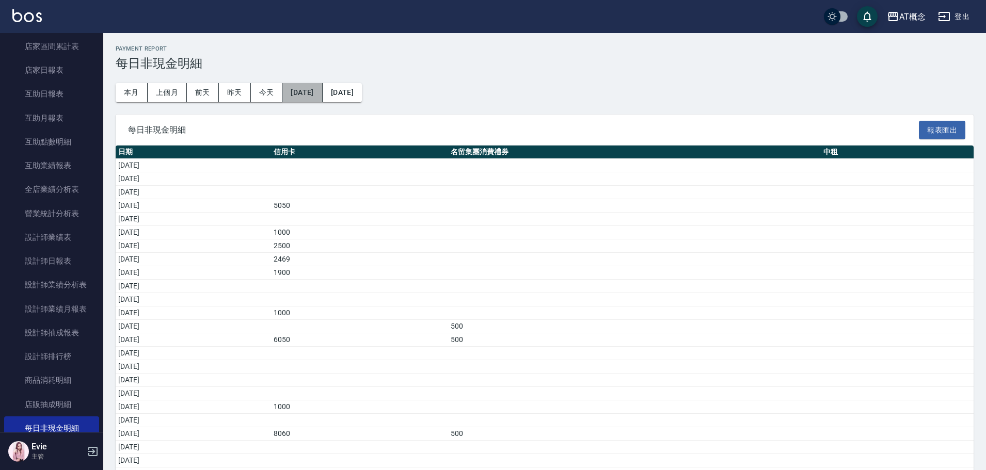
click at [318, 93] on button "[DATE]" at bounding box center [302, 92] width 40 height 19
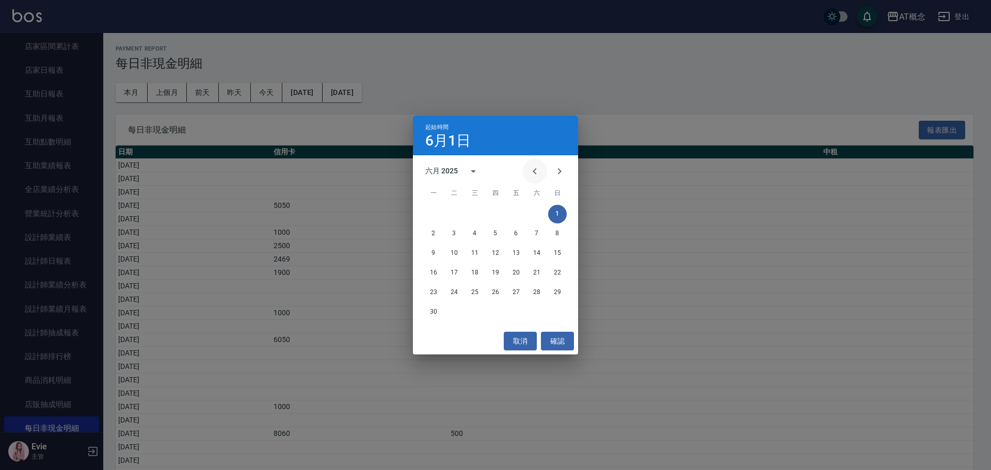
click at [534, 168] on icon "Previous month" at bounding box center [535, 171] width 12 height 12
click at [495, 211] on button "1" at bounding box center [495, 214] width 19 height 19
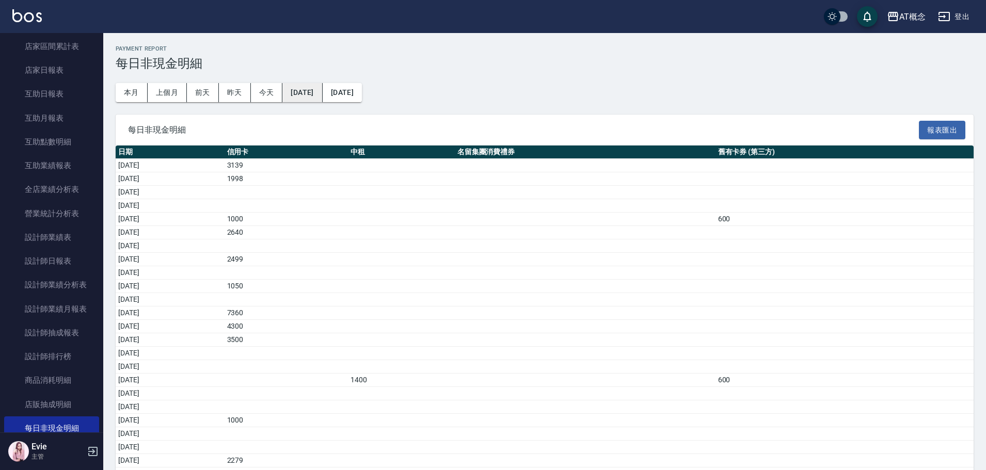
click at [310, 92] on button "[DATE]" at bounding box center [302, 92] width 40 height 19
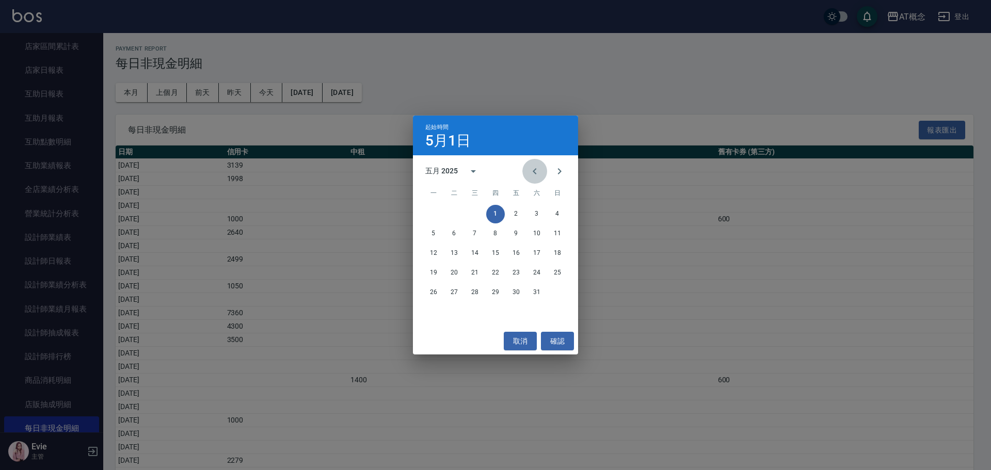
click at [535, 167] on icon "Previous month" at bounding box center [535, 171] width 12 height 12
click at [453, 214] on button "1" at bounding box center [454, 214] width 19 height 19
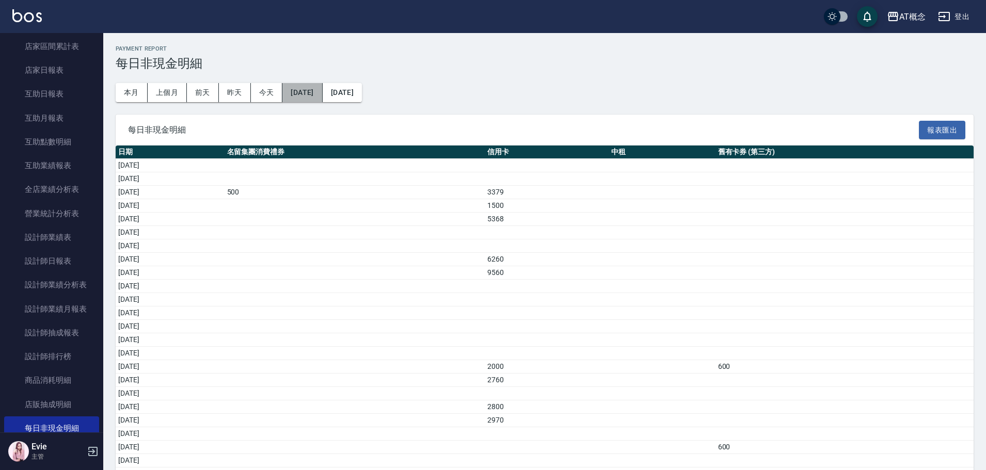
click at [316, 87] on button "[DATE]" at bounding box center [302, 92] width 40 height 19
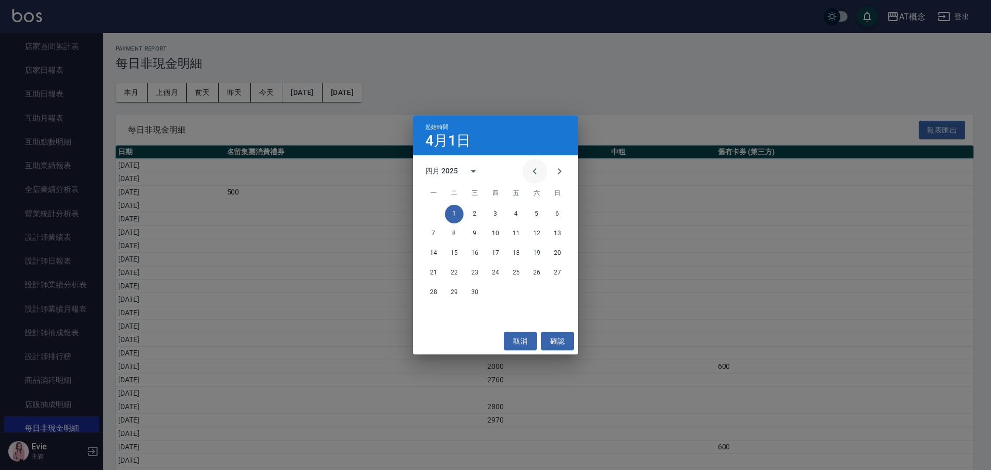
click at [539, 168] on icon "Previous month" at bounding box center [535, 171] width 12 height 12
click at [536, 212] on button "1" at bounding box center [537, 214] width 19 height 19
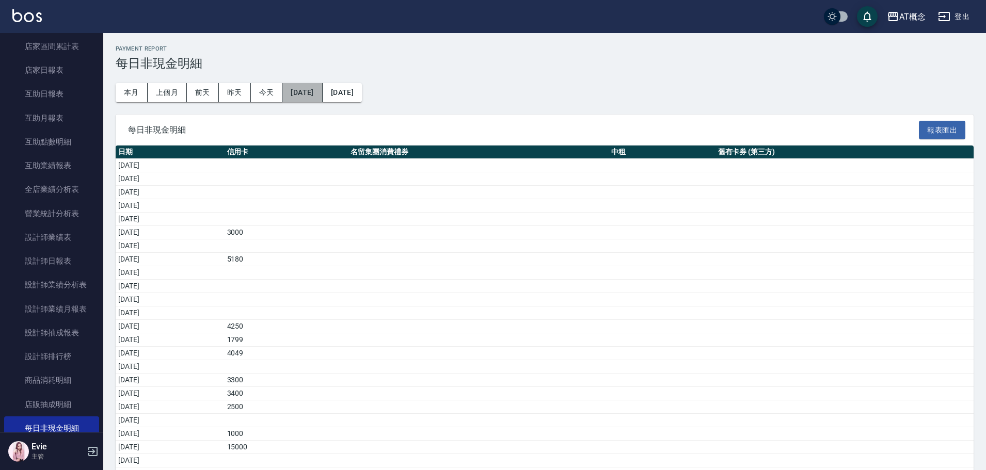
click at [320, 95] on button "[DATE]" at bounding box center [302, 92] width 40 height 19
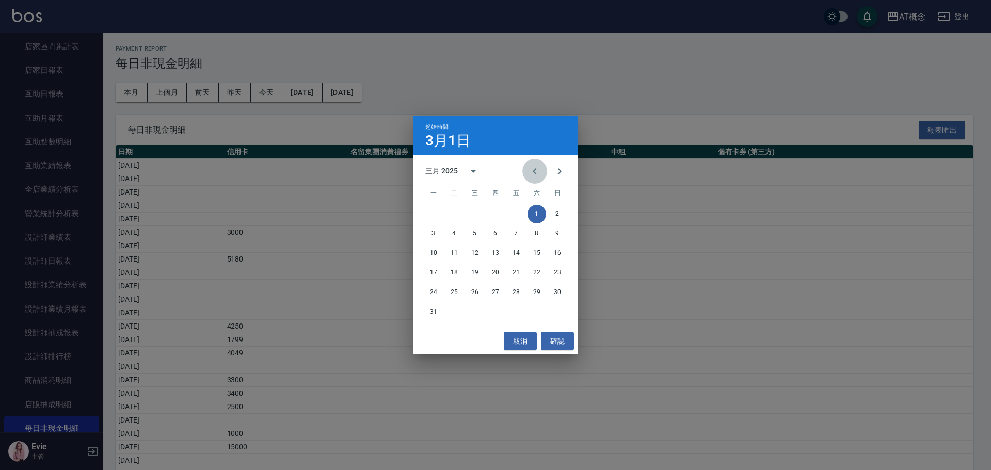
click at [532, 169] on icon "Previous month" at bounding box center [535, 171] width 12 height 12
click at [534, 208] on button "1" at bounding box center [537, 214] width 19 height 19
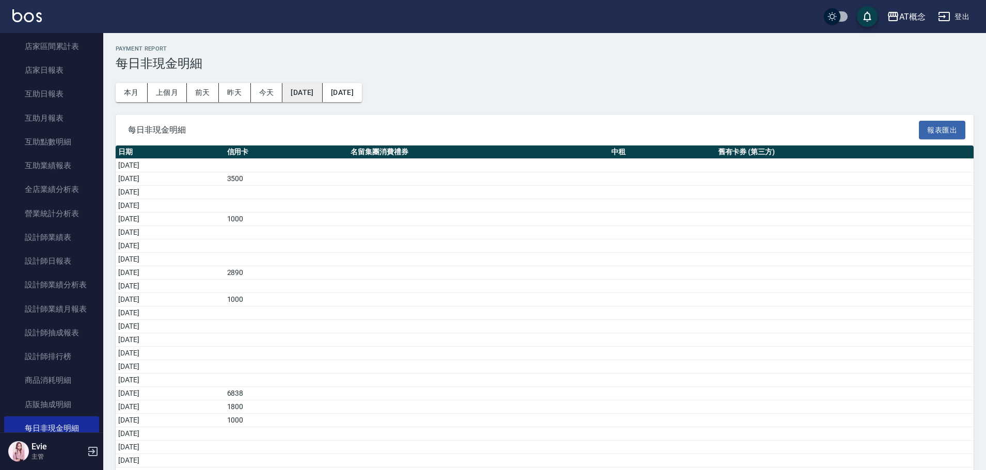
click at [304, 91] on button "[DATE]" at bounding box center [302, 92] width 40 height 19
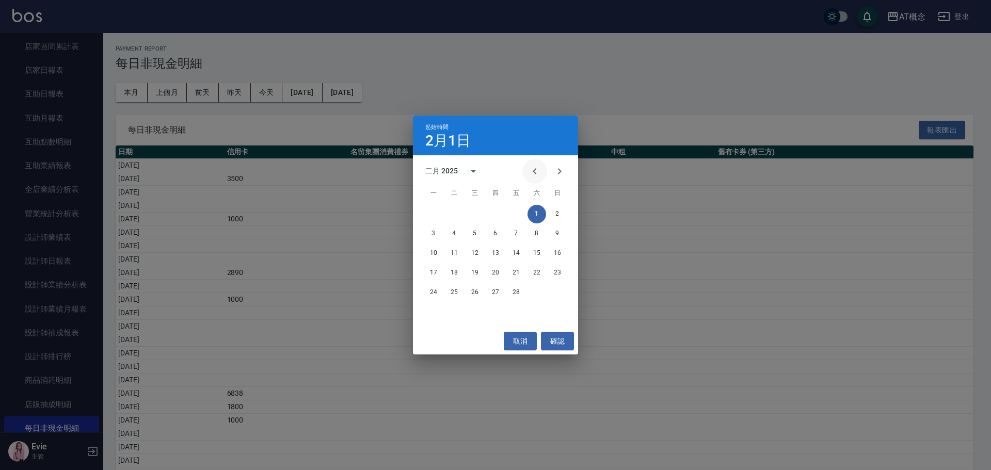
click at [535, 170] on icon "Previous month" at bounding box center [535, 171] width 4 height 6
click at [477, 213] on button "1" at bounding box center [475, 214] width 19 height 19
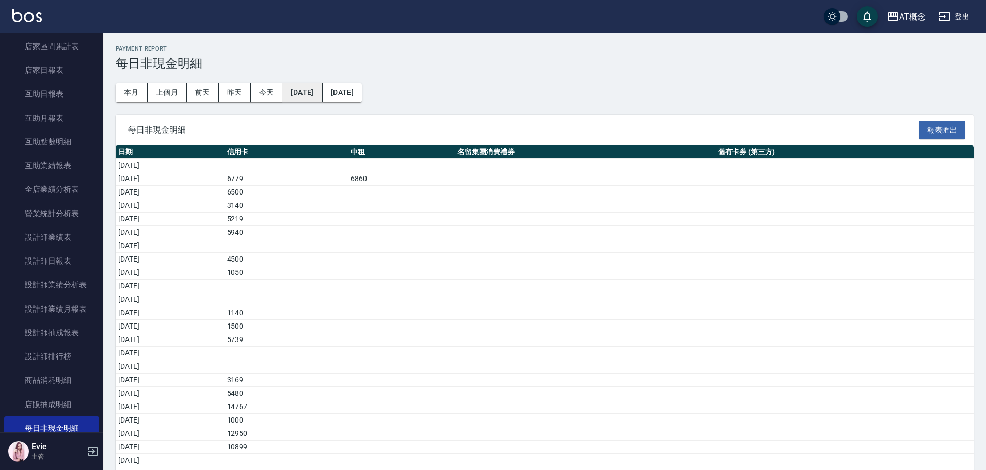
click at [321, 90] on button "[DATE]" at bounding box center [302, 92] width 40 height 19
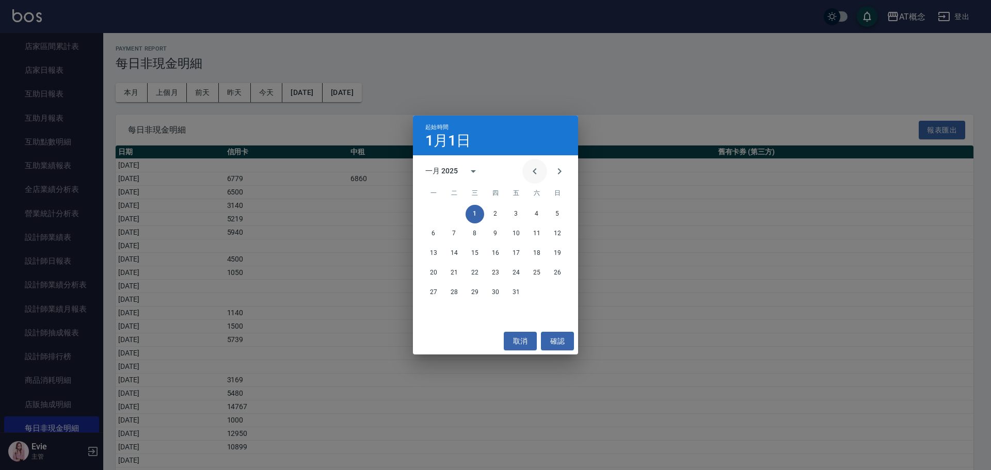
click at [535, 173] on icon "Previous month" at bounding box center [535, 171] width 4 height 6
click at [560, 213] on button "1" at bounding box center [557, 214] width 19 height 19
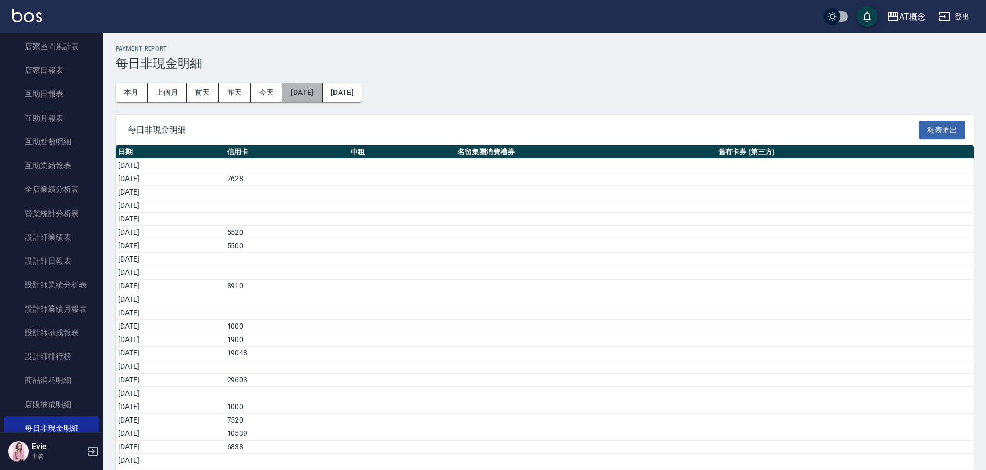
click at [322, 96] on button "[DATE]" at bounding box center [302, 92] width 40 height 19
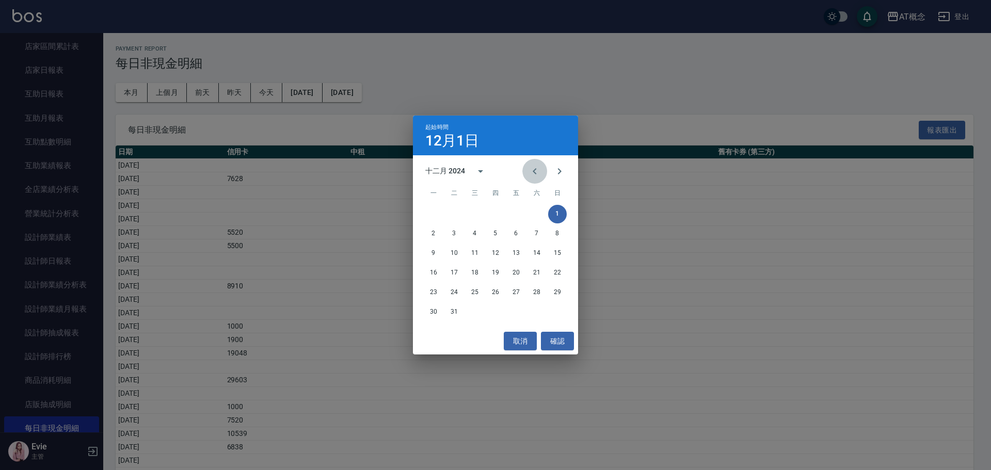
click at [529, 171] on icon "Previous month" at bounding box center [535, 171] width 12 height 12
click at [515, 214] on button "1" at bounding box center [516, 214] width 19 height 19
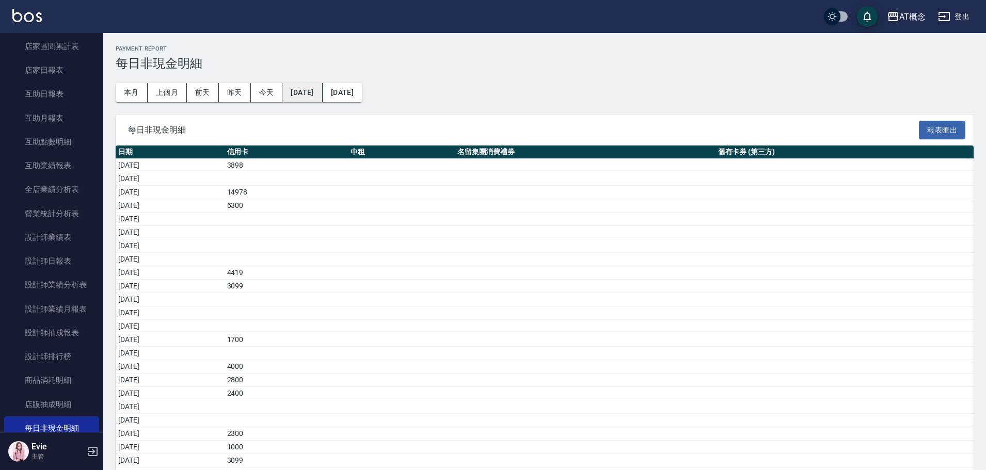
click at [322, 91] on button "[DATE]" at bounding box center [302, 92] width 40 height 19
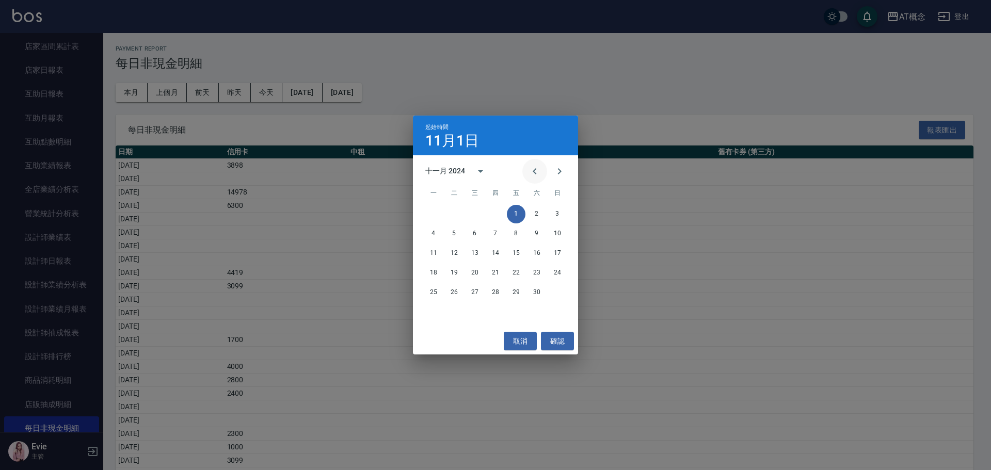
click at [532, 171] on icon "Previous month" at bounding box center [535, 171] width 12 height 12
click at [452, 211] on button "1" at bounding box center [454, 214] width 19 height 19
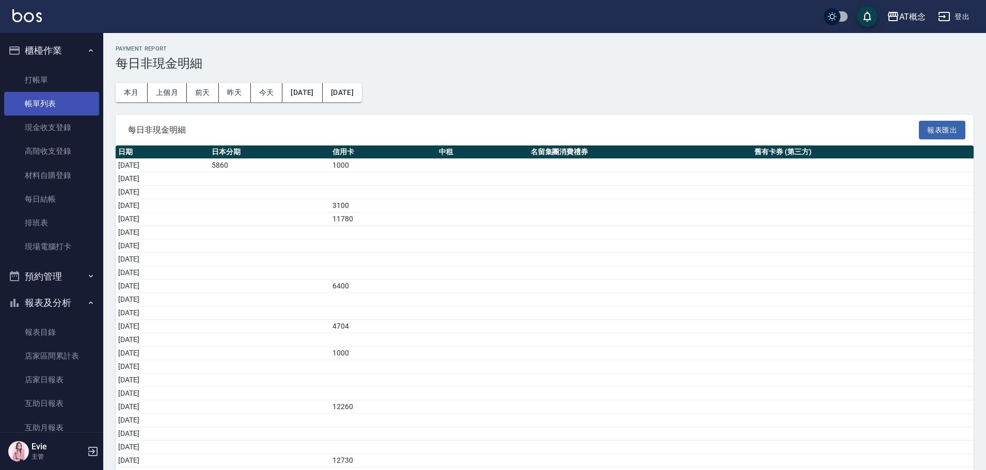
click at [30, 112] on link "帳單列表" at bounding box center [51, 104] width 95 height 24
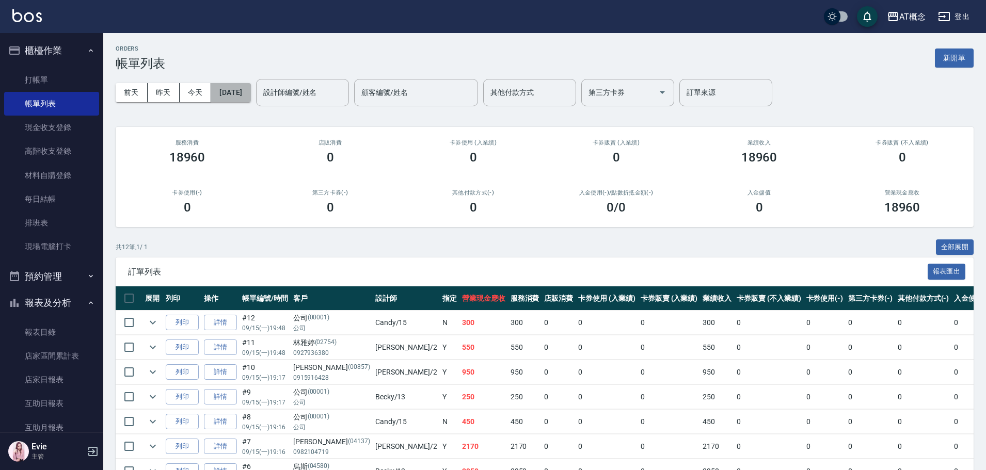
click at [236, 89] on button "[DATE]" at bounding box center [230, 92] width 39 height 19
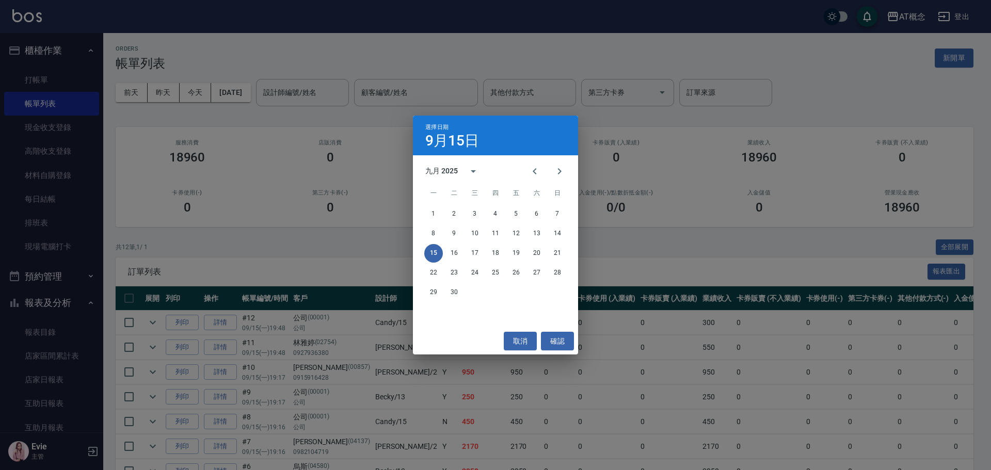
click at [435, 165] on div "九月 2025" at bounding box center [456, 171] width 60 height 25
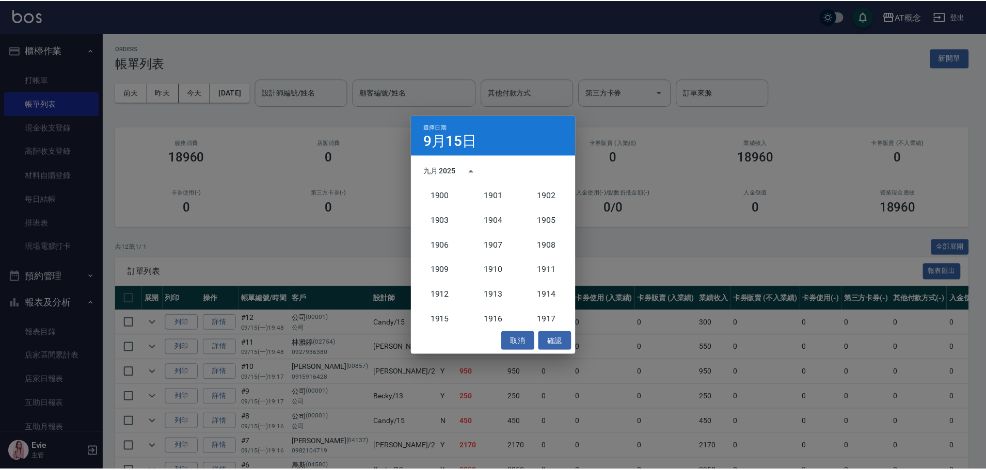
scroll to position [956, 0]
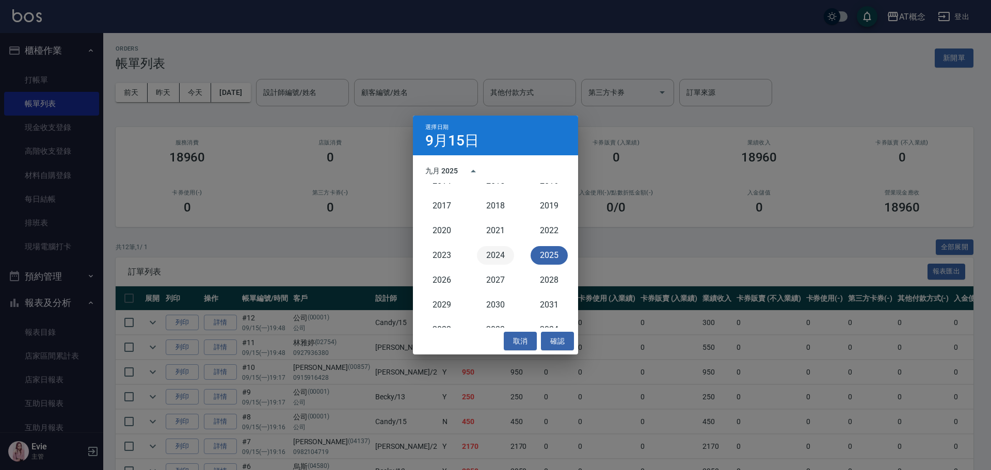
click at [504, 252] on button "2024" at bounding box center [495, 255] width 37 height 19
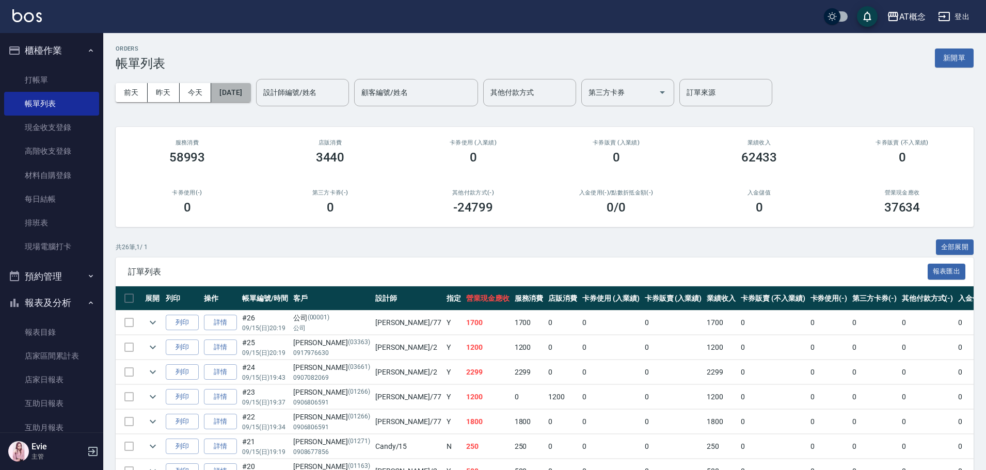
click at [241, 93] on button "[DATE]" at bounding box center [230, 92] width 39 height 19
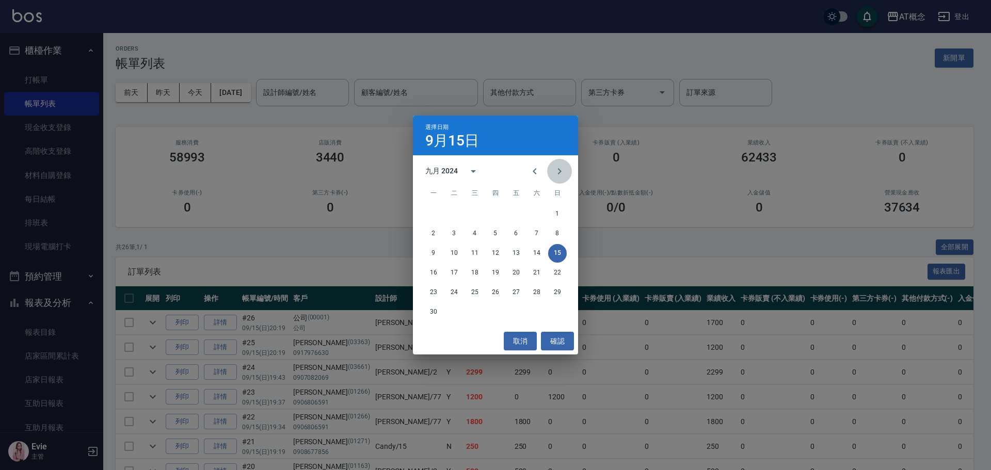
click at [557, 169] on icon "Next month" at bounding box center [560, 171] width 12 height 12
click at [450, 211] on button "1" at bounding box center [454, 214] width 19 height 19
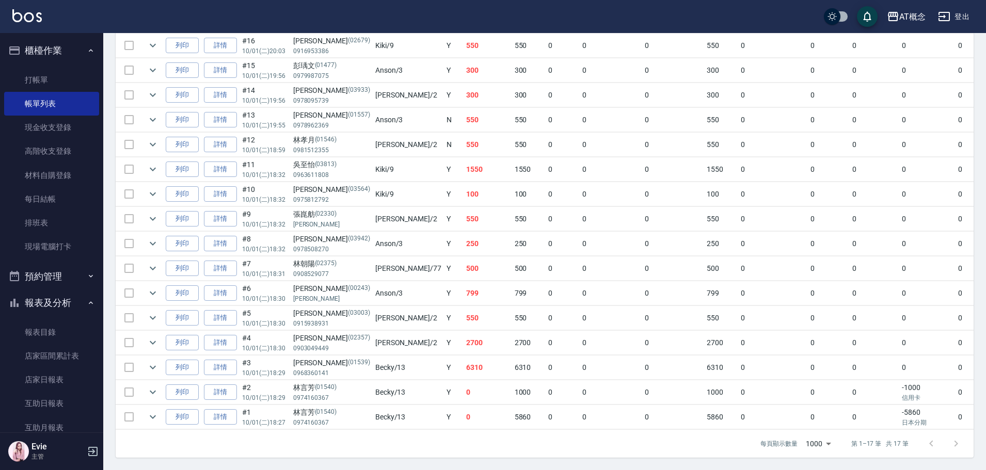
scroll to position [310, 0]
click at [51, 385] on link "店家日報表" at bounding box center [51, 380] width 95 height 24
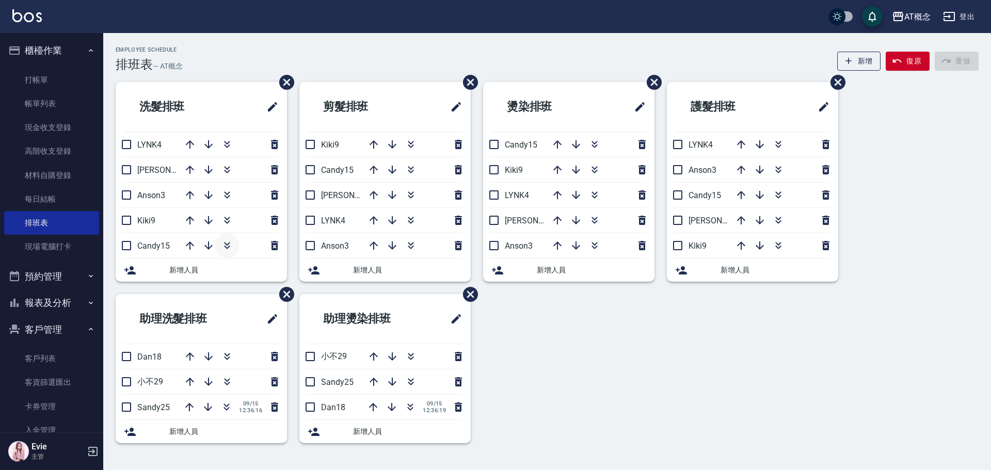
click at [231, 244] on icon "button" at bounding box center [227, 246] width 12 height 12
click at [224, 356] on icon "button" at bounding box center [227, 357] width 12 height 12
click at [226, 357] on icon "button" at bounding box center [227, 357] width 12 height 12
